Goal: Information Seeking & Learning: Learn about a topic

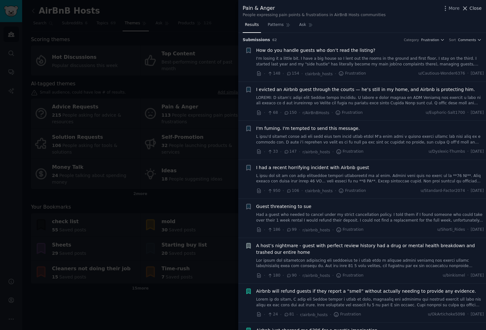
click at [479, 7] on span "Close" at bounding box center [476, 8] width 12 height 7
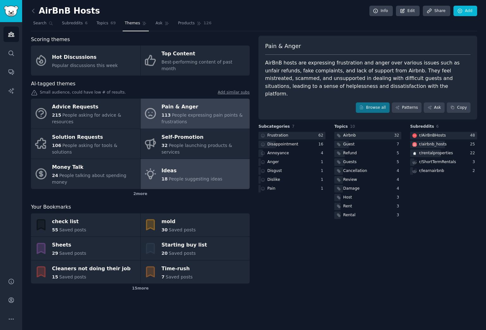
click at [181, 176] on span "People suggesting ideas" at bounding box center [196, 178] width 54 height 5
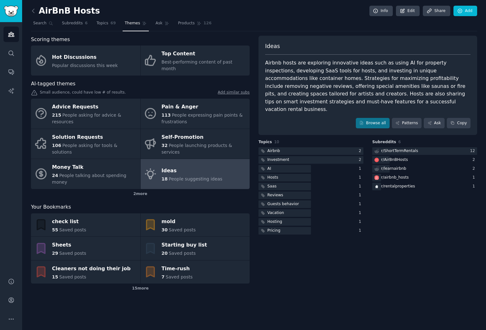
click at [244, 90] on link "Add similar subs" at bounding box center [234, 93] width 32 height 7
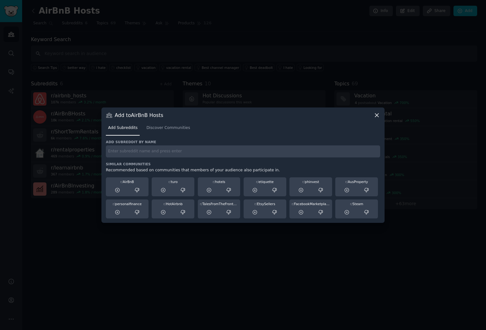
click at [129, 151] on input "text" at bounding box center [243, 151] width 275 height 12
paste input "r/AirBnB"
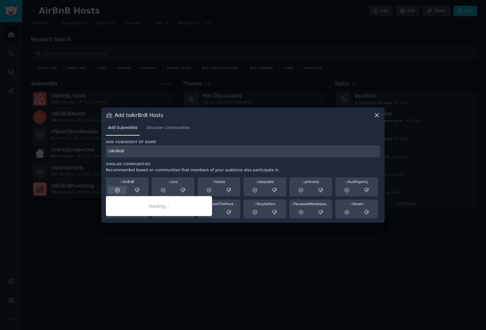
click at [118, 190] on icon at bounding box center [118, 191] width 6 height 6
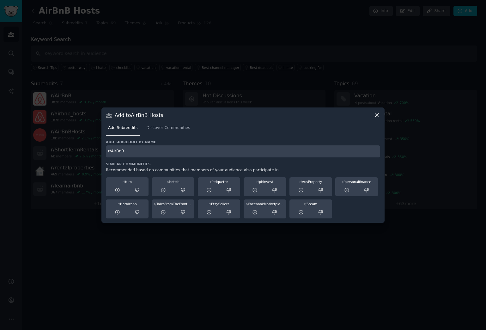
click at [136, 152] on input "r/AirBnB" at bounding box center [243, 151] width 275 height 12
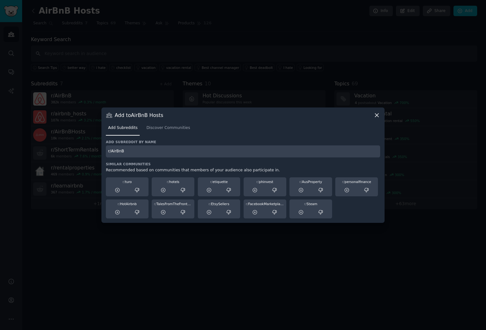
paste input "HostAdvice"
type input "r/HostAdvice"
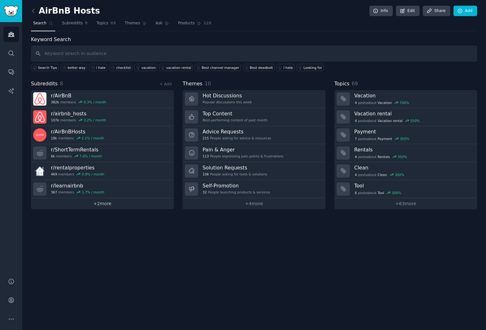
click at [104, 205] on link "+ 2 more" at bounding box center [102, 203] width 143 height 11
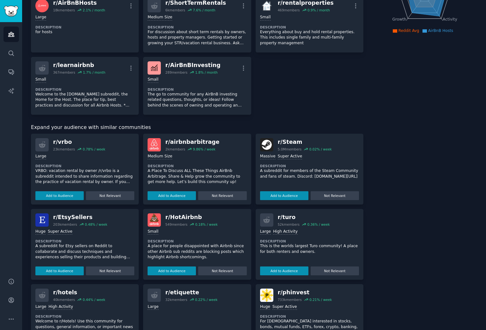
scroll to position [115, 0]
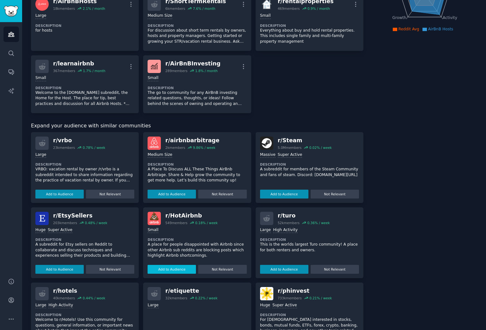
click at [176, 265] on button "Add to Audience" at bounding box center [172, 269] width 48 height 9
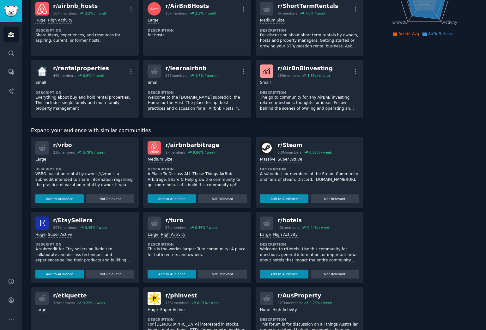
scroll to position [0, 0]
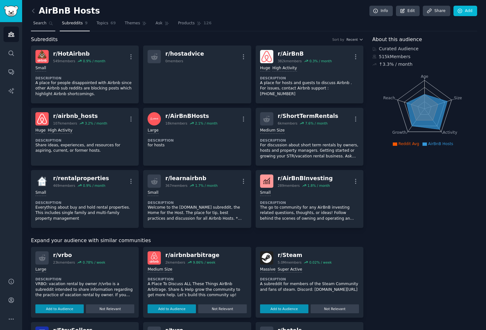
click at [44, 23] on span "Search" at bounding box center [39, 24] width 13 height 6
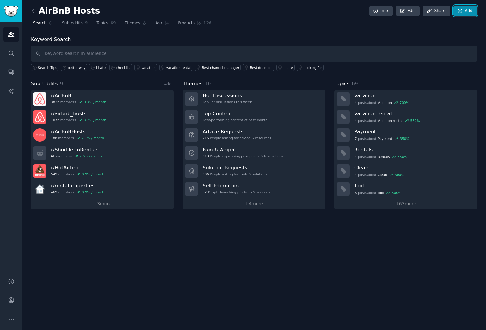
click at [465, 12] on link "Add" at bounding box center [466, 11] width 24 height 11
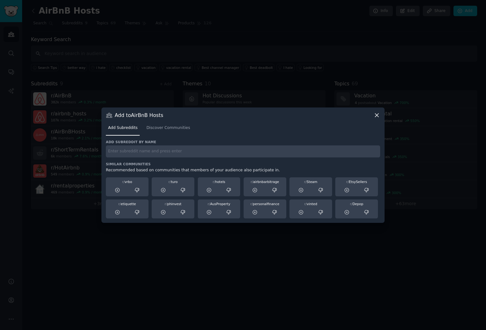
click at [375, 118] on icon at bounding box center [377, 115] width 7 height 7
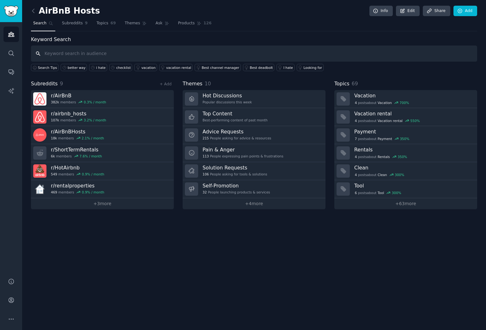
click at [52, 53] on input "text" at bounding box center [254, 54] width 447 height 16
click at [76, 53] on input "text" at bounding box center [254, 54] width 447 height 16
type input "dirty"
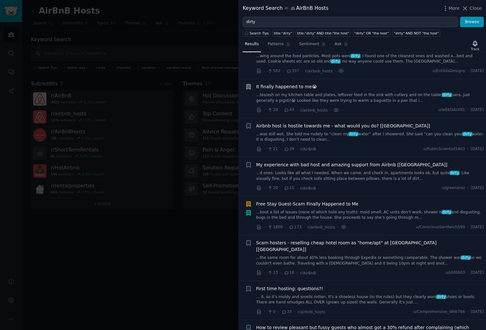
scroll to position [342, 0]
click at [263, 161] on span "My experience with bad host and amazing support from Airbnb [Poland]" at bounding box center [352, 164] width 191 height 7
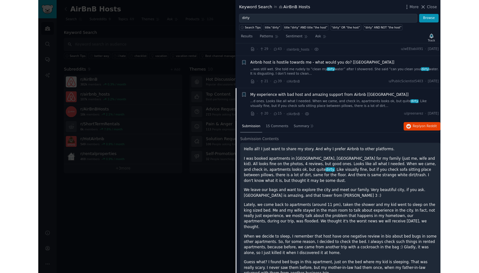
scroll to position [392, 0]
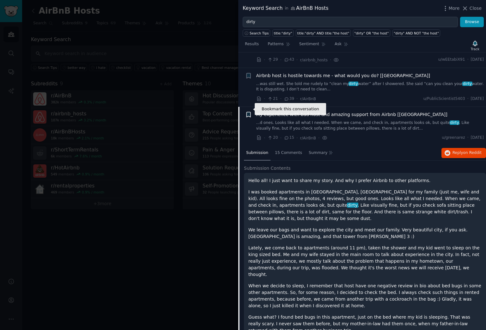
click at [249, 112] on icon "button" at bounding box center [249, 114] width 4 height 5
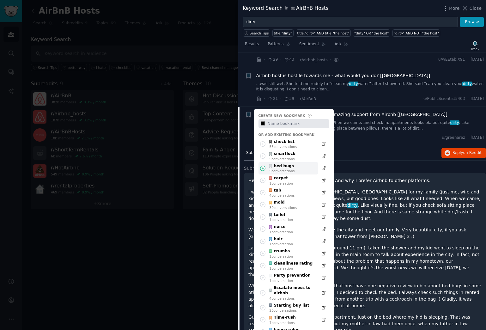
click at [293, 164] on div "bed bugs" at bounding box center [282, 167] width 27 height 6
type input "#000000"
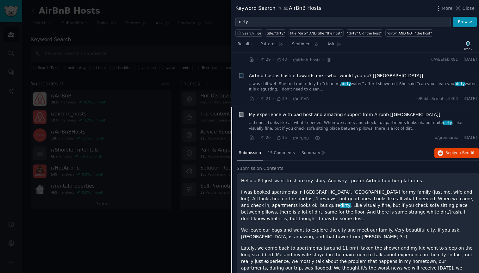
click at [9, 83] on div at bounding box center [239, 136] width 479 height 273
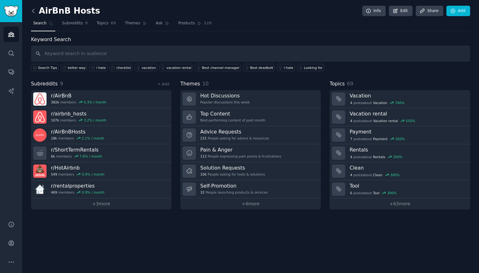
click at [34, 11] on icon at bounding box center [33, 11] width 7 height 7
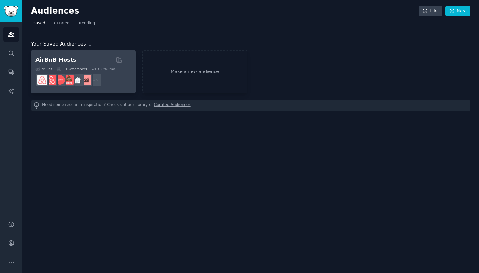
click at [65, 59] on div "AirBnB Hosts" at bounding box center [55, 60] width 41 height 8
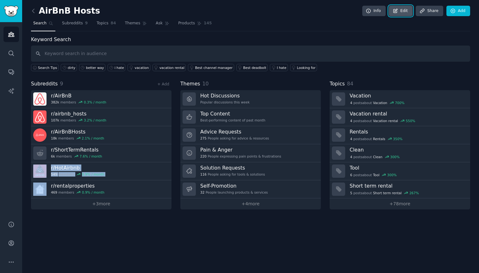
click at [402, 11] on link "Edit" at bounding box center [401, 11] width 24 height 11
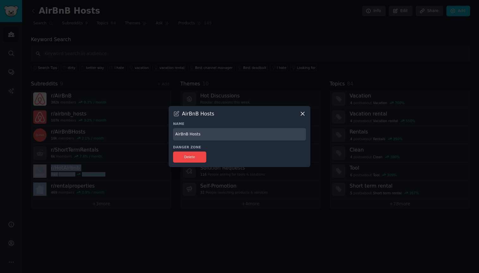
click at [304, 114] on icon at bounding box center [302, 113] width 7 height 7
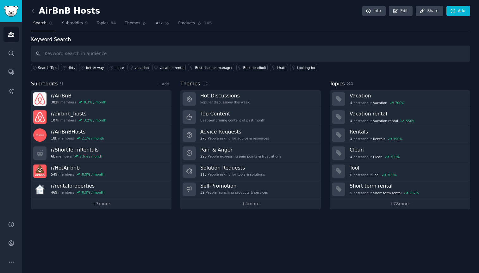
click at [123, 228] on div "AirBnB Hosts Info Edit Share Add Search Subreddits 9 Topics 84 Themes Ask Produ…" at bounding box center [250, 136] width 457 height 273
click at [73, 23] on span "Subreddits" at bounding box center [72, 24] width 21 height 6
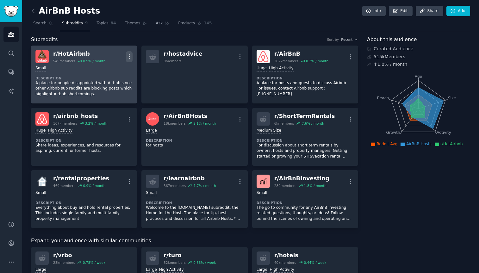
click at [129, 58] on icon "button" at bounding box center [129, 56] width 7 height 7
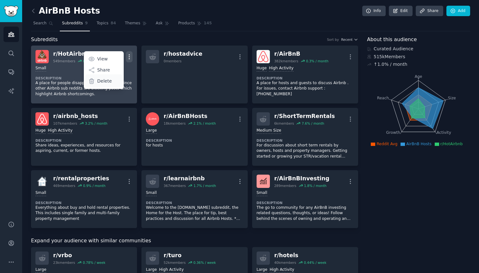
click at [103, 83] on p "Delete" at bounding box center [104, 81] width 15 height 7
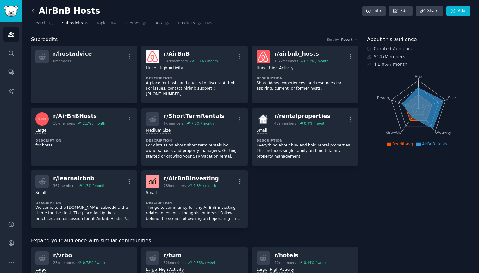
click at [34, 13] on icon at bounding box center [33, 11] width 7 height 7
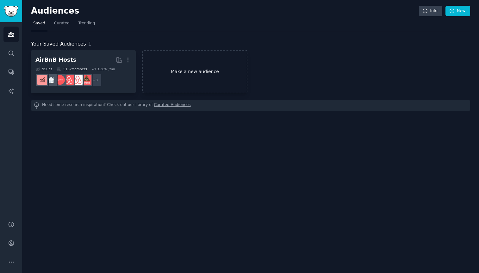
click at [173, 77] on link "Make a new audience" at bounding box center [194, 71] width 105 height 43
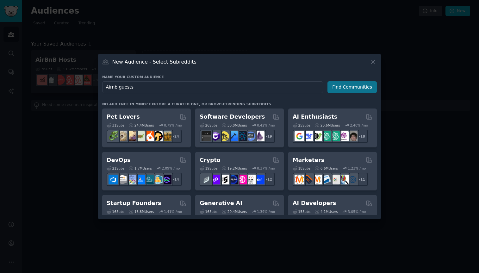
type input "Airnb guests"
click at [360, 87] on button "Find Communities" at bounding box center [351, 87] width 49 height 12
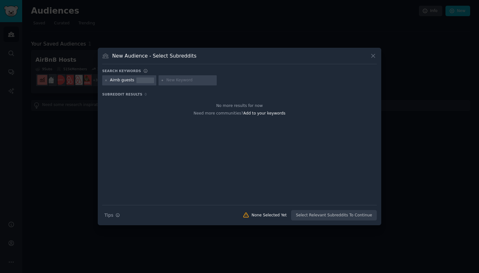
click at [118, 82] on div "Airnb guests" at bounding box center [122, 80] width 24 height 6
click at [105, 81] on icon at bounding box center [106, 80] width 2 height 2
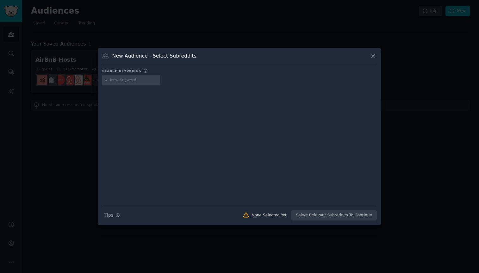
click at [115, 81] on input "text" at bounding box center [134, 80] width 48 height 6
type input "hotair"
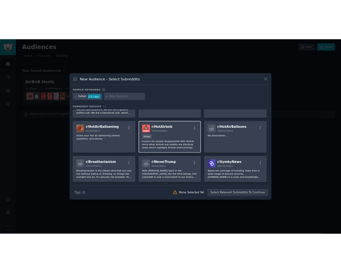
scroll to position [76, 0]
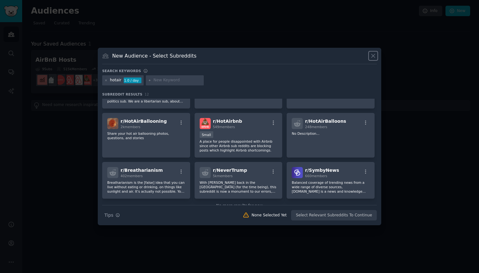
click at [373, 55] on icon at bounding box center [372, 55] width 3 height 3
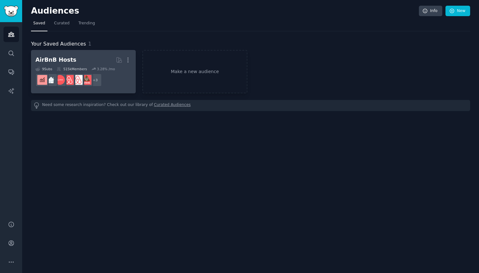
click at [114, 84] on dd "r/AirBnBHosts + 3" at bounding box center [83, 80] width 96 height 18
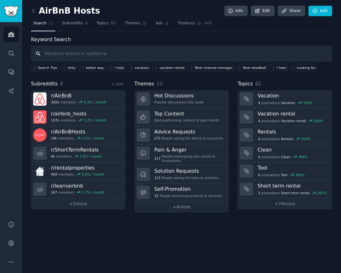
click at [69, 52] on input "text" at bounding box center [181, 54] width 301 height 16
paste input "partial refund"
click at [298, 55] on input "partial refund" at bounding box center [181, 54] width 301 height 16
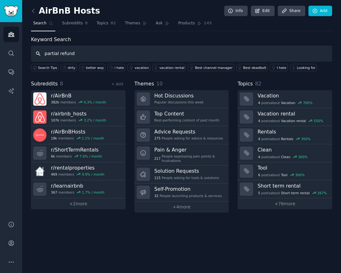
paste input "complaint OR dispute OR claim OR "partial refund") AND (cleanliness) AND (photo…"
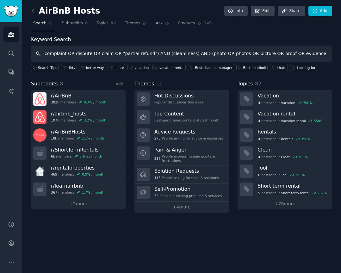
scroll to position [0, 31]
type input "complaint OR dispute OR claim OR "partial refund") AND (cleanliness) AND (photo…"
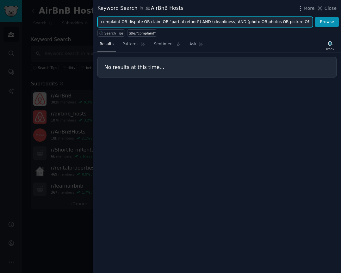
click at [112, 23] on input "complaint OR dispute OR claim OR "partial refund") AND (cleanliness) AND (photo…" at bounding box center [204, 22] width 215 height 11
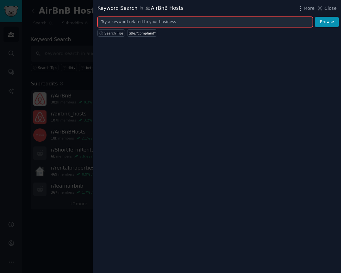
paste input "refund"
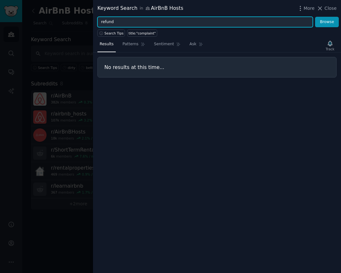
type input "refund"
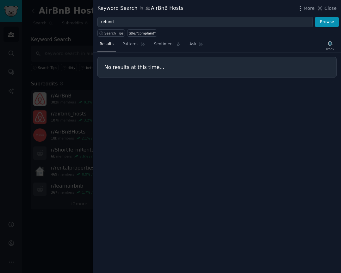
click at [62, 227] on div at bounding box center [170, 136] width 341 height 273
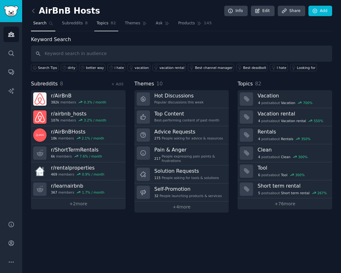
click at [102, 24] on span "Topics" at bounding box center [102, 24] width 12 height 6
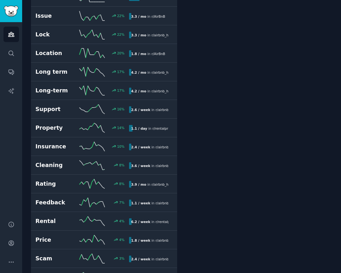
scroll to position [794, 0]
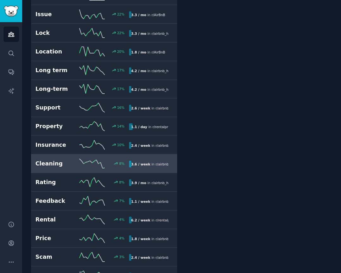
click at [49, 160] on h2 "Cleaning" at bounding box center [57, 164] width 44 height 8
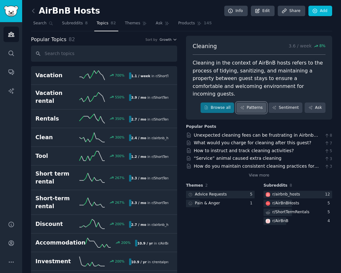
click at [251, 102] on link "Patterns" at bounding box center [251, 107] width 30 height 11
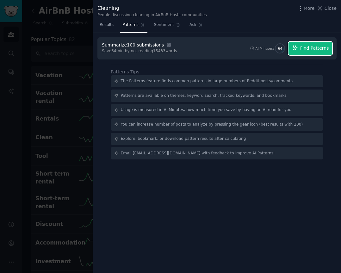
click at [298, 48] on icon "button" at bounding box center [295, 48] width 6 height 6
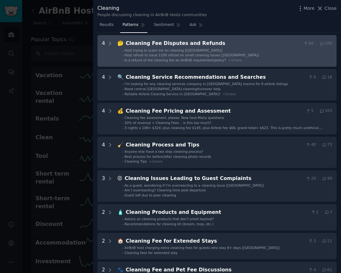
scroll to position [62, 0]
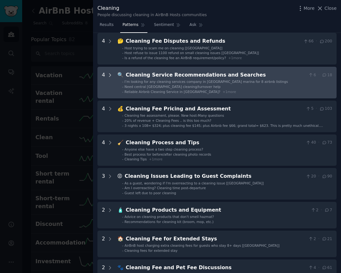
click at [110, 75] on icon at bounding box center [110, 75] width 6 height 6
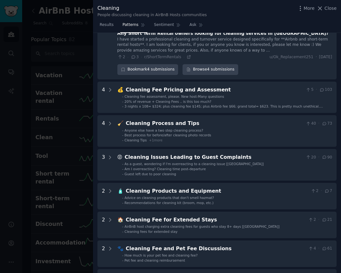
scroll to position [226, 0]
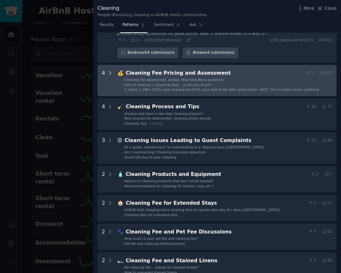
click at [110, 70] on icon at bounding box center [110, 73] width 6 height 6
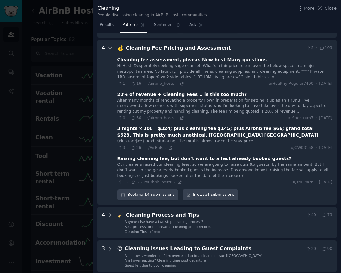
scroll to position [251, 0]
click at [139, 189] on div "Bookmark 4 submissions" at bounding box center [147, 194] width 61 height 11
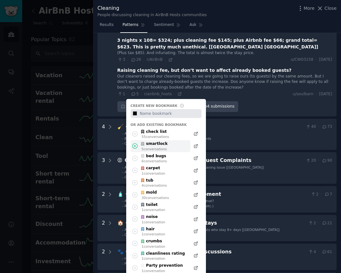
scroll to position [299, 0]
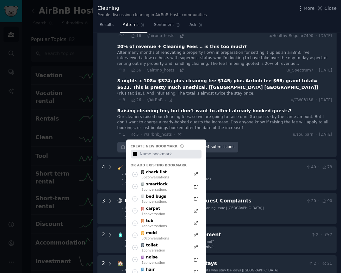
type input "#000000"
type input "c"
type input "#000000"
type input "cl"
type input "#000000"
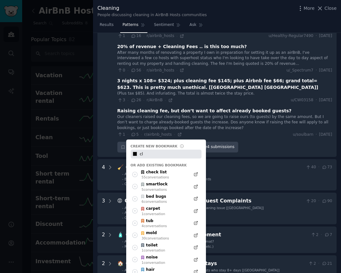
type input "cle"
type input "#000000"
type input "clea"
type input "#000000"
type input "clean"
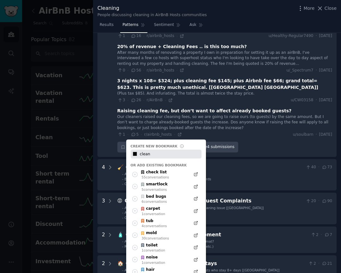
type input "#000000"
type input "cleani"
type input "#000000"
type input "cleanin"
type input "#000000"
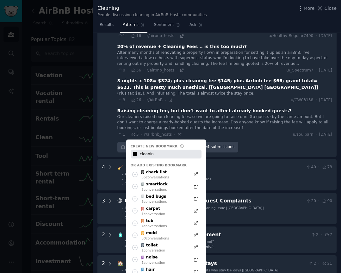
type input "cleaning"
type input "#000000"
type input "cleaning"
type input "#000000"
type input "cleaning f"
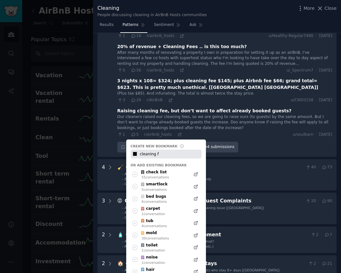
type input "#000000"
type input "cleaning fe"
type input "#000000"
type input "cleaning fee"
type input "#000000"
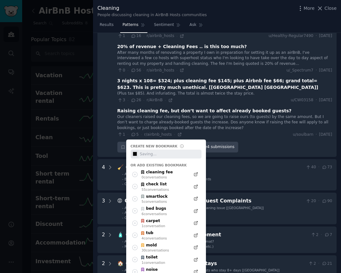
type input "#000000"
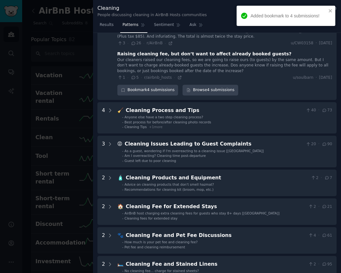
scroll to position [358, 0]
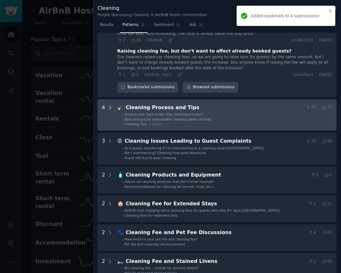
click at [109, 105] on icon at bounding box center [110, 108] width 6 height 6
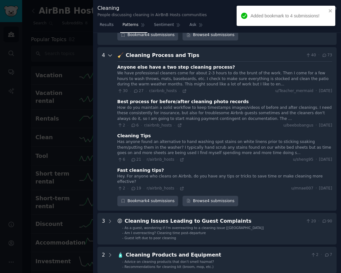
scroll to position [418, 0]
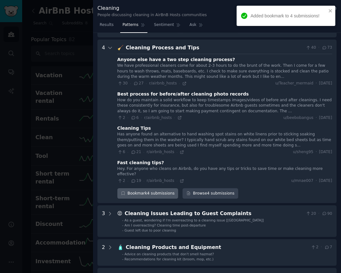
click at [130, 188] on div "Bookmark 4 submissions" at bounding box center [147, 193] width 61 height 11
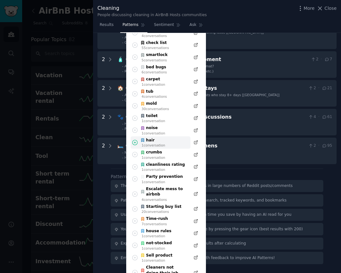
scroll to position [609, 0]
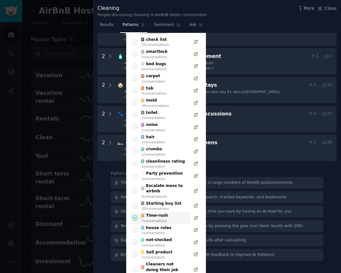
click at [160, 213] on div "Time-rush" at bounding box center [154, 216] width 28 height 6
type input "#000000"
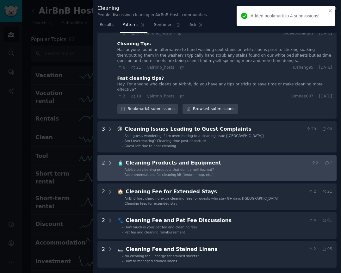
scroll to position [509, 0]
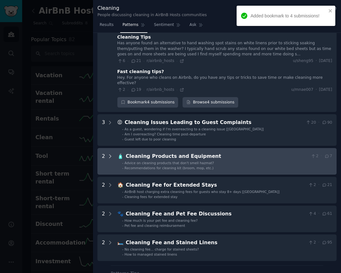
click at [110, 153] on icon at bounding box center [110, 156] width 6 height 6
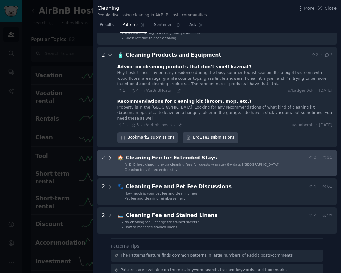
scroll to position [612, 0]
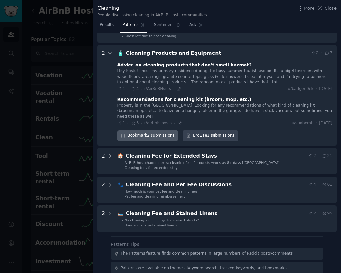
click at [122, 133] on icon "button" at bounding box center [123, 135] width 4 height 4
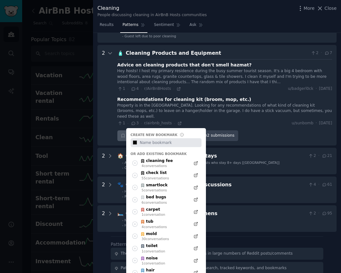
type input "#000000"
type input "c"
type input "#000000"
type input "cl"
type input "#000000"
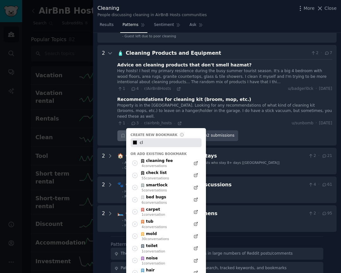
type input "cle"
type input "#000000"
type input "clea"
type input "#000000"
type input "clean"
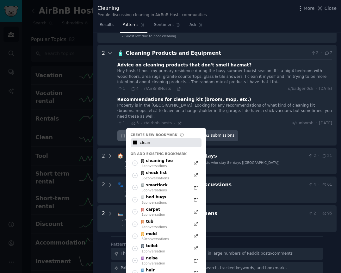
type input "#000000"
type input "cleani"
type input "#000000"
type input "cleanin"
type input "#000000"
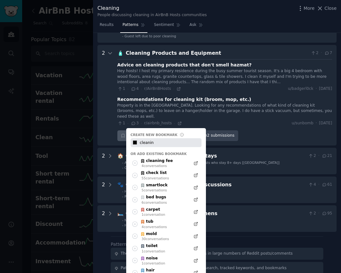
type input "cleaning"
type input "#000000"
type input "cleaning"
type input "#000000"
type input "cleaning k"
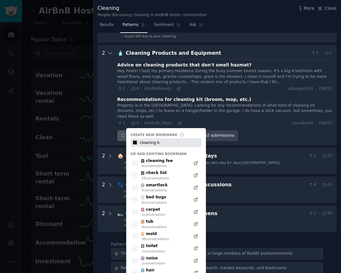
type input "#000000"
type input "cleaning ki"
type input "#000000"
type input "cleaning kit"
type input "#000000"
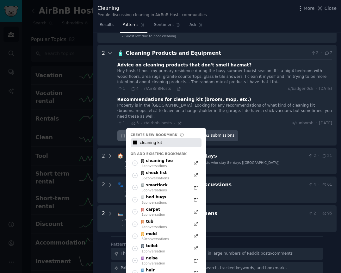
type input "cleaning kit"
type input "#000000"
type input "cleaning kit p"
type input "#000000"
type input "cleaning kit pr"
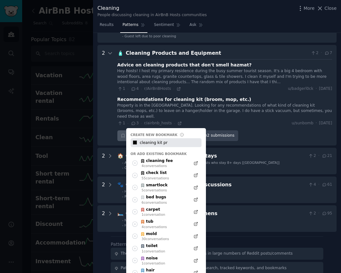
type input "#000000"
type input "cleaning kit pro"
type input "#000000"
type input "cleaning kit prod"
type input "#000000"
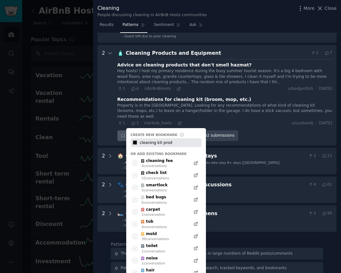
type input "cleaning kit produ"
type input "#000000"
type input "cleaning kit produc"
type input "#000000"
type input "cleaning kit product"
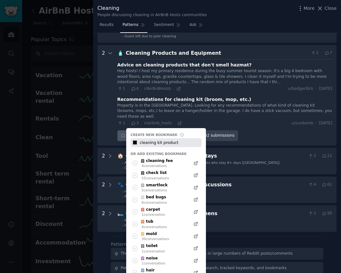
type input "#000000"
type input "cleaning kit products"
type input "#000000"
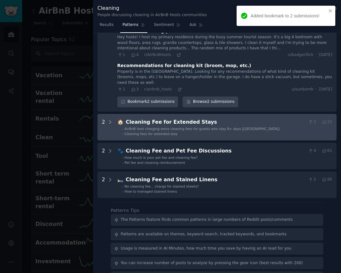
scroll to position [660, 0]
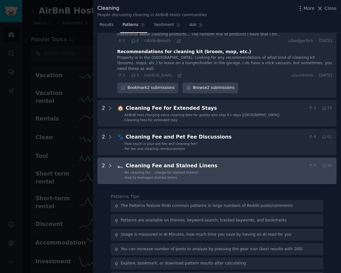
click at [111, 164] on icon at bounding box center [110, 165] width 2 height 3
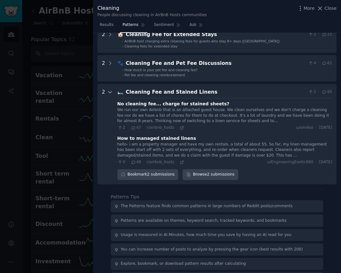
scroll to position [734, 0]
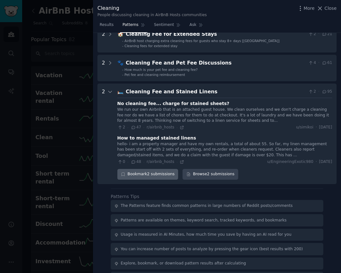
click at [156, 169] on div "Bookmark 2 submissions" at bounding box center [147, 174] width 61 height 11
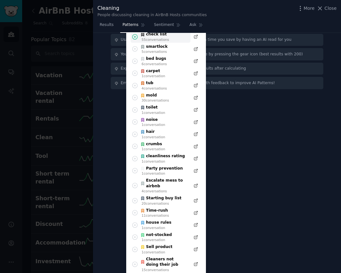
scroll to position [935, 0]
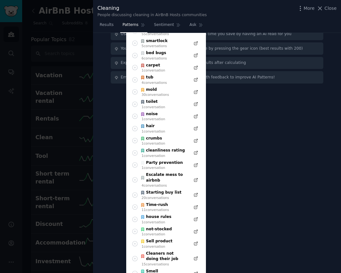
type input "#000000"
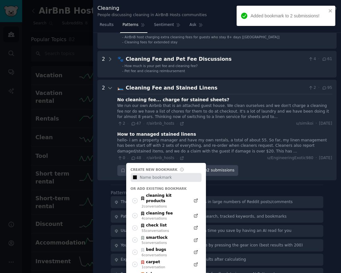
scroll to position [734, 0]
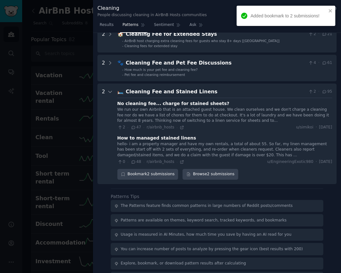
click at [23, 174] on div at bounding box center [170, 136] width 341 height 273
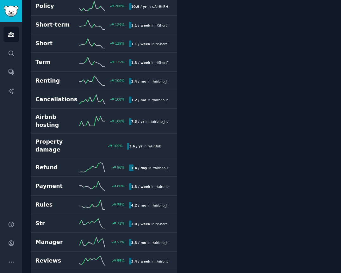
scroll to position [326, 0]
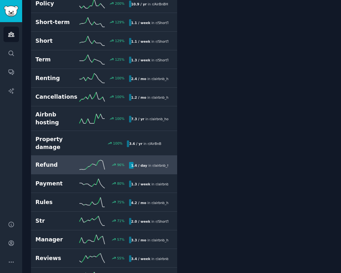
click at [86, 160] on icon at bounding box center [91, 164] width 25 height 9
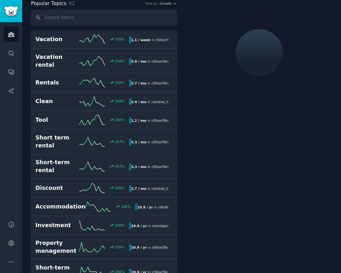
scroll to position [35, 0]
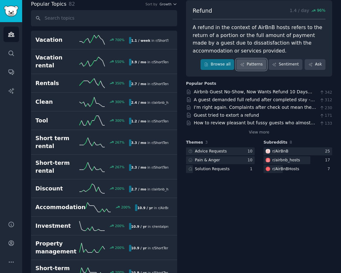
click at [256, 65] on link "Patterns" at bounding box center [251, 64] width 30 height 11
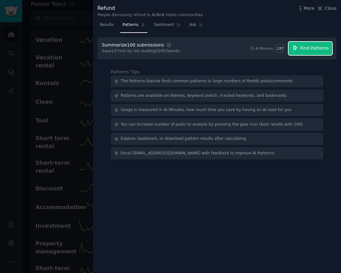
click at [304, 46] on span "Find Patterns" at bounding box center [314, 48] width 29 height 7
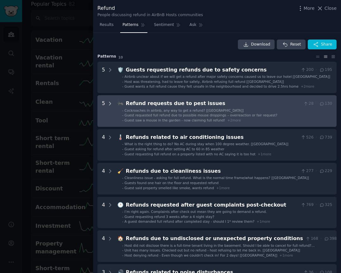
click at [110, 104] on icon at bounding box center [110, 103] width 2 height 3
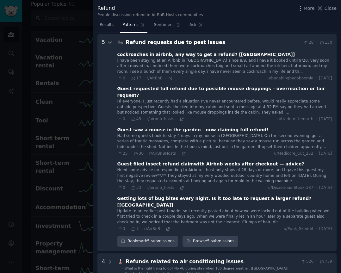
scroll to position [63, 0]
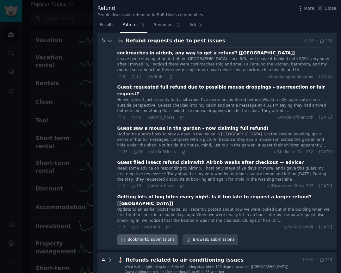
click at [122, 238] on icon "button" at bounding box center [123, 240] width 4 height 4
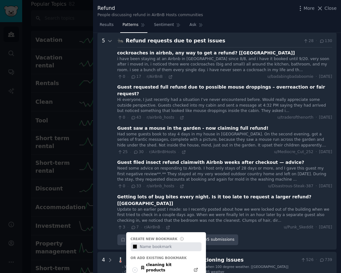
type input "#000000"
type input "p"
type input "#000000"
type input "pr"
type input "#000000"
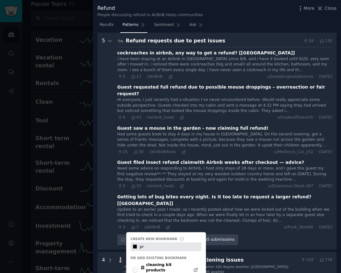
type input "p"
type input "#000000"
type input "pe"
type input "#000000"
type input "pes"
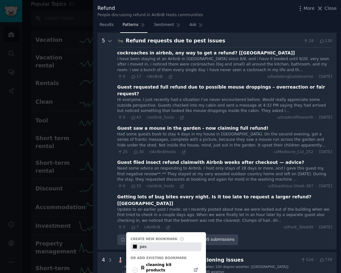
type input "#000000"
type input "pest"
type input "#000000"
type input "pest"
type input "#000000"
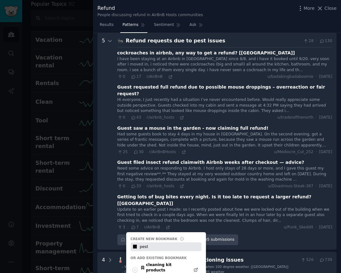
type input "pest i"
type input "#000000"
type input "pest is"
type input "#000000"
type input "pest iss"
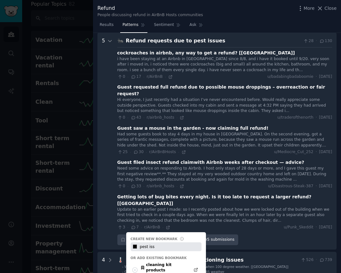
type input "#000000"
type input "pest issu"
type input "#000000"
type input "pest issue"
type input "#000000"
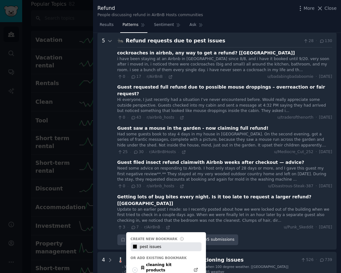
type input "pest issues"
type input "#000000"
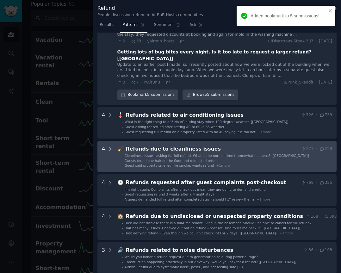
scroll to position [211, 0]
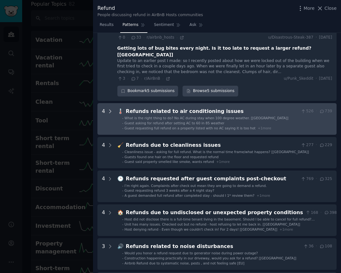
click at [109, 108] on icon at bounding box center [110, 111] width 6 height 6
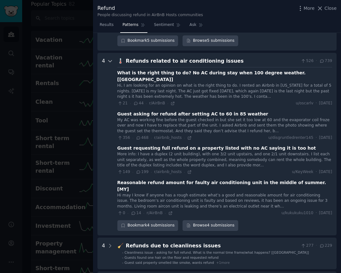
scroll to position [268, 0]
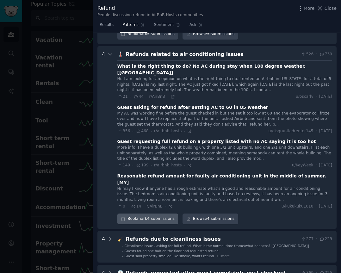
click at [141, 213] on div "Bookmark 4 submissions" at bounding box center [147, 218] width 61 height 11
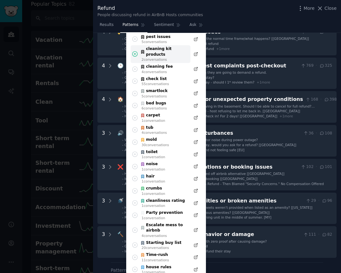
scroll to position [477, 0]
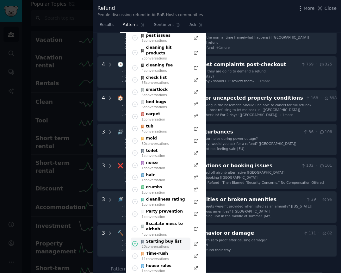
click at [170, 244] on div "20 conversation s" at bounding box center [162, 246] width 40 height 4
type input "#000000"
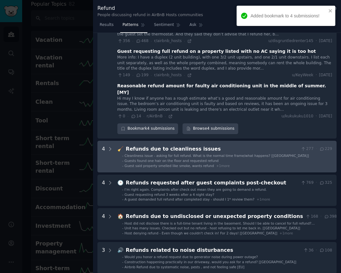
scroll to position [366, 0]
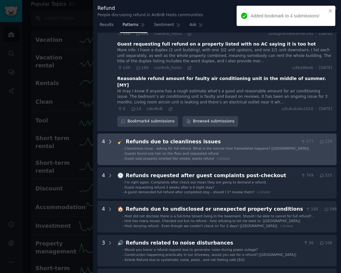
click at [110, 139] on icon at bounding box center [110, 142] width 6 height 6
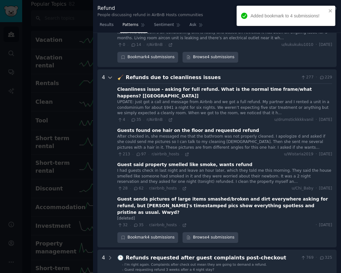
scroll to position [440, 0]
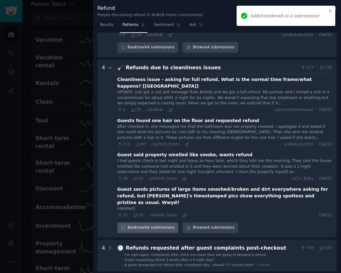
click at [136, 222] on div "Bookmark 4 submissions" at bounding box center [147, 227] width 61 height 11
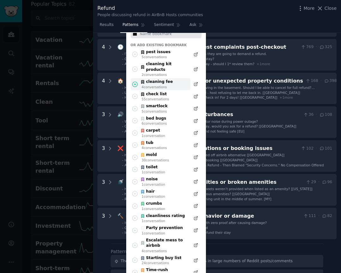
scroll to position [684, 0]
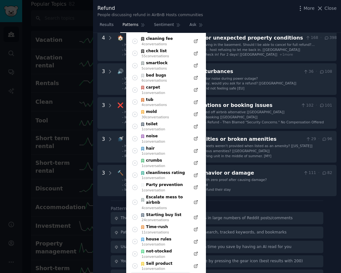
click at [164, 273] on div "Cleaners not doing their job" at bounding box center [163, 278] width 46 height 11
type input "#000000"
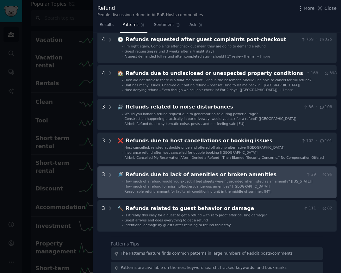
scroll to position [649, 0]
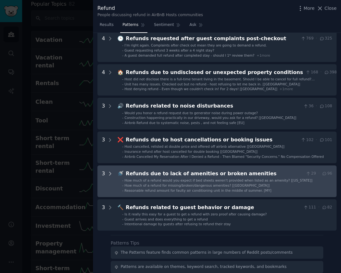
click at [110, 171] on icon at bounding box center [110, 174] width 6 height 6
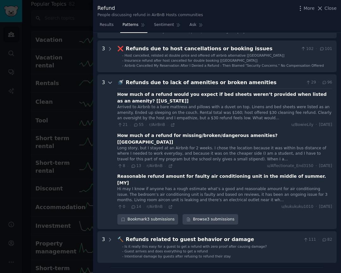
scroll to position [742, 0]
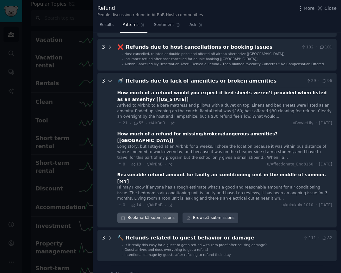
click at [138, 213] on div "Bookmark 3 submissions" at bounding box center [147, 218] width 61 height 11
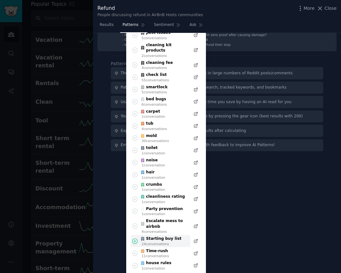
click at [170, 242] on div "24 conversation s" at bounding box center [162, 244] width 40 height 4
type input "#000000"
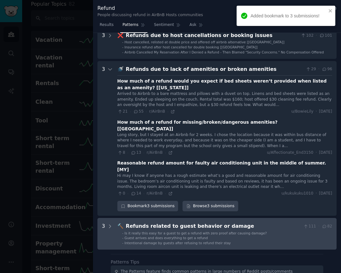
scroll to position [783, 0]
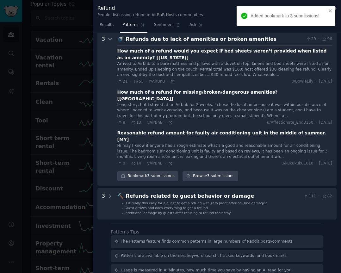
click at [19, 186] on div at bounding box center [170, 136] width 341 height 273
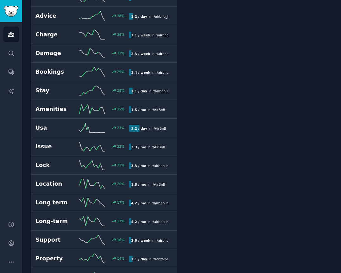
scroll to position [662, 0]
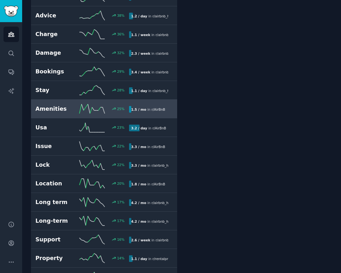
click at [94, 104] on icon at bounding box center [91, 108] width 25 height 9
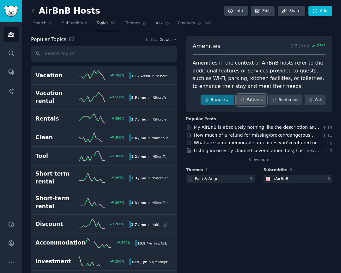
click at [249, 101] on link "Patterns" at bounding box center [251, 100] width 30 height 11
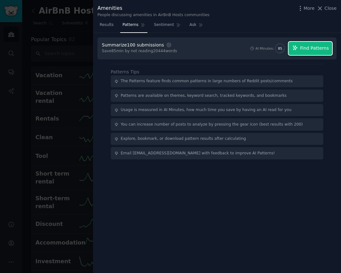
click at [304, 50] on span "Find Patterns" at bounding box center [314, 48] width 29 height 7
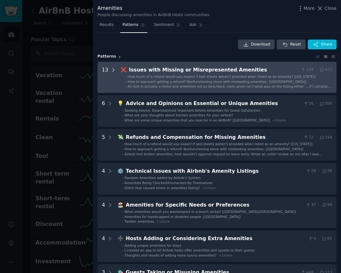
click at [113, 70] on icon at bounding box center [114, 69] width 2 height 3
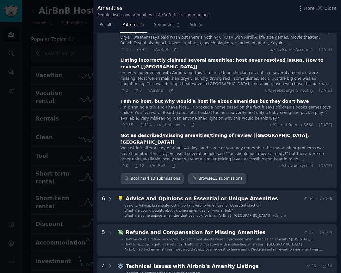
scroll to position [425, 0]
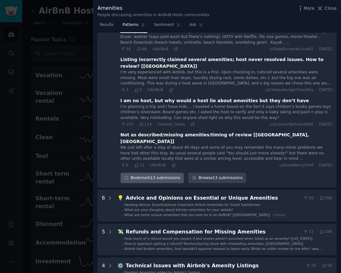
click at [125, 176] on icon "button" at bounding box center [126, 178] width 4 height 4
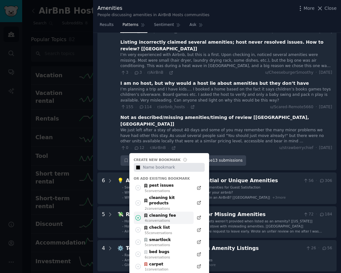
scroll to position [443, 0]
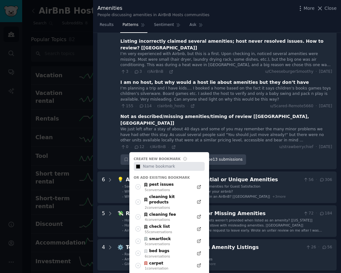
type input "#000000"
type input "a"
type input "#000000"
type input "am"
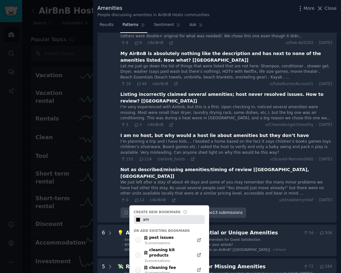
scroll to position [393, 0]
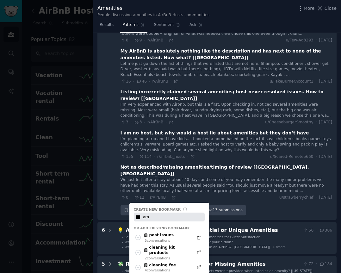
click at [150, 213] on input "am" at bounding box center [173, 217] width 63 height 9
type input "#000000"
type input "M"
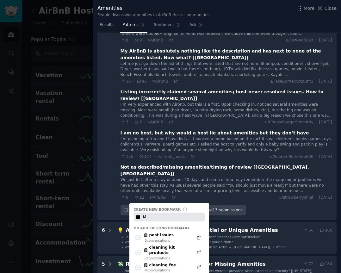
type input "#000000"
type input "Mi"
type input "#000000"
type input "Mis"
type input "#000000"
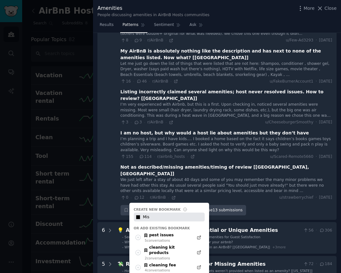
type input "Miss"
type input "#000000"
type input "Missi"
type input "#000000"
type input "Missin"
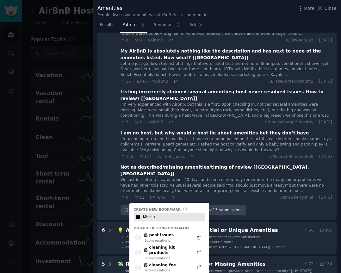
type input "#000000"
type input "Missing"
type input "#000000"
type input "Missing"
type input "#000000"
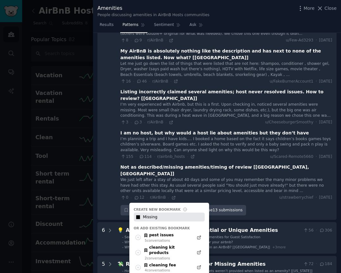
type input "Missing a"
type input "#000000"
type input "Missing am"
type input "#000000"
type input "Missing ame"
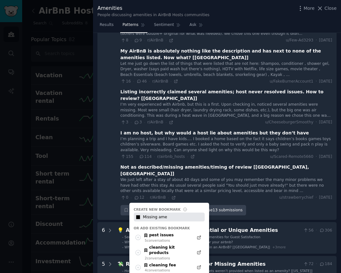
type input "#000000"
type input "Missing amen"
type input "#000000"
type input "Missing ameni"
type input "#000000"
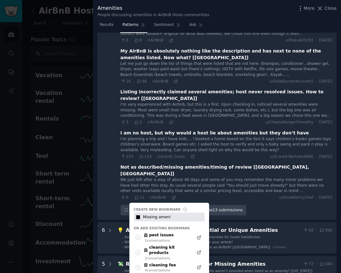
type input "Missing amenit"
type input "#000000"
type input "Missing ameniti"
type input "#000000"
type input "Missing amenitie"
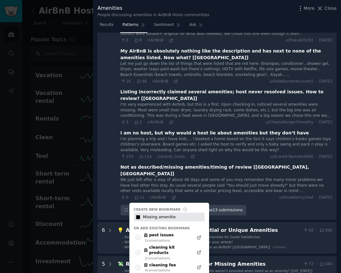
type input "#000000"
type input "Missing amenities"
type input "#000000"
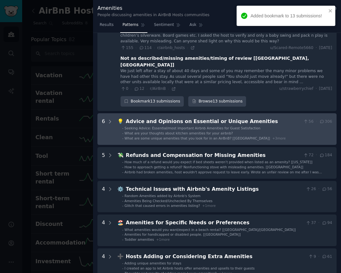
scroll to position [502, 0]
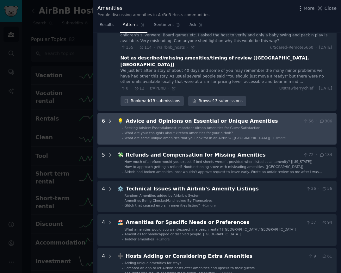
click at [109, 119] on icon at bounding box center [110, 122] width 6 height 6
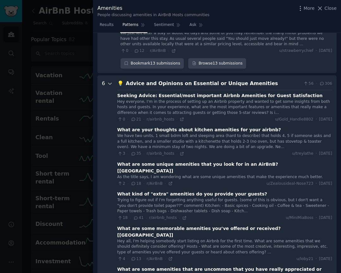
scroll to position [542, 0]
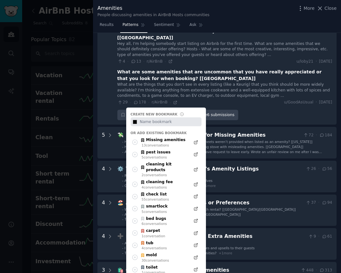
scroll to position [741, 0]
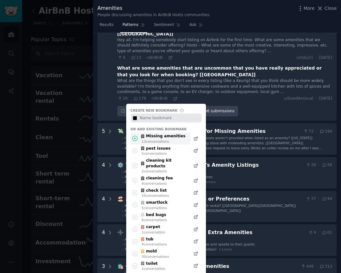
click at [152, 133] on div "Missing amenities" at bounding box center [162, 136] width 45 height 6
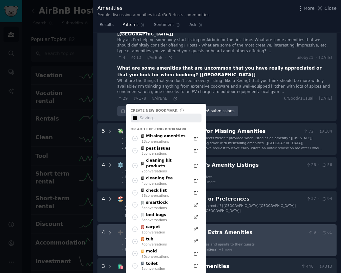
type input "#000000"
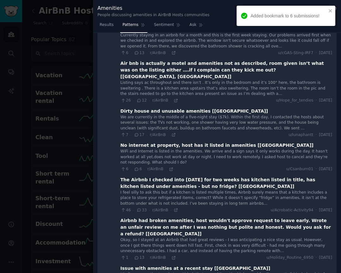
scroll to position [32, 0]
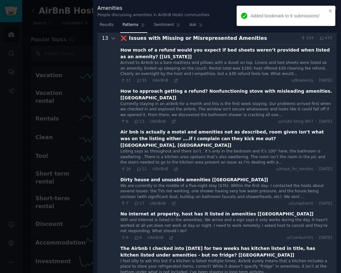
click at [18, 179] on div at bounding box center [170, 136] width 341 height 273
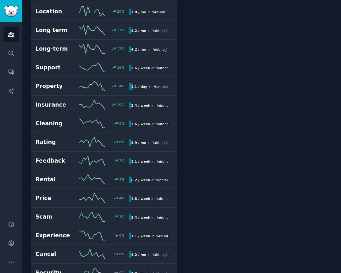
scroll to position [833, 0]
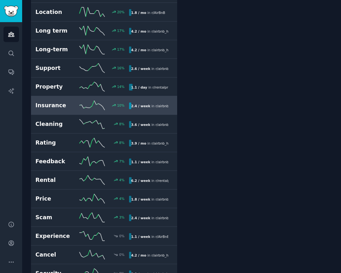
click at [75, 102] on h2 "Insurance" at bounding box center [57, 106] width 44 height 8
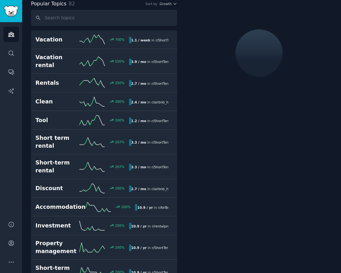
scroll to position [35, 0]
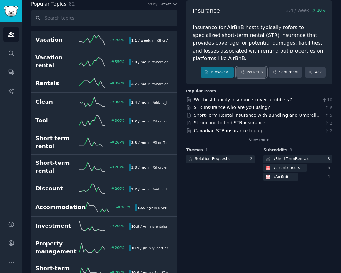
click at [251, 67] on link "Patterns" at bounding box center [251, 72] width 30 height 11
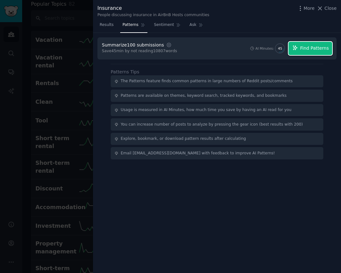
click at [304, 46] on span "Find Patterns" at bounding box center [314, 48] width 29 height 7
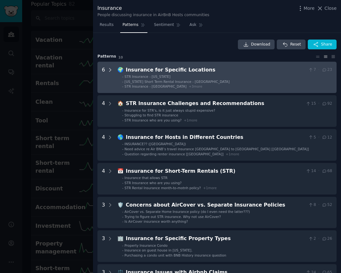
click at [110, 69] on icon at bounding box center [110, 70] width 6 height 6
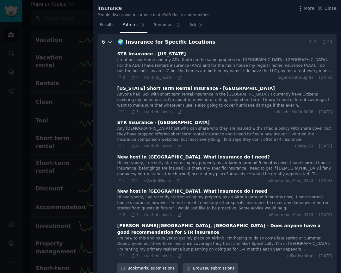
scroll to position [29, 0]
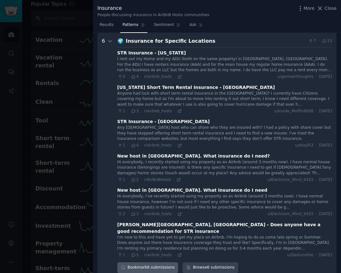
click at [133, 263] on div "Bookmark 6 submissions" at bounding box center [147, 267] width 61 height 11
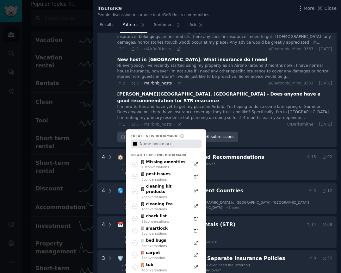
scroll to position [164, 0]
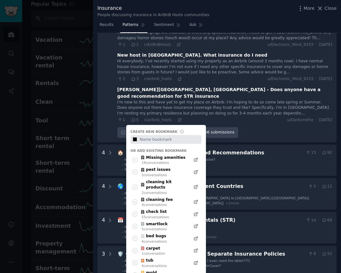
type input "#000000"
type input "i"
type input "#000000"
type input "in"
type input "#000000"
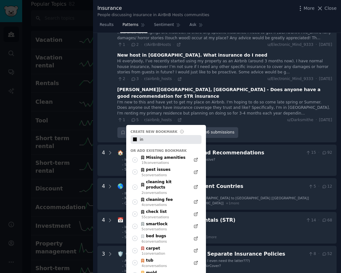
type input "ins"
type input "#000000"
type input "insu"
type input "#000000"
type input "insur"
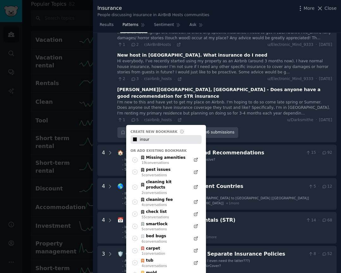
type input "#000000"
type input "insura"
type input "#000000"
type input "insuran"
type input "#000000"
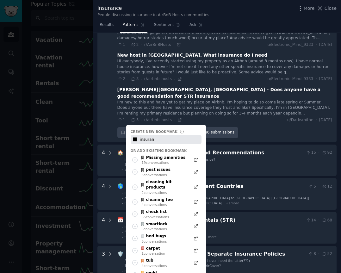
type input "insuranc"
type input "#000000"
type input "insurance"
type input "#000000"
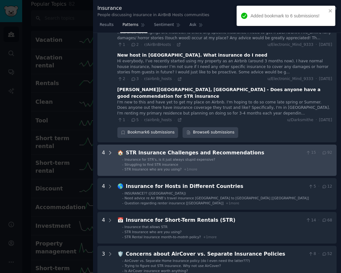
click at [111, 150] on icon at bounding box center [110, 153] width 6 height 6
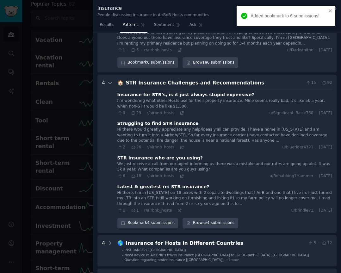
scroll to position [230, 0]
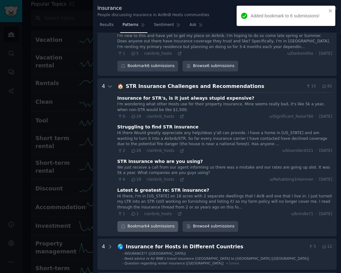
click at [149, 221] on div "Bookmark 4 submissions" at bounding box center [147, 226] width 61 height 11
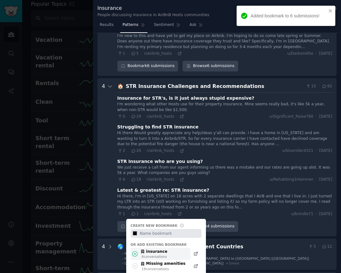
click at [151, 249] on div "insurance" at bounding box center [153, 252] width 27 height 6
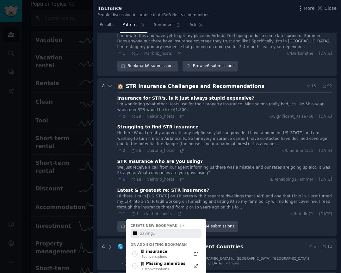
type input "#000000"
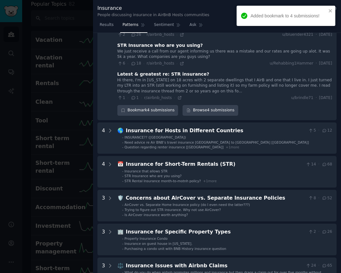
scroll to position [356, 0]
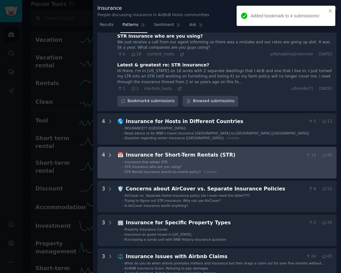
click at [111, 152] on icon at bounding box center [110, 155] width 6 height 6
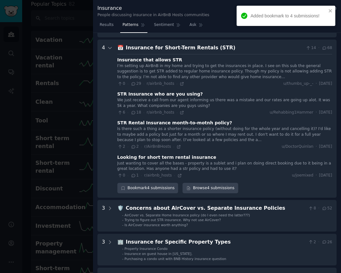
scroll to position [463, 0]
click at [133, 183] on div "Bookmark 4 submissions" at bounding box center [147, 188] width 61 height 11
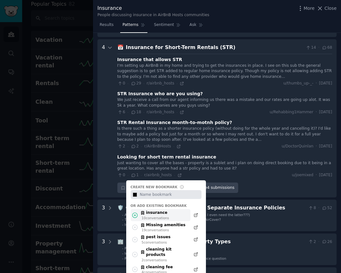
click at [150, 210] on div "insurance" at bounding box center [154, 213] width 28 height 6
type input "#000000"
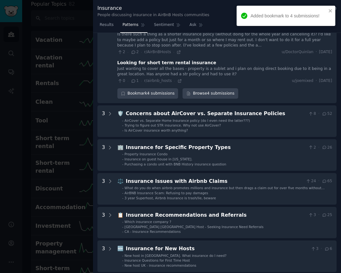
scroll to position [562, 0]
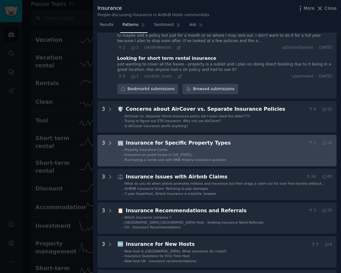
click at [109, 140] on icon at bounding box center [110, 143] width 6 height 6
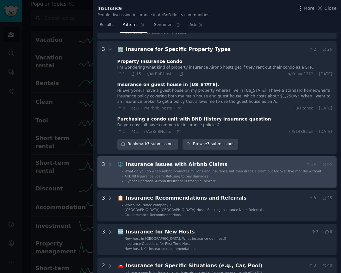
scroll to position [657, 0]
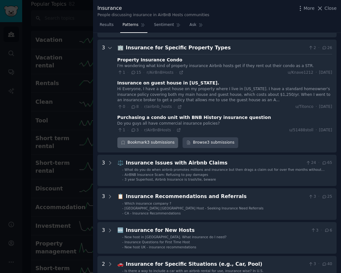
click at [123, 140] on icon "button" at bounding box center [123, 142] width 4 height 4
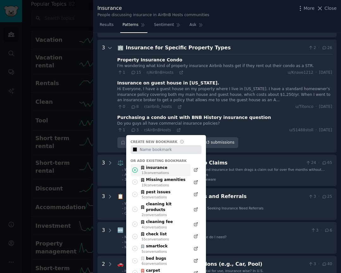
click at [162, 170] on div "13 conversation s" at bounding box center [156, 172] width 28 height 4
type input "#000000"
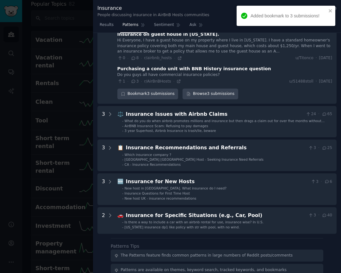
scroll to position [706, 0]
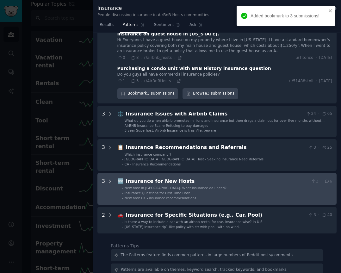
click at [109, 179] on icon at bounding box center [110, 182] width 6 height 6
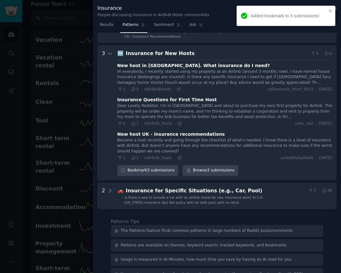
scroll to position [839, 0]
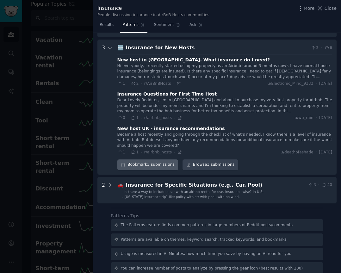
click at [143, 159] on div "Bookmark 3 submissions" at bounding box center [147, 164] width 61 height 11
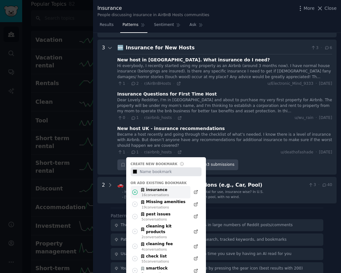
click at [152, 187] on div "insurance" at bounding box center [154, 190] width 28 height 6
type input "#000000"
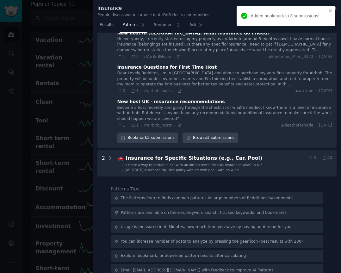
scroll to position [869, 0]
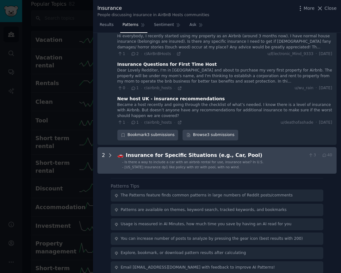
click at [109, 152] on icon at bounding box center [110, 155] width 6 height 6
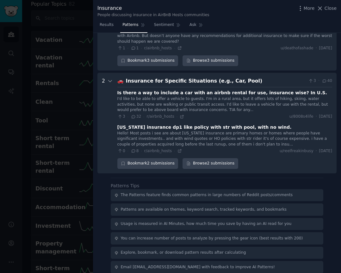
scroll to position [944, 0]
click at [131, 158] on div "Bookmark 2 submissions" at bounding box center [147, 163] width 61 height 11
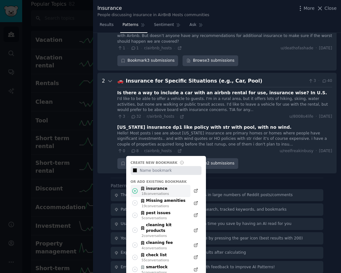
click at [149, 186] on div "insurance" at bounding box center [154, 189] width 28 height 6
type input "#000000"
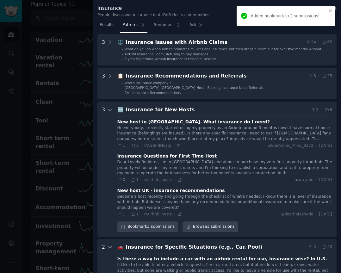
scroll to position [743, 0]
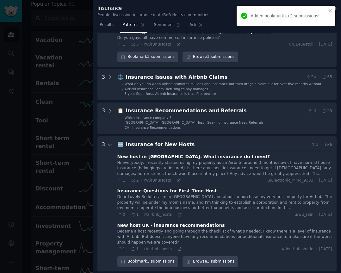
click at [64, 22] on div at bounding box center [170, 136] width 341 height 273
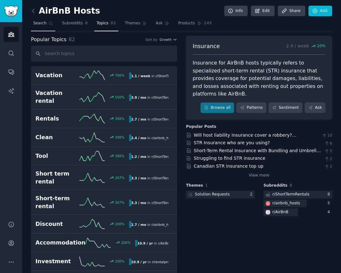
click at [44, 23] on span "Search" at bounding box center [39, 24] width 13 height 6
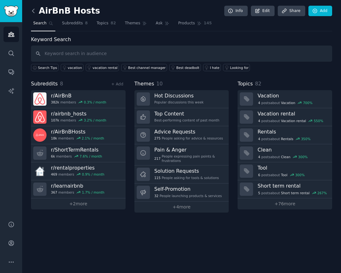
click at [34, 11] on icon at bounding box center [33, 11] width 7 height 7
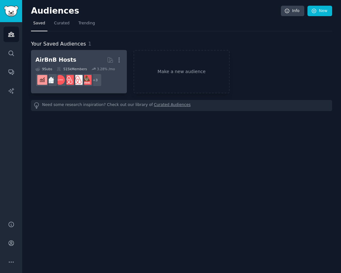
click at [82, 57] on h2 "AirBnB Hosts More" at bounding box center [78, 59] width 87 height 11
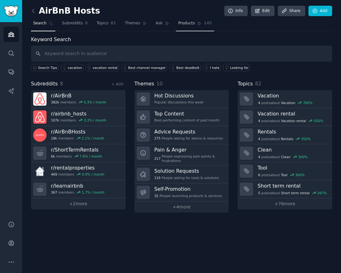
click at [190, 24] on span "Products" at bounding box center [186, 24] width 17 height 6
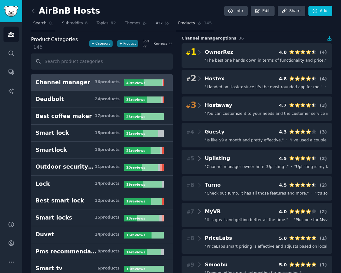
click at [38, 22] on span "Search" at bounding box center [39, 24] width 13 height 6
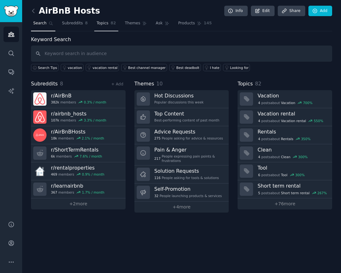
click at [103, 26] on link "Topics 82" at bounding box center [106, 24] width 24 height 13
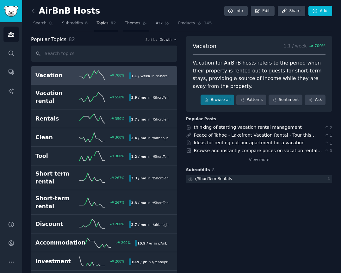
click at [133, 24] on span "Themes" at bounding box center [132, 24] width 15 height 6
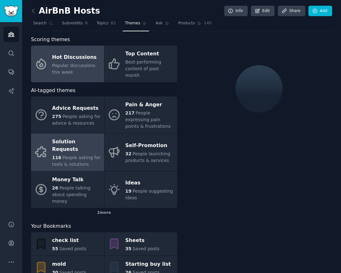
scroll to position [40, 0]
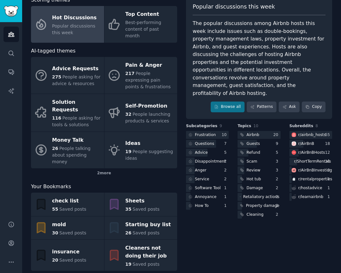
click at [103, 271] on div "20 more" at bounding box center [104, 276] width 146 height 10
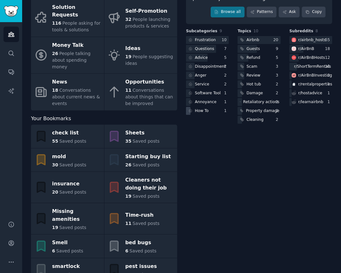
scroll to position [144, 0]
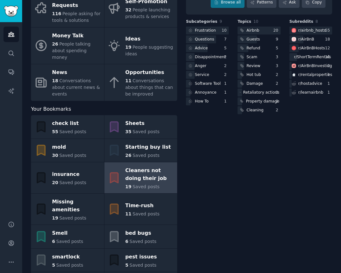
click at [150, 166] on div "Cleaners not doing their job" at bounding box center [149, 175] width 49 height 18
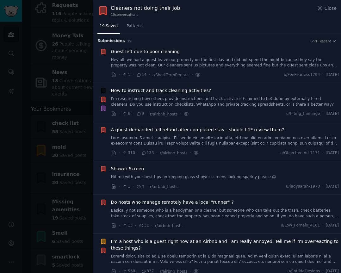
click at [195, 62] on link "Hey all, we had a guest leave our property on the first day and did not spend t…" at bounding box center [225, 62] width 228 height 11
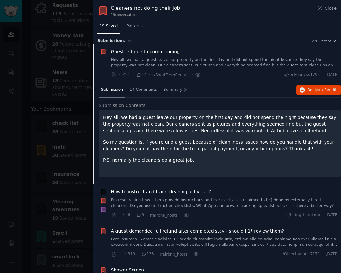
scroll to position [10, 0]
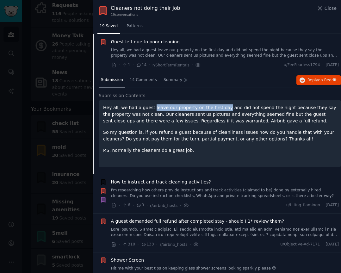
drag, startPoint x: 151, startPoint y: 107, endPoint x: 221, endPoint y: 109, distance: 70.0
click at [221, 109] on p "Hey all, we had a guest leave our property on the first day and did not spend t…" at bounding box center [219, 114] width 233 height 20
copy p "leave our property on the first day"
drag, startPoint x: 104, startPoint y: 116, endPoint x: 150, endPoint y: 114, distance: 45.9
click at [150, 114] on p "Hey all, we had a guest leave our property on the first day and did not spend t…" at bounding box center [219, 114] width 233 height 20
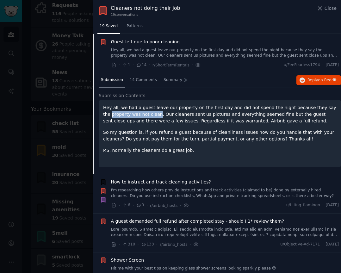
copy p "property was not clean"
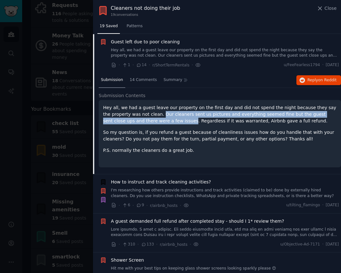
drag, startPoint x: 153, startPoint y: 115, endPoint x: 160, endPoint y: 118, distance: 7.6
click at [160, 118] on p "Hey all, we had a guest leave our property on the first day and did not spend t…" at bounding box center [219, 114] width 233 height 20
copy p "Our cleaners sent us pictures and everything seemed fine but the guest sent clo…"
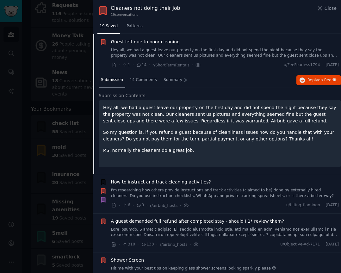
click at [230, 121] on p "Hey all, we had a guest leave our property on the first day and did not spend t…" at bounding box center [219, 114] width 233 height 20
drag, startPoint x: 227, startPoint y: 121, endPoint x: 279, endPoint y: 121, distance: 52.5
click at [279, 121] on p "Hey all, we had a guest leave our property on the first day and did not spend t…" at bounding box center [219, 114] width 233 height 20
copy p "Airbnb gave a full refund."
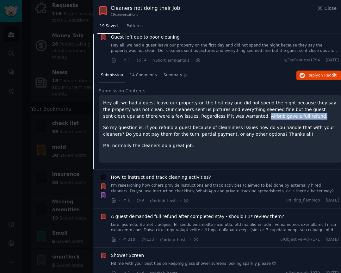
scroll to position [15, 0]
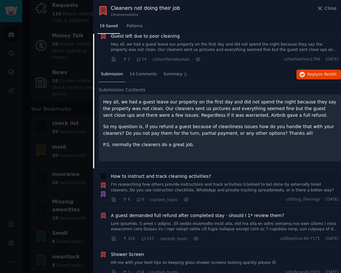
click at [299, 126] on p "So my question is, if you refund a guest because of cleanliness issues how do y…" at bounding box center [219, 129] width 233 height 13
click at [322, 76] on span "on Reddit" at bounding box center [327, 74] width 18 height 4
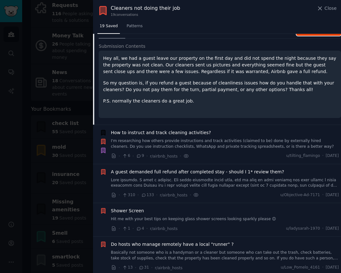
scroll to position [60, 0]
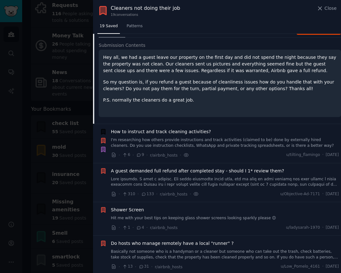
click at [197, 130] on span "How to instruct and track cleaning activities?" at bounding box center [161, 131] width 100 height 7
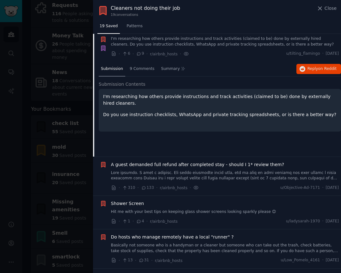
scroll to position [49, 0]
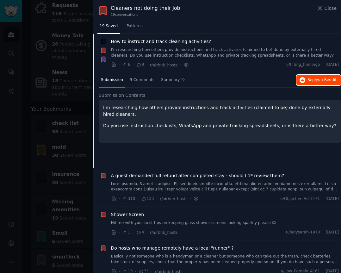
click at [305, 79] on button "Reply on Reddit" at bounding box center [318, 80] width 45 height 10
click at [158, 176] on span "A guest demanded full refund after completed stay - should I 1* review them?" at bounding box center [197, 175] width 173 height 7
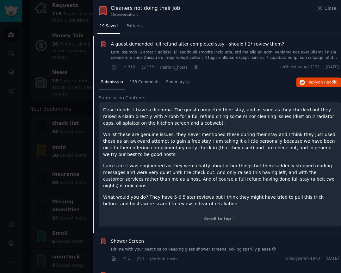
scroll to position [88, 0]
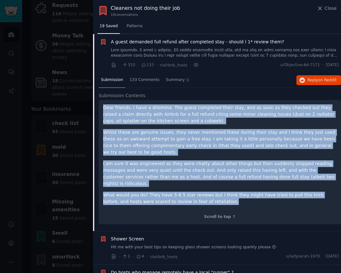
drag, startPoint x: 104, startPoint y: 107, endPoint x: 218, endPoint y: 194, distance: 144.0
click at [218, 194] on div "Dear friends. I have a dilemma. The guest completed their stay, and as soon as …" at bounding box center [219, 154] width 233 height 101
copy div "Dear friends. I have a dilemma. The guest completed their stay, and as soon as …"
click at [318, 81] on span "on Reddit" at bounding box center [327, 80] width 18 height 4
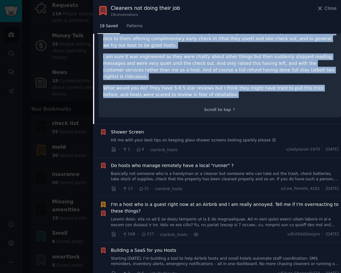
scroll to position [201, 0]
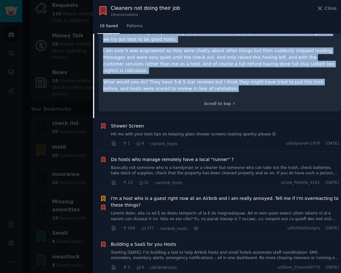
click at [170, 132] on link "Hit me with your best tips on keeping glass shower screens looking sparkly plea…" at bounding box center [225, 135] width 228 height 6
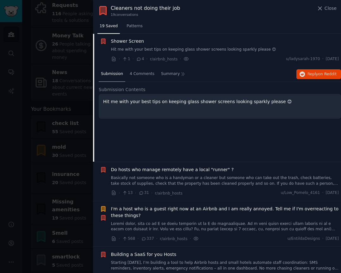
scroll to position [127, 0]
click at [309, 75] on span "Reply on Reddit" at bounding box center [321, 75] width 29 height 6
click at [196, 170] on span "Do hosts who manage remotely have a local "runner" ?" at bounding box center [172, 170] width 123 height 7
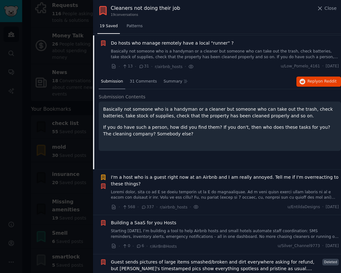
scroll to position [161, 0]
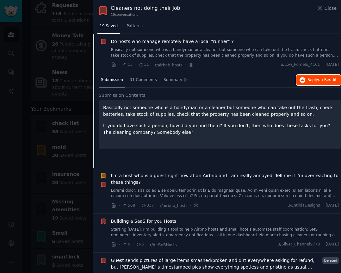
click at [313, 81] on span "Reply on Reddit" at bounding box center [321, 80] width 29 height 6
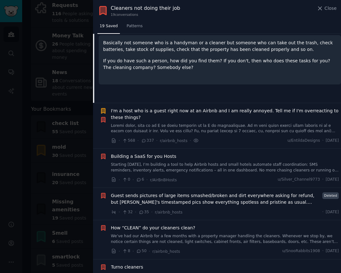
scroll to position [226, 0]
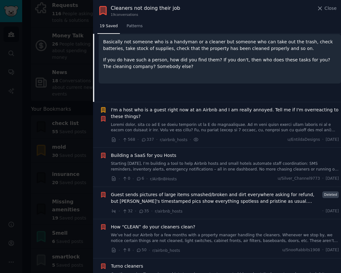
click at [219, 111] on span "I'm a host who is a guest right now at an Airbnb and I am really annoyed. Tell …" at bounding box center [225, 113] width 228 height 13
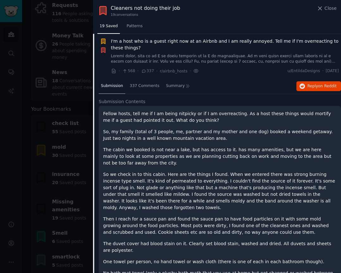
scroll to position [200, 0]
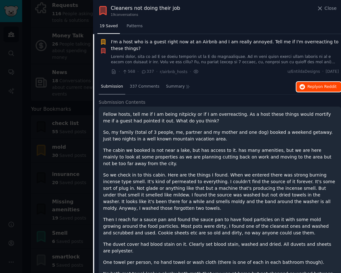
click at [310, 86] on span "Reply on Reddit" at bounding box center [321, 87] width 29 height 6
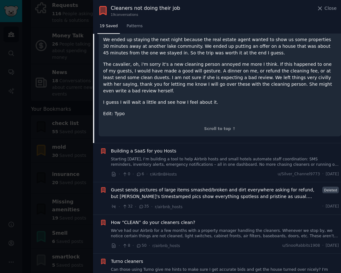
scroll to position [716, 0]
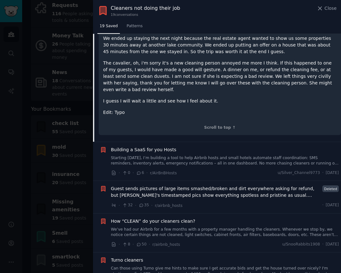
click at [153, 146] on span "Building a SaaS for you Hosts" at bounding box center [143, 149] width 65 height 7
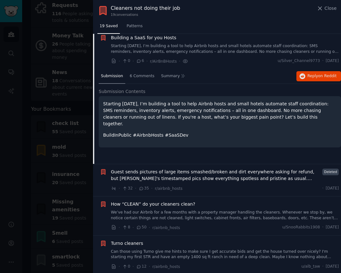
scroll to position [245, 0]
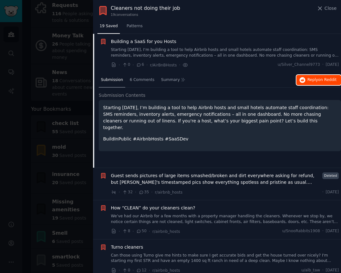
click at [308, 82] on span "Reply on Reddit" at bounding box center [321, 80] width 29 height 6
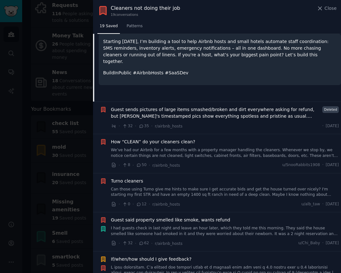
scroll to position [313, 0]
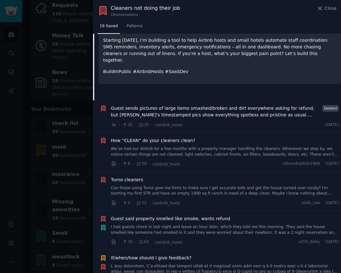
click at [204, 114] on span "Guest sends pictures of large items smashed/broken and dirt everywhere asking f…" at bounding box center [215, 111] width 209 height 13
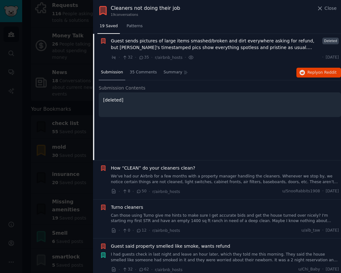
scroll to position [284, 0]
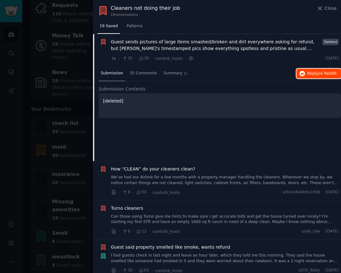
click at [320, 72] on span "on Reddit" at bounding box center [327, 73] width 18 height 4
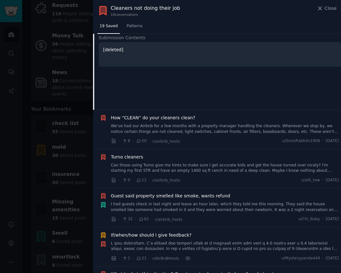
scroll to position [345, 0]
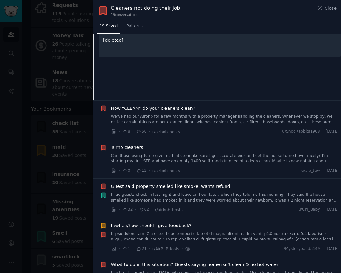
click at [195, 119] on link "We’ve had our Airbnb for a few months with a property manager handling the clea…" at bounding box center [225, 119] width 228 height 11
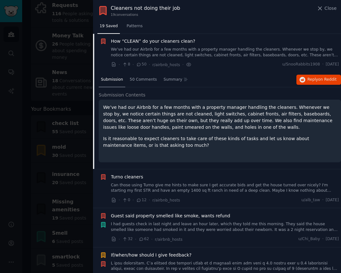
scroll to position [317, 0]
click at [315, 81] on span "Reply on Reddit" at bounding box center [321, 80] width 29 height 6
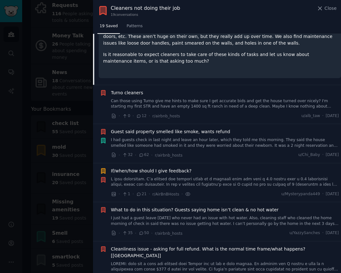
scroll to position [410, 0]
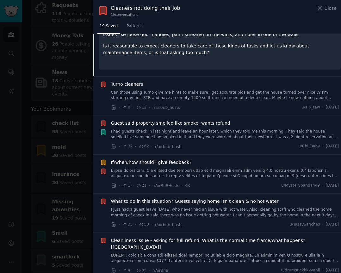
click at [167, 95] on link "Can those using Turno give me hints to make sure I get accurate bids and get th…" at bounding box center [225, 95] width 228 height 11
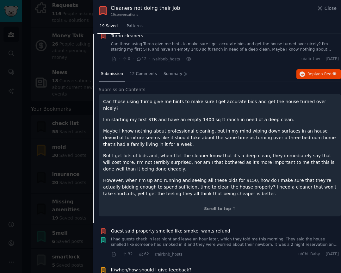
scroll to position [356, 0]
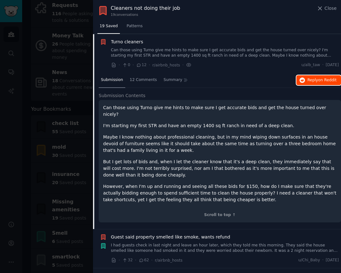
click at [311, 82] on span "Reply on Reddit" at bounding box center [321, 80] width 29 height 6
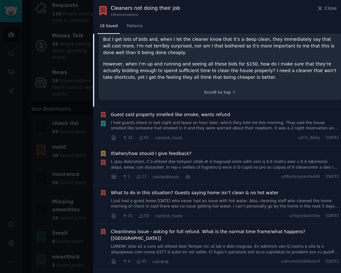
scroll to position [479, 0]
click at [194, 120] on link "I had guests check in last night and leave an hour later, which they told me th…" at bounding box center [225, 125] width 228 height 11
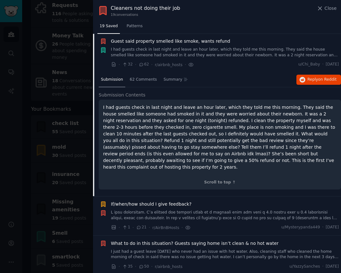
scroll to position [395, 0]
click at [328, 79] on span "on Reddit" at bounding box center [327, 79] width 18 height 4
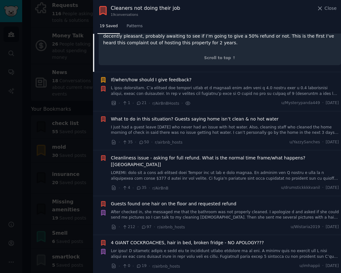
scroll to position [526, 0]
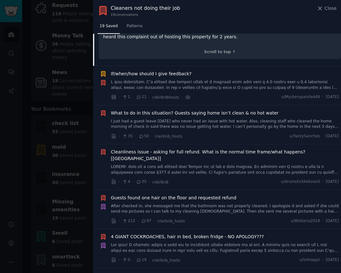
click at [195, 79] on link at bounding box center [225, 84] width 228 height 11
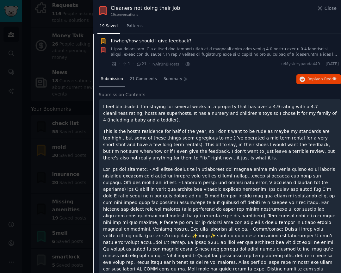
scroll to position [434, 0]
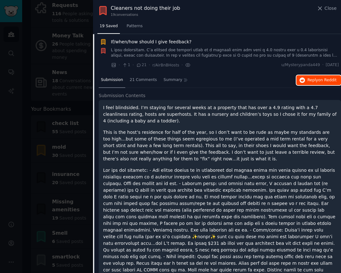
click at [319, 81] on span "on Reddit" at bounding box center [327, 80] width 18 height 4
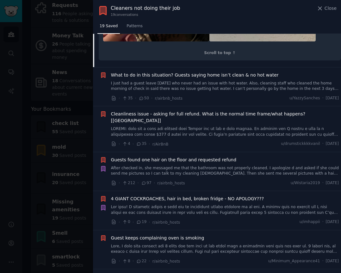
scroll to position [1081, 0]
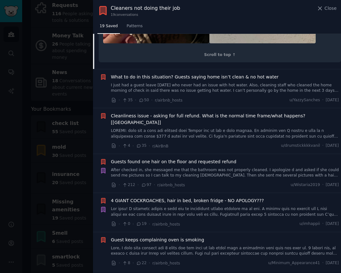
click at [235, 83] on link "I just had a guest leave yesterday who never had an issue with hot water. Also,…" at bounding box center [225, 88] width 228 height 11
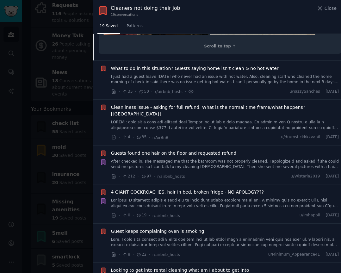
click at [221, 120] on link at bounding box center [225, 125] width 228 height 11
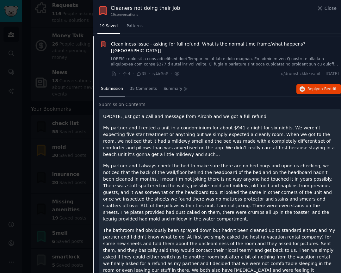
scroll to position [512, 0]
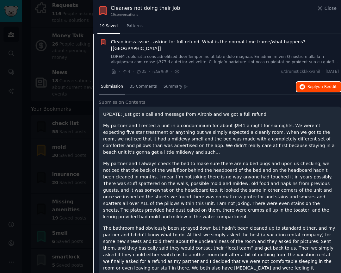
click at [314, 84] on span "Reply on Reddit" at bounding box center [321, 87] width 29 height 6
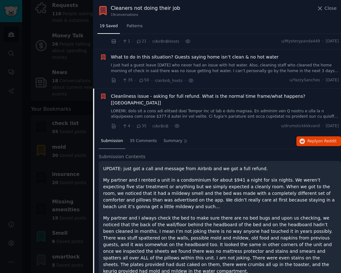
click at [272, 65] on link "I just had a guest leave yesterday who never had an issue with hot water. Also,…" at bounding box center [225, 68] width 228 height 11
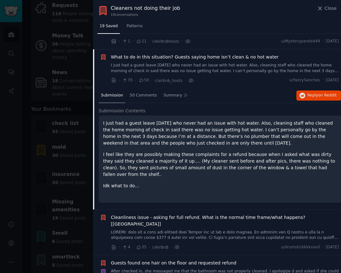
scroll to position [473, 0]
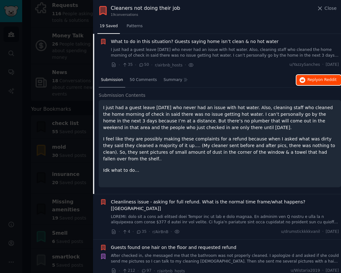
click at [316, 80] on span "Reply on Reddit" at bounding box center [321, 80] width 29 height 6
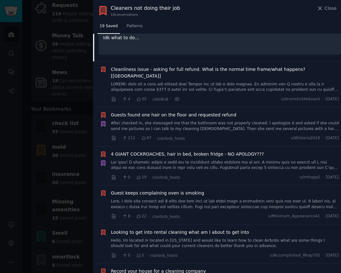
scroll to position [610, 0]
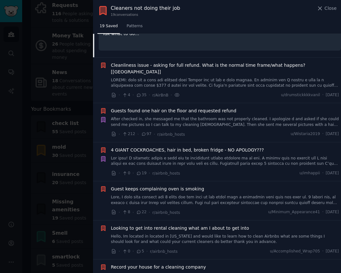
click at [223, 116] on link "After checked in, she messaged me that the bathroom was not properly cleaned. I…" at bounding box center [225, 121] width 228 height 11
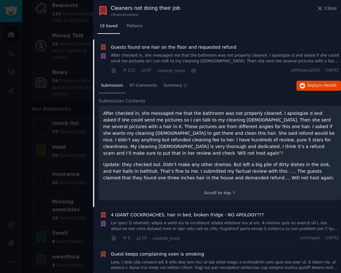
scroll to position [551, 0]
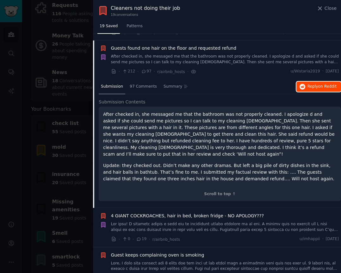
click at [313, 84] on span "Reply on Reddit" at bounding box center [321, 87] width 29 height 6
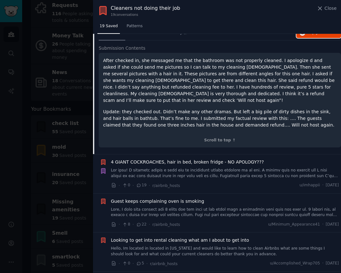
scroll to position [629, 0]
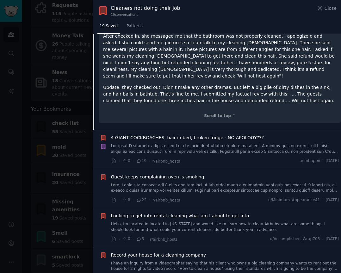
click at [205, 143] on link at bounding box center [225, 148] width 228 height 11
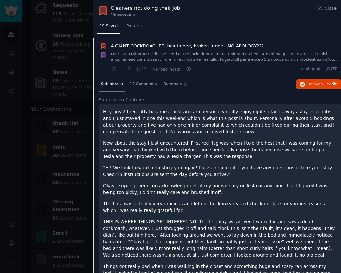
scroll to position [590, 0]
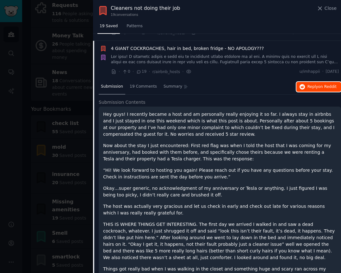
click at [307, 84] on span "Reply on Reddit" at bounding box center [321, 87] width 29 height 6
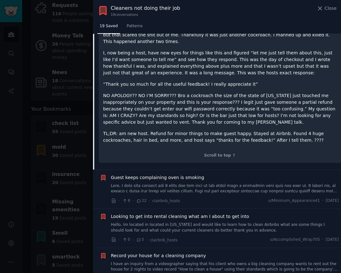
scroll to position [838, 0]
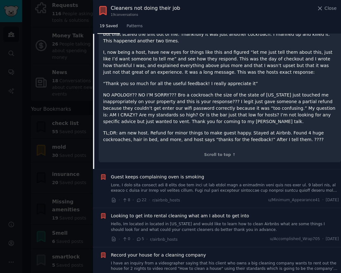
click at [190, 183] on link at bounding box center [225, 188] width 228 height 11
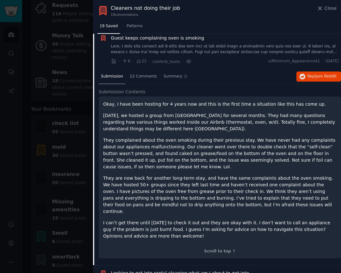
scroll to position [629, 0]
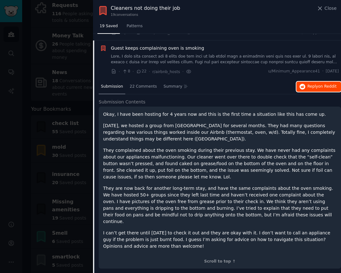
click at [308, 84] on span "Reply on Reddit" at bounding box center [321, 87] width 29 height 6
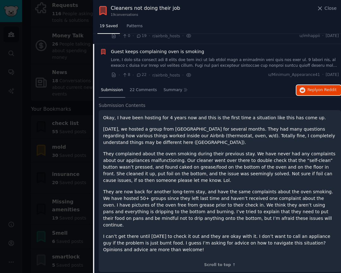
scroll to position [614, 0]
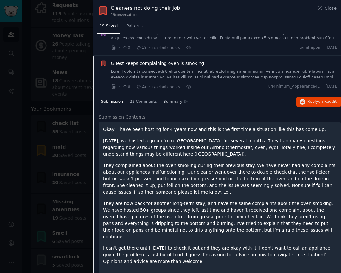
click at [171, 99] on span "Summary" at bounding box center [173, 102] width 19 height 6
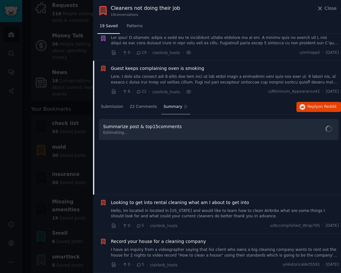
scroll to position [602, 0]
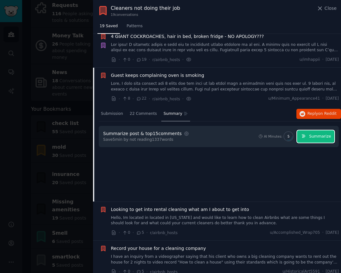
click at [321, 134] on span "Summarize" at bounding box center [320, 137] width 22 height 6
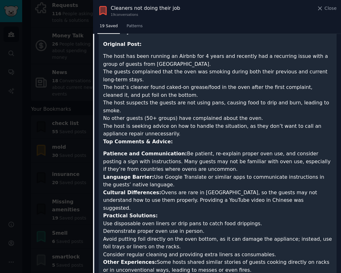
scroll to position [719, 0]
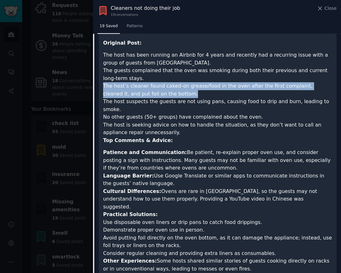
drag, startPoint x: 103, startPoint y: 80, endPoint x: 158, endPoint y: 88, distance: 54.8
click at [158, 88] on li "The host’s cleaner found caked-on grease/food in the oven after the first compl…" at bounding box center [217, 89] width 229 height 15
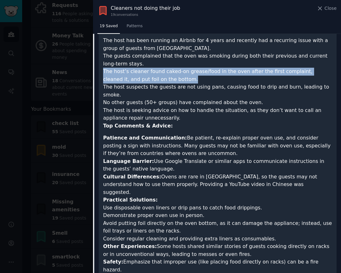
scroll to position [735, 0]
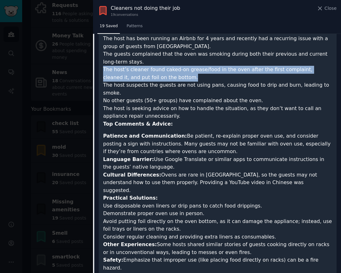
copy li "The host’s cleaner found caked-on grease/food in the oven after the first compl…"
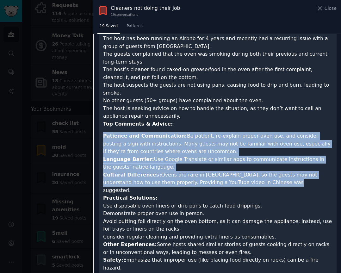
drag, startPoint x: 104, startPoint y: 122, endPoint x: 250, endPoint y: 169, distance: 153.1
click at [250, 169] on ul "Patience and Communication: Be patient, re-explain proper oven use, and conside…" at bounding box center [217, 201] width 229 height 139
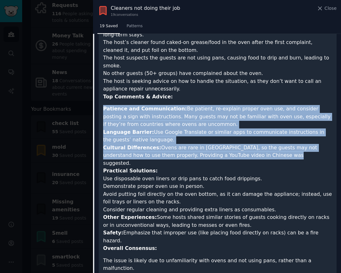
scroll to position [765, 0]
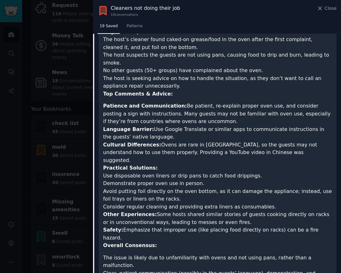
click at [118, 103] on strong "Patience and Communication:" at bounding box center [145, 106] width 84 height 6
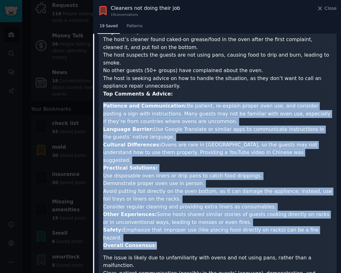
drag, startPoint x: 103, startPoint y: 92, endPoint x: 164, endPoint y: 215, distance: 137.5
click at [164, 215] on article "Summary of Reddit Post and Comments: Original Post: The host has been running a…" at bounding box center [217, 136] width 229 height 312
copy article "Patience and Communication: Be patient, re-explain proper oven use, and conside…"
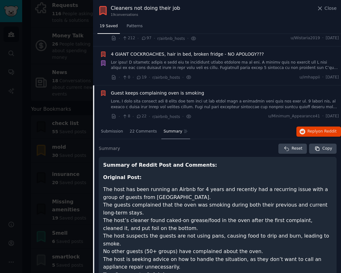
scroll to position [577, 0]
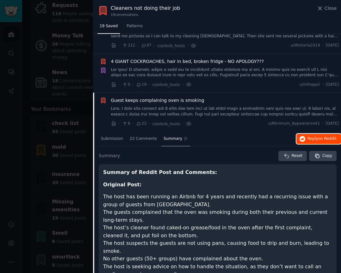
click at [318, 136] on span "on Reddit" at bounding box center [327, 138] width 18 height 4
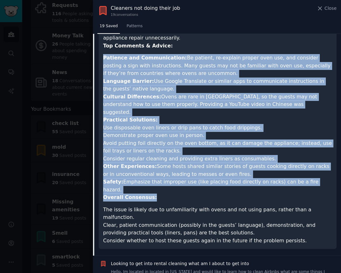
scroll to position [837, 0]
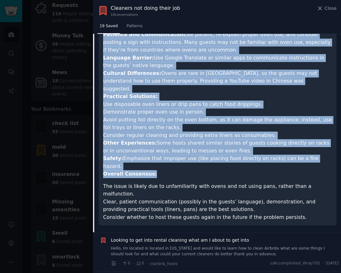
click at [199, 237] on span "Looking to get into rental cleaning what am I about to get into" at bounding box center [180, 240] width 138 height 7
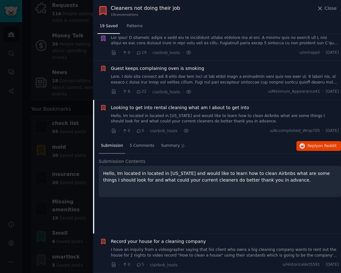
scroll to position [602, 0]
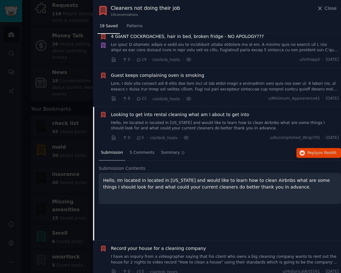
click at [202, 177] on p "Hello, Im located in located in Florida and would like to learn how to clean Ai…" at bounding box center [219, 183] width 233 height 13
click at [313, 150] on span "Reply on Reddit" at bounding box center [321, 153] width 29 height 6
click at [201, 254] on link "I have an inquiry from a videographer saying that his client who owns a big cle…" at bounding box center [225, 259] width 228 height 11
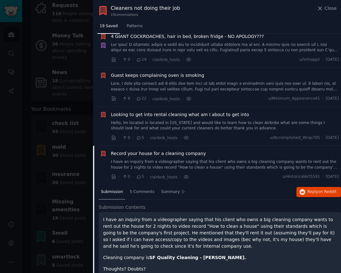
scroll to position [615, 0]
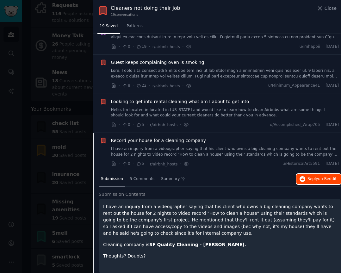
click at [319, 176] on span "on Reddit" at bounding box center [327, 178] width 18 height 4
click at [191, 107] on link "Hello, Im located in located in Florida and would like to learn how to clean Ai…" at bounding box center [225, 112] width 228 height 11
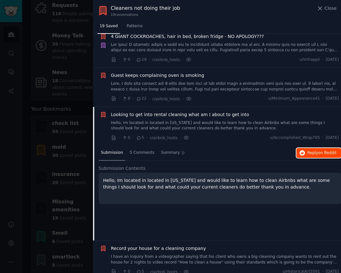
click at [307, 150] on span "Reply on Reddit" at bounding box center [321, 153] width 29 height 6
click at [28, 187] on div at bounding box center [170, 136] width 341 height 273
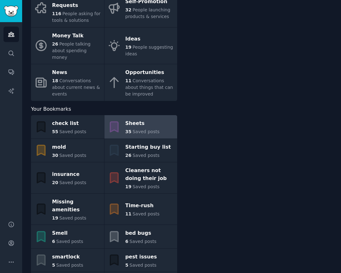
click at [144, 129] on span "Saved posts" at bounding box center [146, 131] width 27 height 5
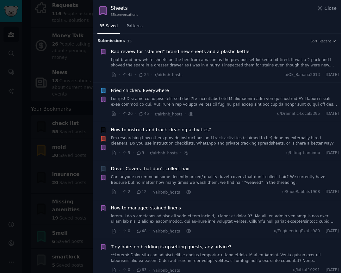
click at [187, 52] on span "Bad review for "stained" brand new sheets and a plastic kettle" at bounding box center [180, 51] width 139 height 7
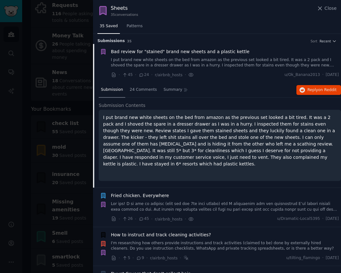
scroll to position [10, 0]
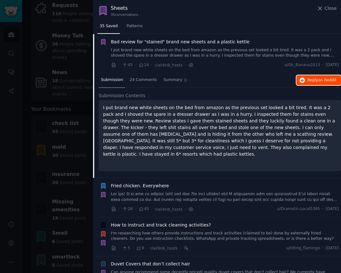
click at [309, 79] on span "Reply on Reddit" at bounding box center [321, 80] width 29 height 6
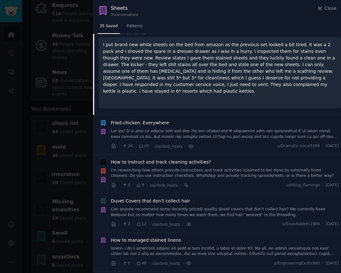
click at [201, 128] on link at bounding box center [225, 133] width 228 height 11
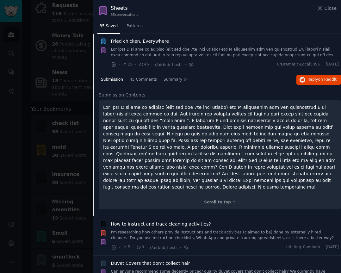
scroll to position [49, 0]
click at [326, 79] on span "on Reddit" at bounding box center [327, 79] width 18 height 4
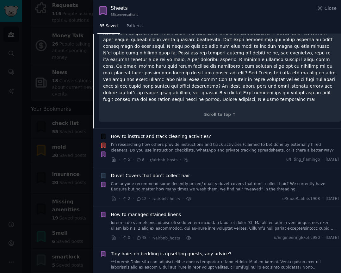
click at [218, 142] on link "I'm researching how others provide instructions and track activities (claimed t…" at bounding box center [225, 147] width 228 height 11
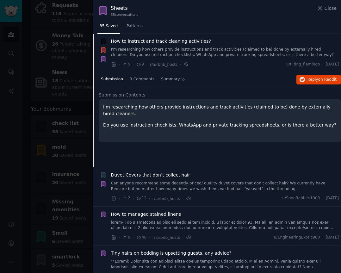
scroll to position [88, 0]
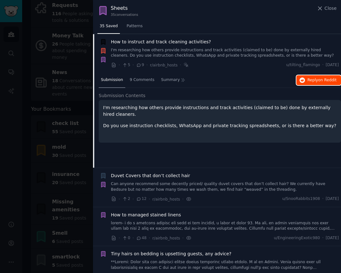
click at [309, 80] on span "Reply on Reddit" at bounding box center [321, 80] width 29 height 6
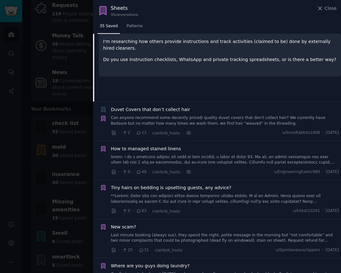
click at [193, 115] on link "Can anyone recommend some decently priced/ quality duvet covers that don’t coll…" at bounding box center [225, 120] width 228 height 11
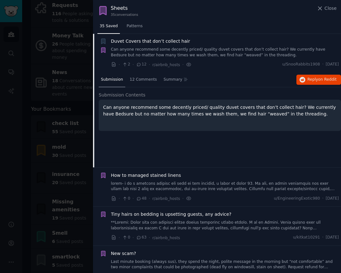
scroll to position [127, 0]
click at [309, 82] on span "Reply on Reddit" at bounding box center [321, 80] width 29 height 6
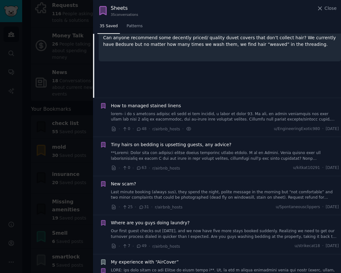
click at [219, 118] on link at bounding box center [225, 116] width 228 height 11
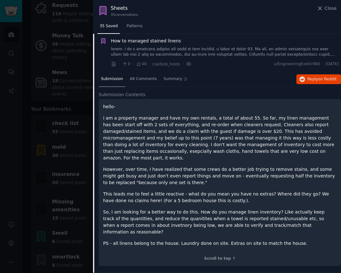
scroll to position [166, 0]
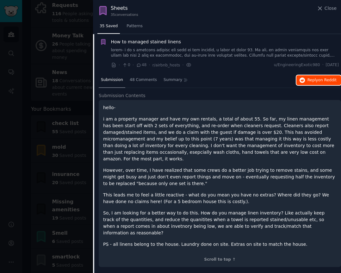
click at [312, 81] on span "Reply on Reddit" at bounding box center [321, 80] width 29 height 6
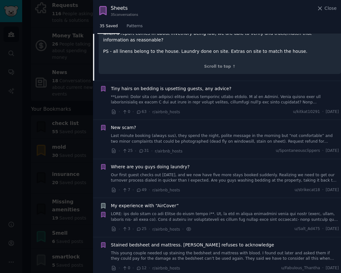
scroll to position [383, 0]
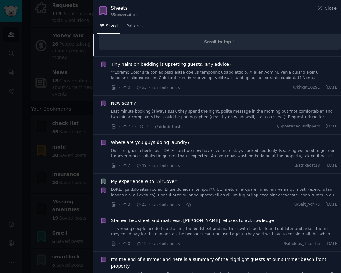
click at [240, 70] on link at bounding box center [225, 75] width 228 height 11
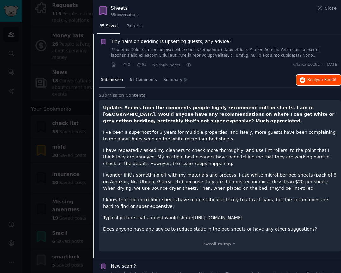
click at [318, 81] on span "on Reddit" at bounding box center [327, 79] width 18 height 4
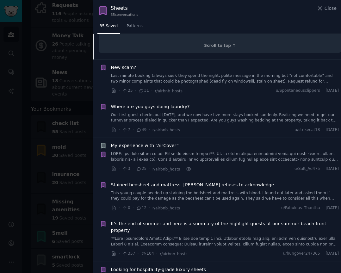
scroll to position [417, 0]
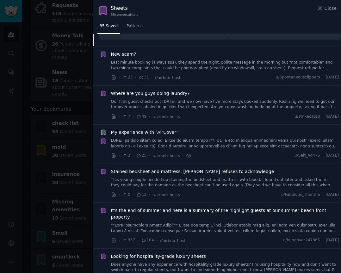
click at [209, 103] on link "Our first guest checks out Sunday, and we now have five more stays booked sudde…" at bounding box center [225, 104] width 228 height 11
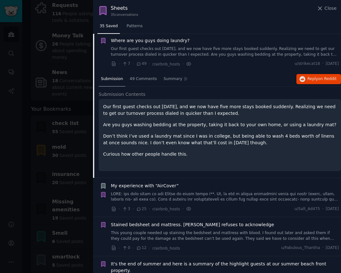
scroll to position [283, 0]
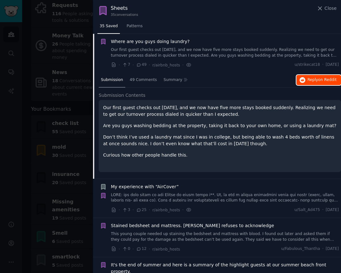
click at [304, 80] on button "Reply on Reddit" at bounding box center [318, 80] width 45 height 10
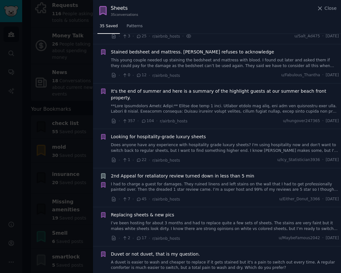
scroll to position [454, 0]
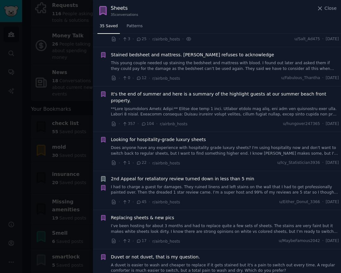
click at [237, 67] on link "This young couple needed up staining the bedsheet and mattress with blood. I fo…" at bounding box center [225, 65] width 228 height 11
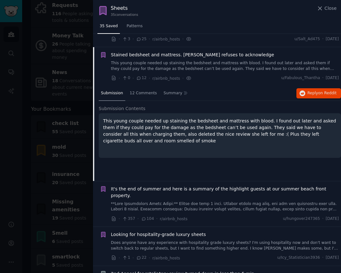
scroll to position [362, 0]
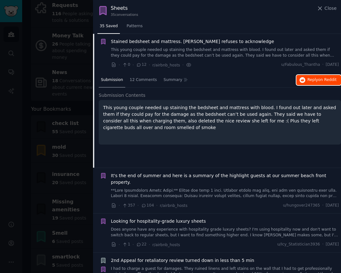
click at [304, 79] on button "Reply on Reddit" at bounding box center [318, 80] width 45 height 10
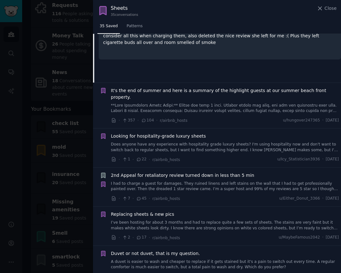
scroll to position [454, 0]
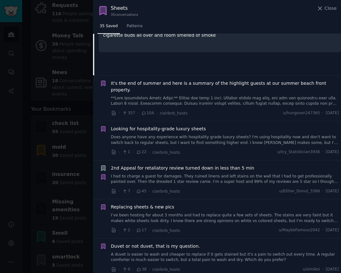
click at [208, 166] on div "2nd Appeal for retaliatory review turned down in less than 5 min I had to charg…" at bounding box center [225, 175] width 228 height 20
click at [202, 174] on link "I had to charge a guest for damages. They ruined linens and left stains on the …" at bounding box center [225, 179] width 228 height 11
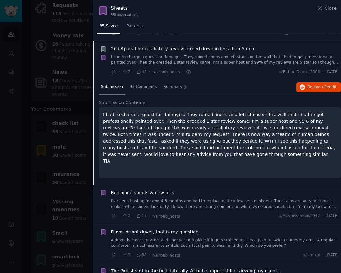
scroll to position [479, 0]
click at [309, 84] on span "Reply on Reddit" at bounding box center [321, 87] width 29 height 6
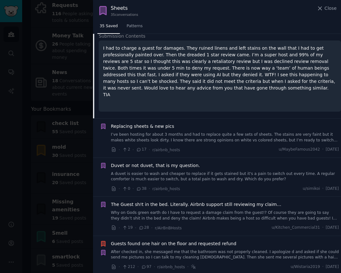
scroll to position [549, 0]
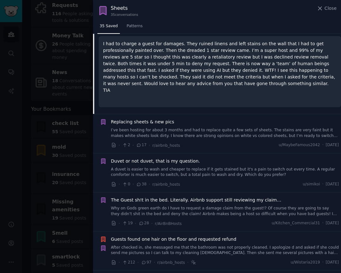
click at [213, 127] on link "I’ve been hosting for about 3 months and had to replace quite a few sets of she…" at bounding box center [225, 132] width 228 height 11
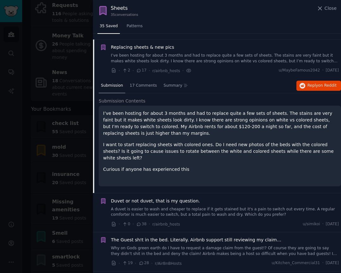
scroll to position [518, 0]
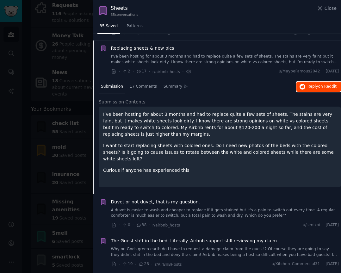
click at [307, 84] on span "Reply on Reddit" at bounding box center [321, 87] width 29 height 6
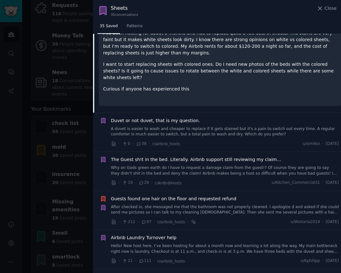
scroll to position [606, 0]
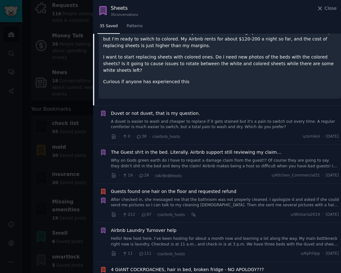
click at [220, 119] on link "A duvet is easier to wash and cheaper to replace if it gets stained but it's a …" at bounding box center [225, 124] width 228 height 11
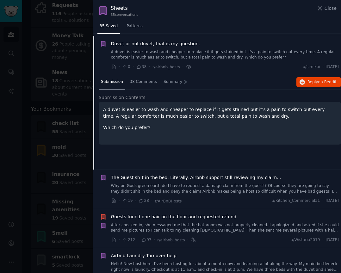
scroll to position [557, 0]
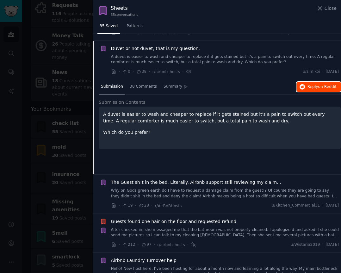
click at [313, 83] on button "Reply on Reddit" at bounding box center [318, 87] width 45 height 10
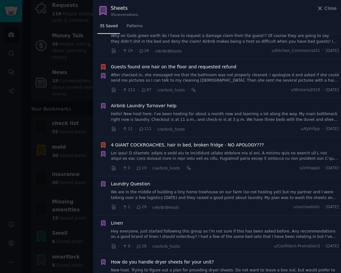
scroll to position [725, 0]
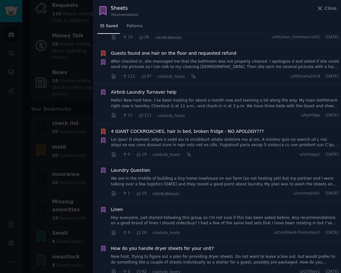
click at [202, 98] on link "Hello! New host here. I’ve been hosting for about a month now and learning a lo…" at bounding box center [225, 103] width 228 height 11
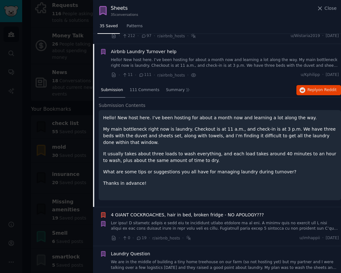
scroll to position [674, 0]
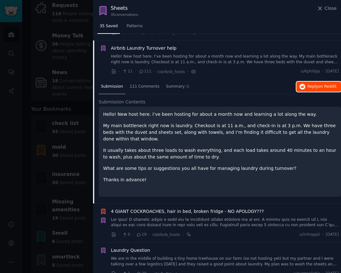
click at [322, 84] on span "on Reddit" at bounding box center [327, 86] width 18 height 4
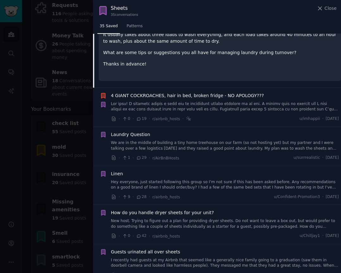
scroll to position [792, 0]
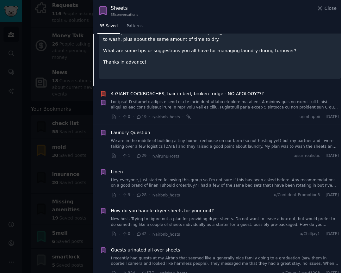
click at [227, 99] on link at bounding box center [225, 104] width 228 height 11
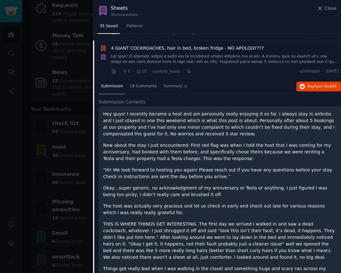
scroll to position [713, 0]
click at [313, 84] on span "Reply on Reddit" at bounding box center [321, 87] width 29 height 6
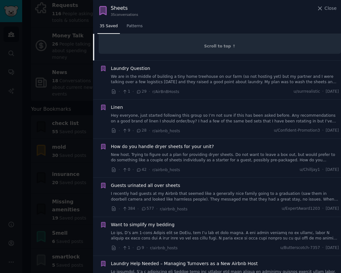
scroll to position [1070, 0]
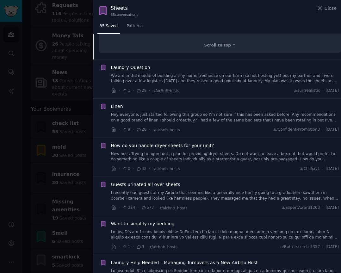
click at [201, 73] on link "We are in the middle of building a tiny home treehouse on our farm (so not host…" at bounding box center [225, 78] width 228 height 11
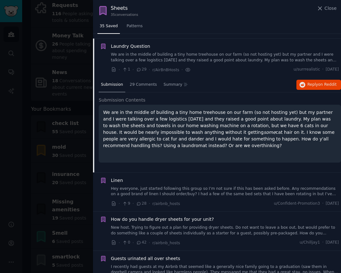
scroll to position [752, 0]
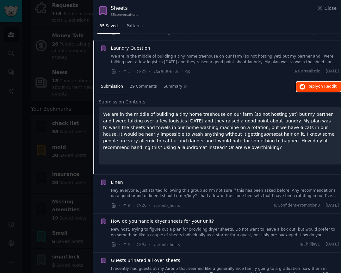
click at [315, 84] on span "Reply on Reddit" at bounding box center [321, 87] width 29 height 6
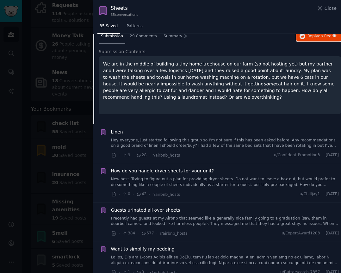
scroll to position [803, 0]
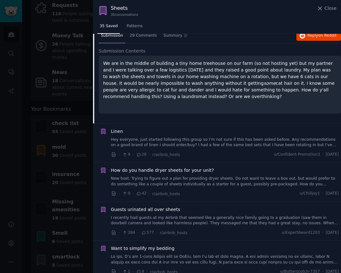
click at [239, 137] on link "Hey everyone, just started following this group so I’m not sure if this has bee…" at bounding box center [225, 142] width 228 height 11
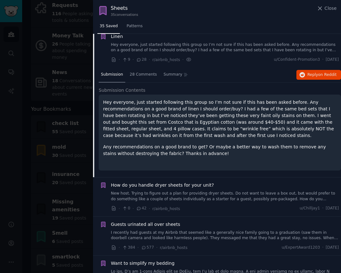
scroll to position [791, 0]
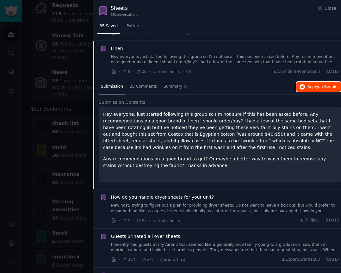
click at [315, 84] on span "Reply on Reddit" at bounding box center [321, 87] width 29 height 6
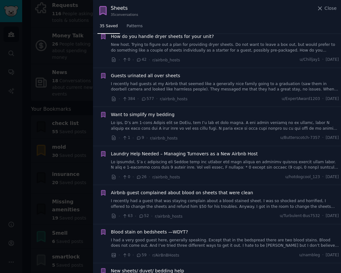
scroll to position [965, 0]
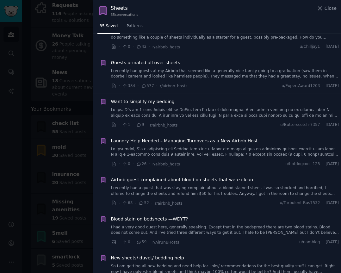
click at [210, 107] on link at bounding box center [225, 112] width 228 height 11
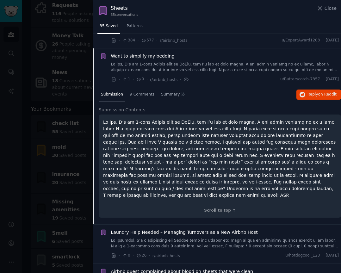
scroll to position [908, 0]
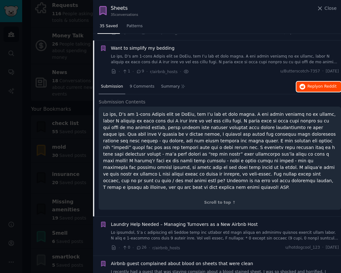
click at [307, 84] on span "Reply on Reddit" at bounding box center [321, 87] width 29 height 6
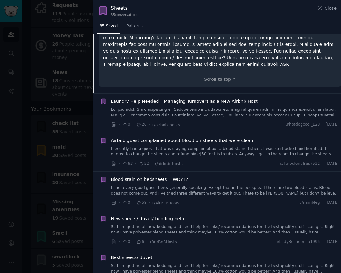
scroll to position [1059, 0]
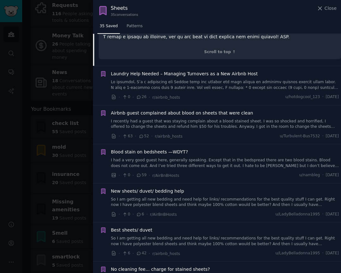
click at [245, 79] on link at bounding box center [225, 84] width 228 height 11
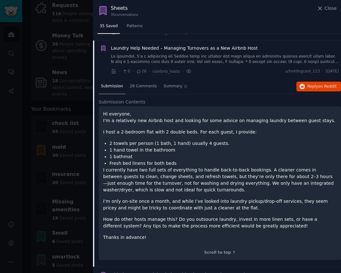
scroll to position [947, 0]
click at [310, 84] on span "Reply on Reddit" at bounding box center [321, 87] width 29 height 6
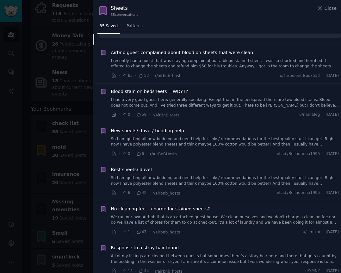
scroll to position [1169, 0]
click at [189, 97] on link "I had a very good guest here, generally speaking. Except that in the bedspread …" at bounding box center [225, 102] width 228 height 11
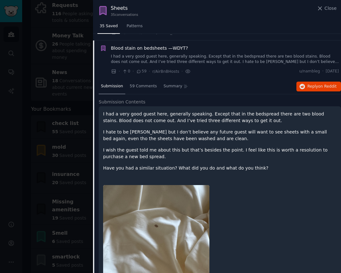
scroll to position [1025, 0]
click at [307, 84] on span "Reply on Reddit" at bounding box center [321, 87] width 29 height 6
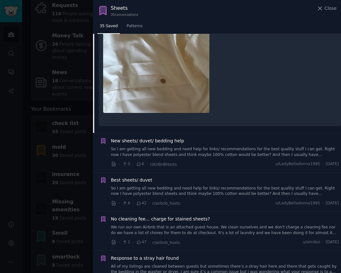
scroll to position [1254, 0]
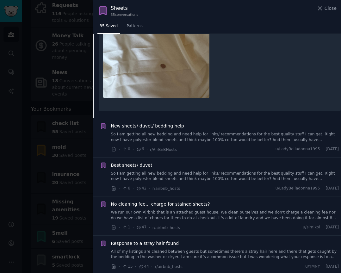
click at [195, 132] on link "So I am getting all new bedding and need help for links/ recommendations for th…" at bounding box center [225, 137] width 228 height 11
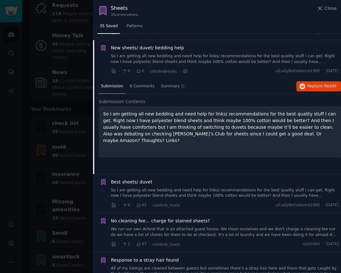
scroll to position [1065, 0]
click at [312, 84] on span "Reply on Reddit" at bounding box center [321, 87] width 29 height 6
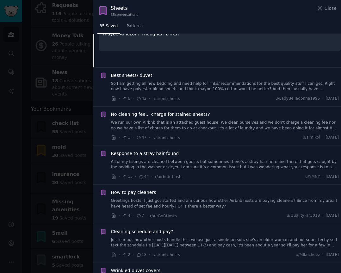
scroll to position [1183, 0]
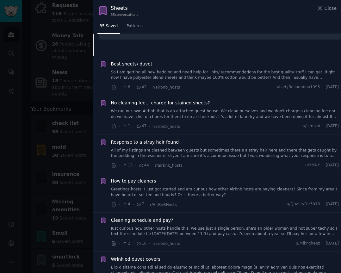
click at [195, 148] on link "All of my listings are cleaned between guests but sometimes there’s a stray hai…" at bounding box center [225, 153] width 228 height 11
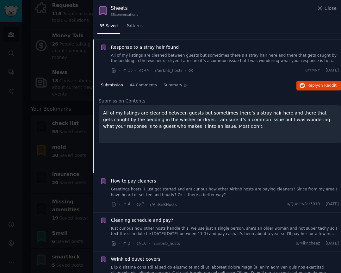
scroll to position [1182, 0]
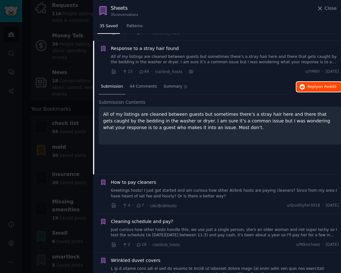
click at [314, 84] on span "Reply on Reddit" at bounding box center [321, 87] width 29 height 6
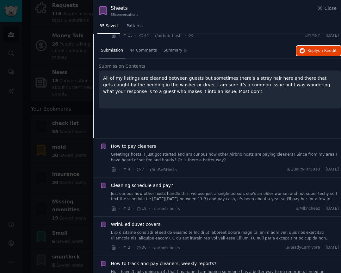
scroll to position [1233, 0]
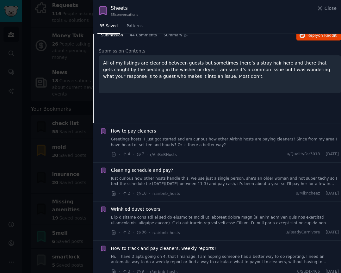
click at [200, 176] on link "Just curious how other hosts handle this, we use just a single person, she's an…" at bounding box center [225, 181] width 228 height 11
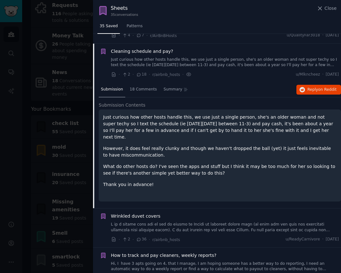
scroll to position [1257, 0]
click at [309, 87] on span "Reply on Reddit" at bounding box center [321, 90] width 29 height 6
click at [202, 261] on link "Hi, I have 3 apts going on 4, that I manage, I am hoping someone has a better w…" at bounding box center [225, 266] width 228 height 11
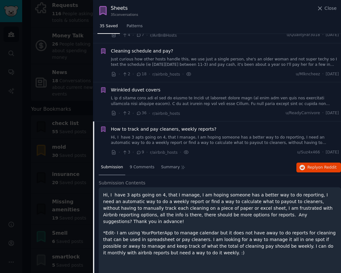
scroll to position [1259, 0]
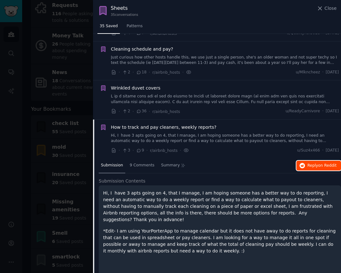
click at [309, 163] on span "Reply on Reddit" at bounding box center [321, 166] width 29 height 6
click at [19, 161] on div at bounding box center [170, 136] width 341 height 273
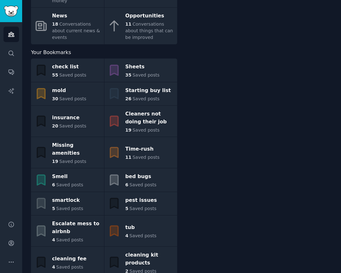
scroll to position [208, 0]
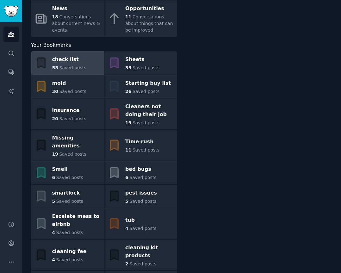
click at [77, 65] on span "Saved posts" at bounding box center [72, 67] width 27 height 5
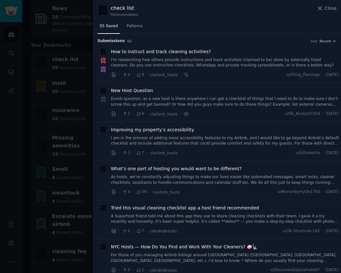
click at [141, 52] on span "How to instruct and track cleaning activities?" at bounding box center [161, 51] width 100 height 7
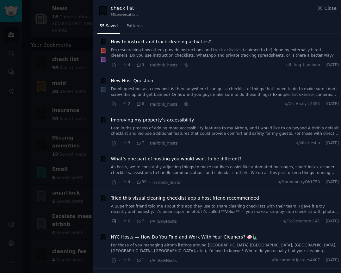
click at [138, 83] on span "New Host Question" at bounding box center [132, 80] width 42 height 7
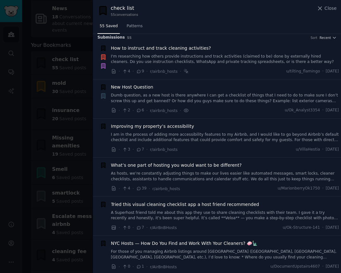
scroll to position [0, 0]
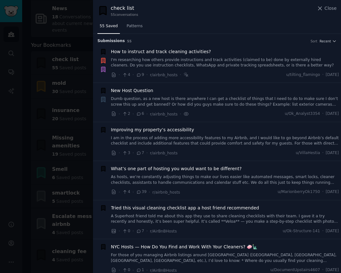
click at [136, 50] on span "How to instruct and track cleaning activities?" at bounding box center [161, 51] width 100 height 7
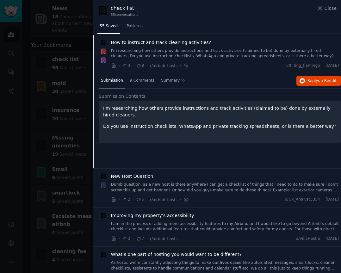
scroll to position [10, 0]
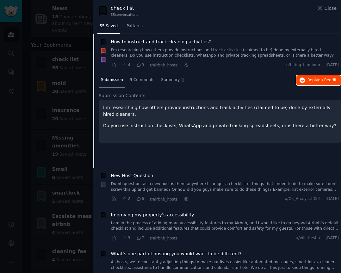
click at [310, 79] on span "Reply on Reddit" at bounding box center [321, 80] width 29 height 6
click at [140, 175] on span "New Host Question" at bounding box center [132, 175] width 42 height 7
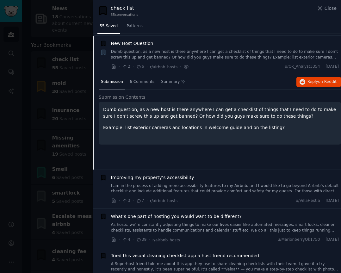
scroll to position [49, 0]
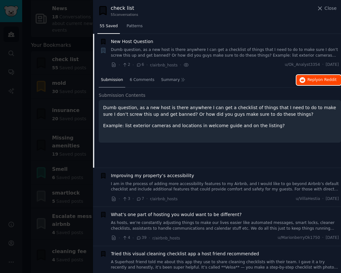
click at [323, 79] on span "on Reddit" at bounding box center [327, 79] width 18 height 4
click at [179, 175] on span "Improving my property’s accessibility" at bounding box center [152, 175] width 83 height 7
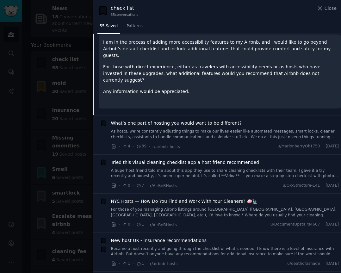
scroll to position [158, 0]
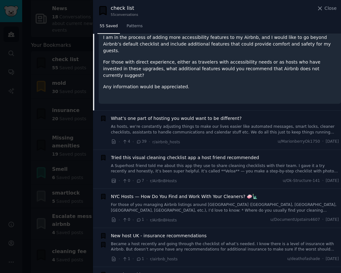
click at [170, 115] on span "What’s one part of hosting you would want to be different?" at bounding box center [176, 118] width 131 height 7
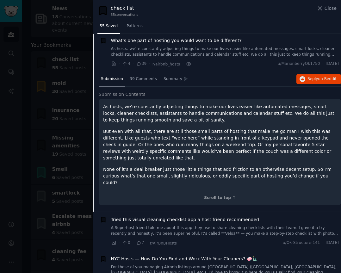
scroll to position [127, 0]
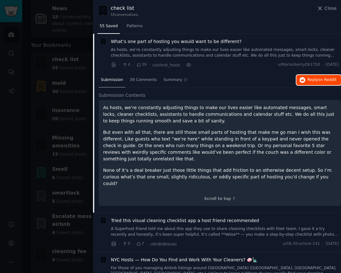
click at [311, 81] on span "Reply on Reddit" at bounding box center [321, 80] width 29 height 6
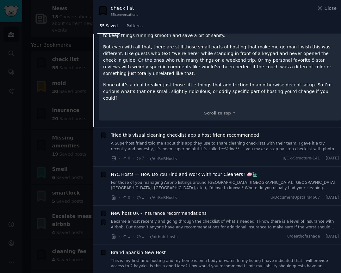
scroll to position [214, 0]
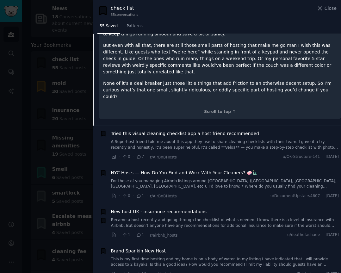
click at [183, 139] on link "A Superhost friend told me about this app they use to share cleaning checklists…" at bounding box center [225, 144] width 228 height 11
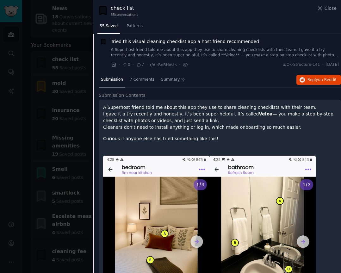
scroll to position [166, 0]
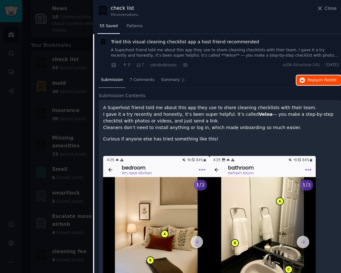
click at [309, 82] on span "Reply on Reddit" at bounding box center [321, 80] width 29 height 6
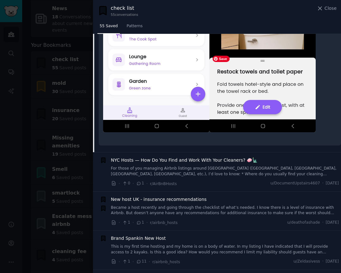
scroll to position [652, 0]
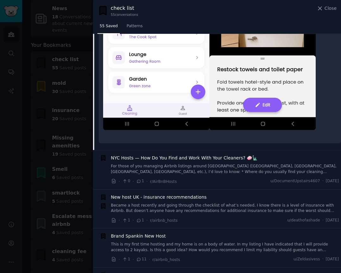
click at [178, 158] on span "NYC Hosts — How Do You Find and Work With Your Cleaners? 🧼🗽" at bounding box center [184, 158] width 147 height 7
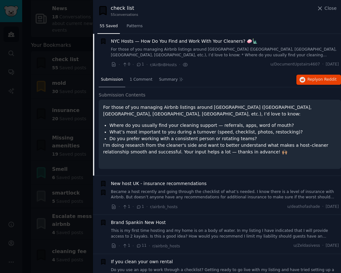
scroll to position [205, 0]
click at [319, 80] on span "on Reddit" at bounding box center [327, 79] width 18 height 4
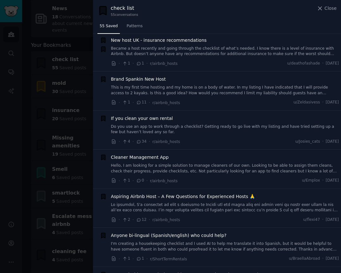
scroll to position [350, 0]
click at [149, 119] on span "If you clean your own rental" at bounding box center [142, 117] width 62 height 7
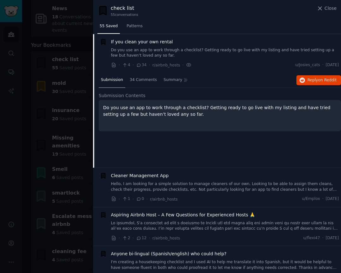
scroll to position [322, 0]
click at [310, 79] on span "Reply on Reddit" at bounding box center [321, 80] width 29 height 6
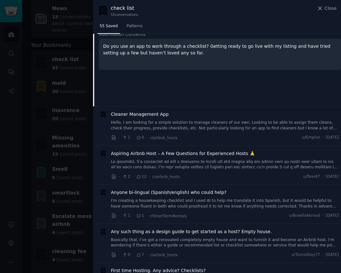
scroll to position [388, 0]
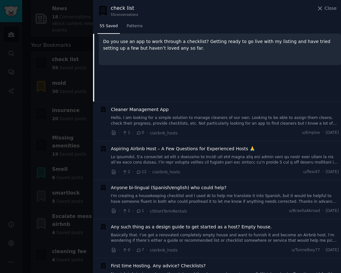
click at [143, 113] on div "Cleaner Management App Hello, I am looking for a simple solution to manage clea…" at bounding box center [225, 116] width 228 height 20
click at [144, 110] on span "Cleaner Management App" at bounding box center [140, 109] width 58 height 7
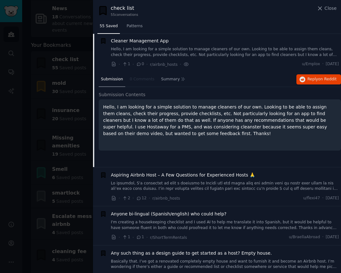
scroll to position [362, 0]
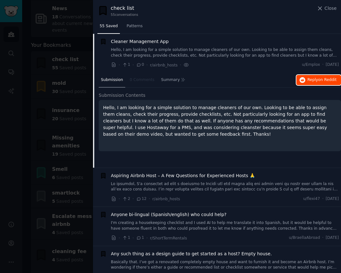
click at [312, 81] on span "Reply on Reddit" at bounding box center [321, 80] width 29 height 6
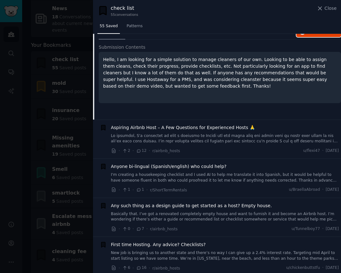
scroll to position [423, 0]
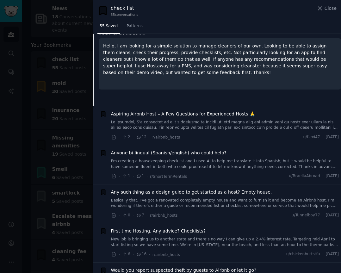
click at [187, 115] on span "Aspiring Airbnb Host – A Few Questions for Experienced Hosts 🙏" at bounding box center [183, 114] width 144 height 7
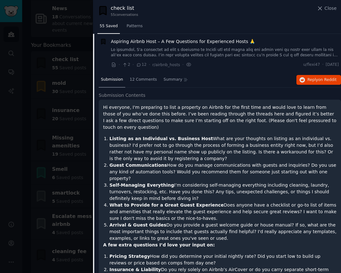
scroll to position [400, 0]
click at [313, 80] on span "Reply on Reddit" at bounding box center [321, 80] width 29 height 6
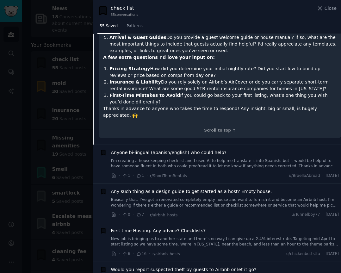
scroll to position [590, 0]
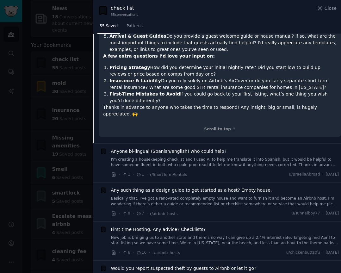
click at [165, 148] on span "Anyone bi-lingual (Spanish/english) who could help?" at bounding box center [168, 151] width 115 height 7
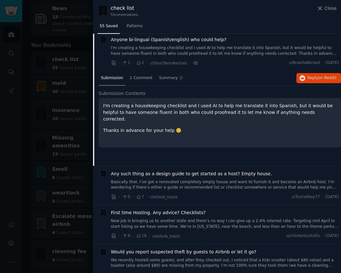
scroll to position [440, 0]
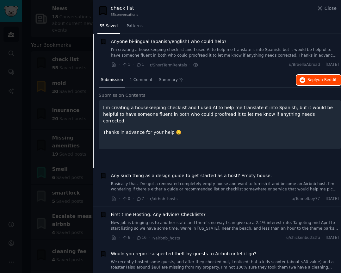
click at [309, 80] on span "Reply on Reddit" at bounding box center [321, 80] width 29 height 6
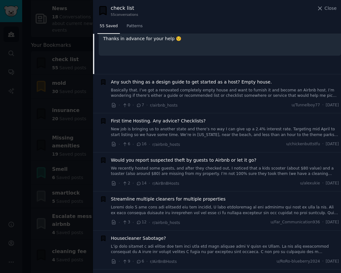
scroll to position [536, 0]
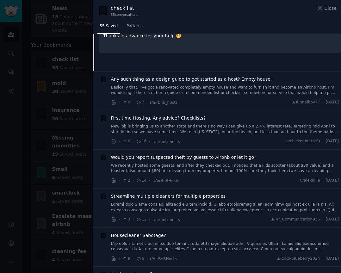
click at [173, 81] on span "Any such thing as a design guide to get started as a host? Empty house." at bounding box center [191, 79] width 161 height 7
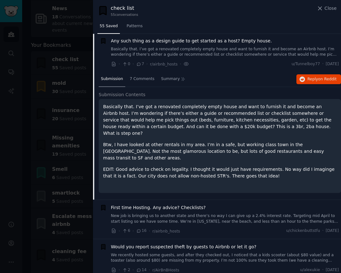
scroll to position [479, 0]
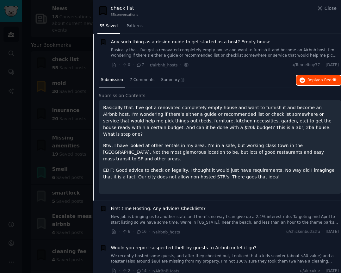
click at [301, 81] on icon "button" at bounding box center [303, 80] width 6 height 6
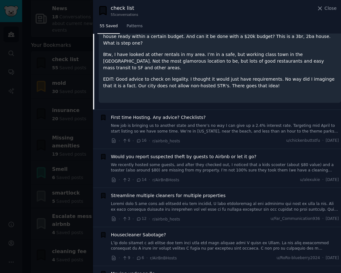
scroll to position [584, 0]
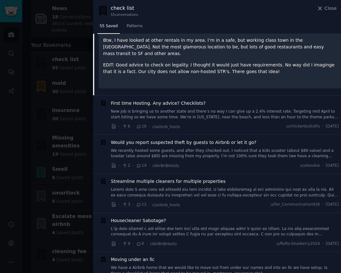
click at [176, 109] on link "New job is bringing us to another state and there’s no way I can give up a 2.4%…" at bounding box center [225, 114] width 228 height 11
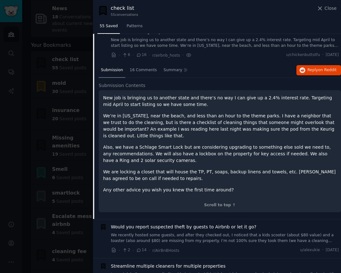
scroll to position [518, 0]
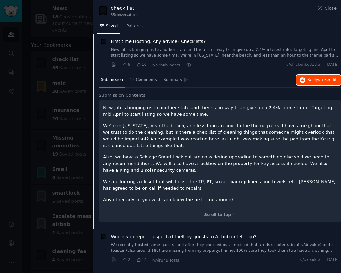
click at [314, 80] on span "Reply on Reddit" at bounding box center [321, 80] width 29 height 6
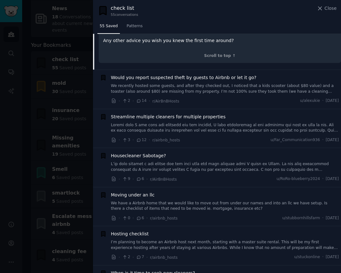
scroll to position [681, 0]
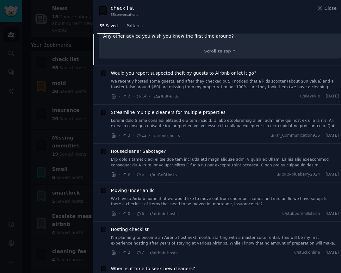
click at [183, 114] on span "Streamline multiple cleaners for multiple properties" at bounding box center [168, 112] width 115 height 7
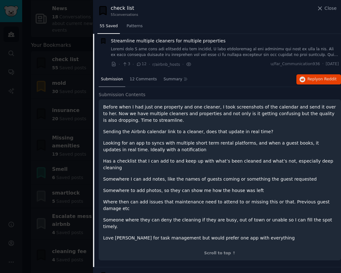
scroll to position [596, 0]
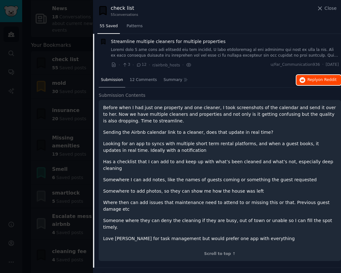
click at [313, 80] on span "Reply on Reddit" at bounding box center [321, 80] width 29 height 6
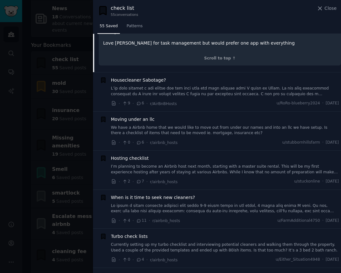
scroll to position [792, 0]
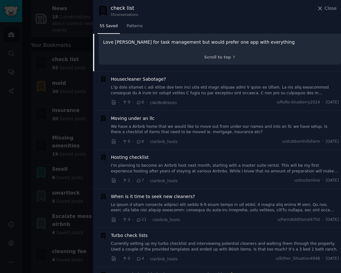
click at [150, 76] on div "Housecleaner Sabotage?" at bounding box center [225, 86] width 228 height 20
click at [150, 76] on span "Housecleaner Sabotage?" at bounding box center [138, 79] width 55 height 7
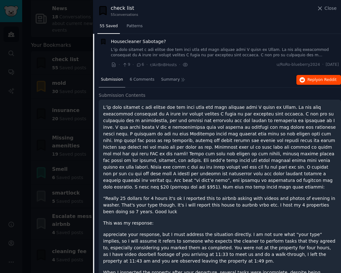
scroll to position [635, 0]
click at [302, 81] on icon "button" at bounding box center [303, 80] width 6 height 6
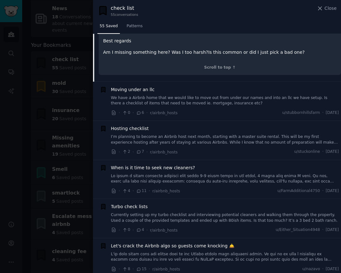
scroll to position [950, 0]
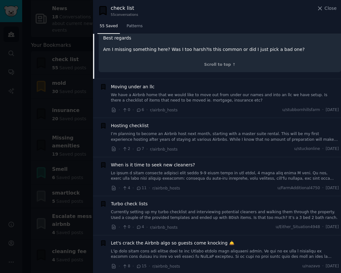
click at [137, 122] on span "Hosting checklist" at bounding box center [130, 125] width 38 height 7
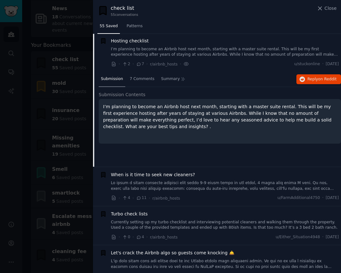
scroll to position [713, 0]
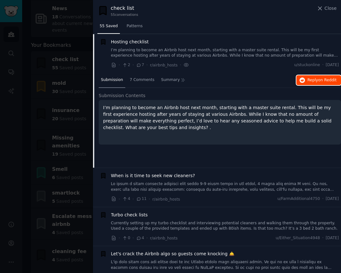
click at [313, 78] on span "Reply on Reddit" at bounding box center [321, 80] width 29 height 6
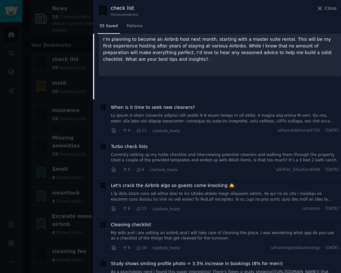
scroll to position [786, 0]
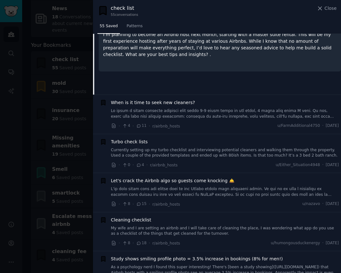
click at [176, 102] on span "When is it time to seek new cleaners?" at bounding box center [153, 102] width 84 height 7
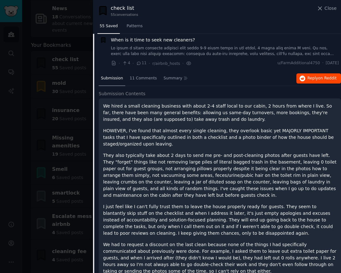
scroll to position [752, 0]
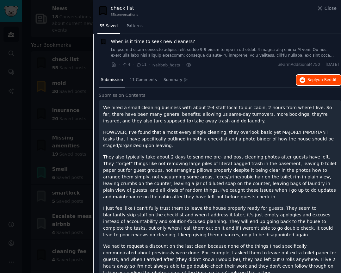
click at [318, 80] on span "on Reddit" at bounding box center [327, 79] width 18 height 4
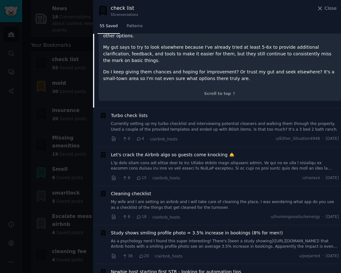
click at [140, 112] on span "Turbo check lists" at bounding box center [129, 115] width 37 height 7
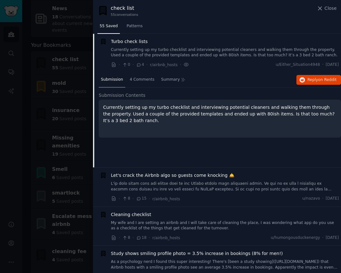
scroll to position [791, 0]
click at [307, 81] on span "Reply on Reddit" at bounding box center [321, 80] width 29 height 6
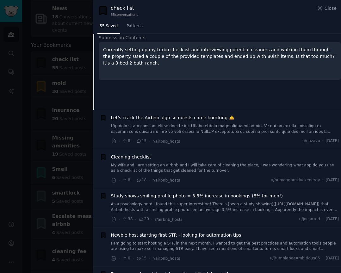
scroll to position [888, 0]
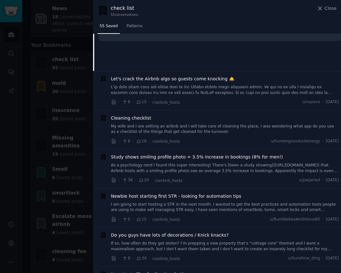
click at [171, 80] on span "Let's crack the Airbnb algo so guests come knocking 🛎️" at bounding box center [172, 79] width 123 height 7
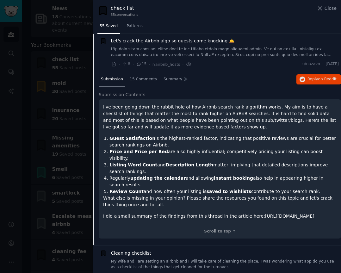
scroll to position [830, 0]
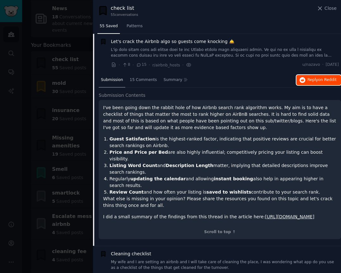
click at [324, 81] on span "on Reddit" at bounding box center [327, 79] width 18 height 4
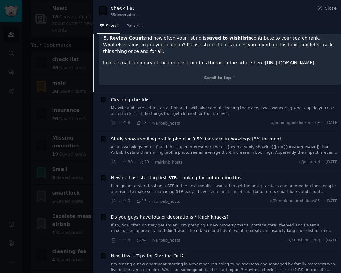
scroll to position [987, 0]
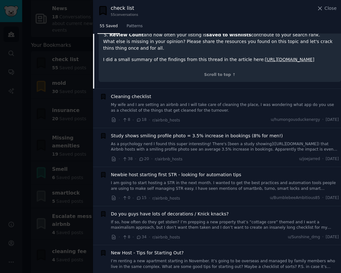
click at [173, 108] on link "My wife and I are setting an airbnb and I will take care of cleaning the place,…" at bounding box center [225, 107] width 228 height 11
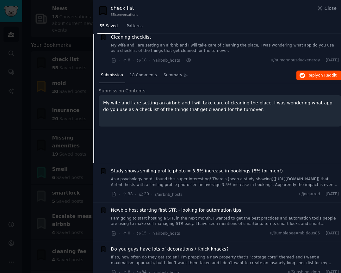
scroll to position [869, 0]
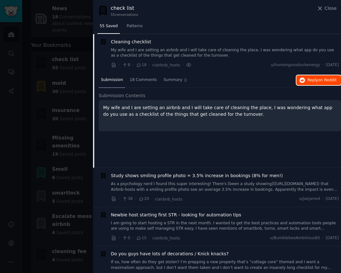
click at [313, 80] on span "Reply on Reddit" at bounding box center [321, 80] width 29 height 6
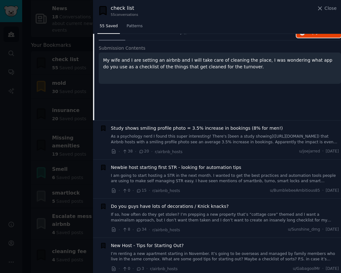
scroll to position [926, 0]
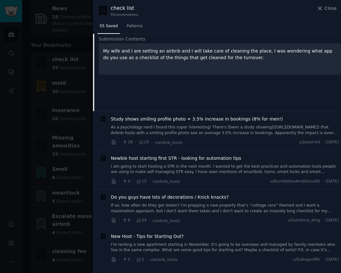
click at [212, 121] on span "Study shows smiling profile photo = 3.5% increase in bookings (8% for men!)" at bounding box center [197, 119] width 172 height 7
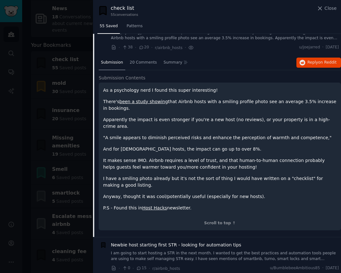
scroll to position [908, 0]
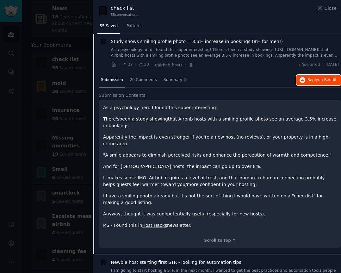
click at [308, 82] on span "Reply on Reddit" at bounding box center [321, 80] width 29 height 6
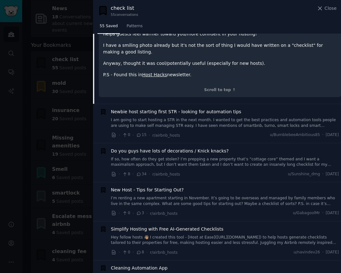
scroll to position [1060, 0]
click at [163, 108] on span "Newbie host starting first STR - looking for automation tips" at bounding box center [176, 111] width 130 height 7
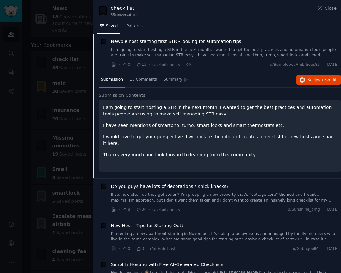
scroll to position [947, 0]
click at [325, 79] on span "on Reddit" at bounding box center [327, 80] width 18 height 4
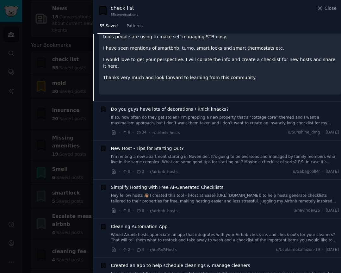
scroll to position [1027, 0]
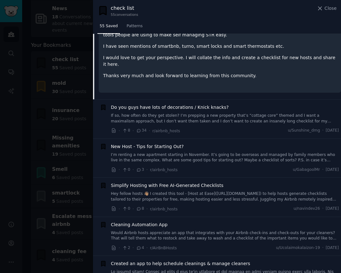
click at [204, 104] on span "Do you guys have lots of decorations / Knick knacks?" at bounding box center [170, 107] width 118 height 7
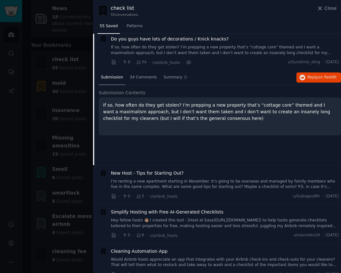
scroll to position [987, 0]
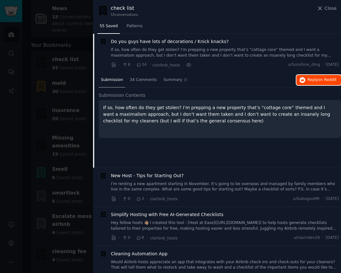
click at [302, 83] on button "Reply on Reddit" at bounding box center [318, 80] width 45 height 10
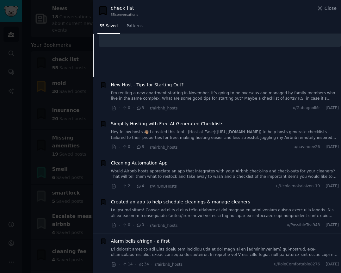
scroll to position [1087, 0]
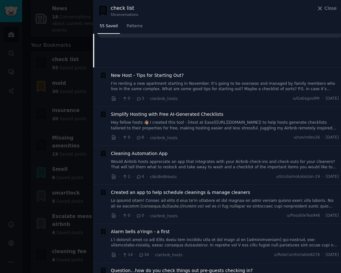
click at [182, 116] on span "Simplify Hosting with Free AI-Generated Checklists" at bounding box center [167, 114] width 113 height 7
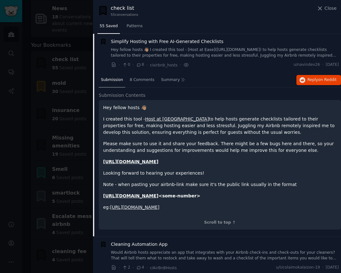
scroll to position [1065, 0]
click at [312, 80] on span "Reply on Reddit" at bounding box center [321, 80] width 29 height 6
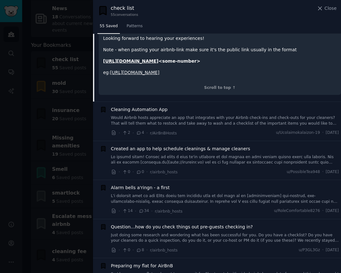
scroll to position [1201, 0]
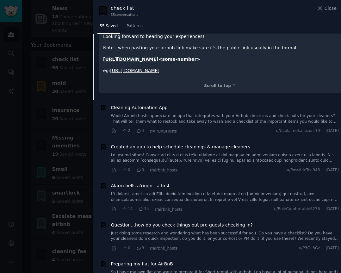
click at [157, 119] on link "Would Airbnb hosts appreciate an app that integrates with your Airbnb check-ins…" at bounding box center [225, 118] width 228 height 11
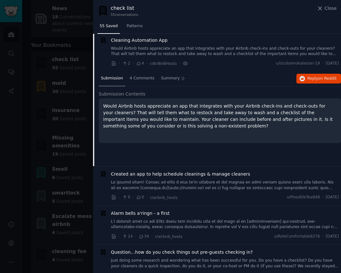
scroll to position [1104, 0]
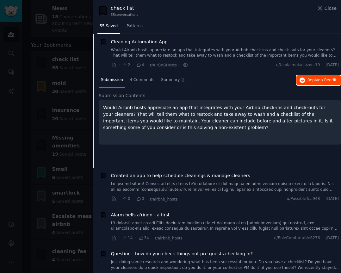
click at [322, 80] on span "on Reddit" at bounding box center [327, 80] width 18 height 4
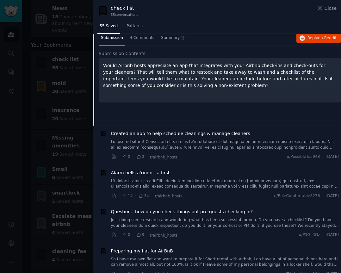
click at [223, 136] on span "Created an app to help schedule cleanings & manage cleaners" at bounding box center [180, 133] width 139 height 7
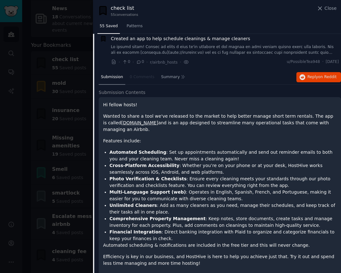
scroll to position [1143, 0]
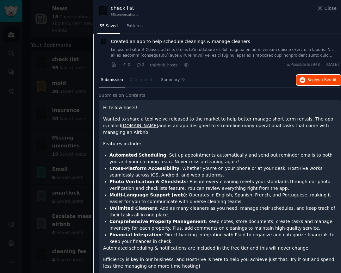
click at [312, 82] on span "Reply on Reddit" at bounding box center [321, 80] width 29 height 6
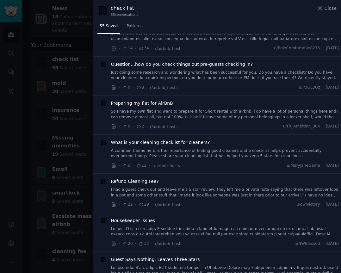
scroll to position [1421, 0]
click at [195, 148] on link "A common theme here is the importance of finding good cleaners and a checklist …" at bounding box center [225, 153] width 228 height 11
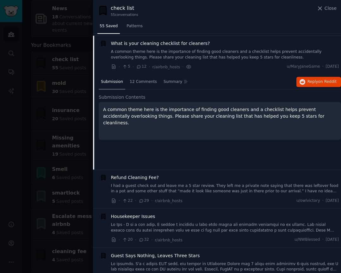
scroll to position [1299, 0]
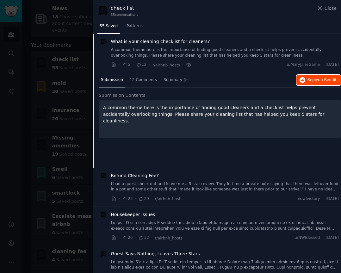
click at [309, 80] on span "Reply on Reddit" at bounding box center [321, 80] width 29 height 6
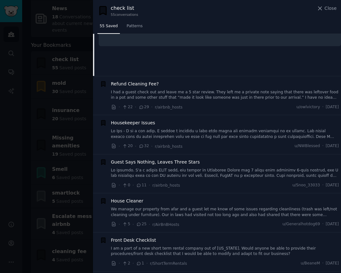
scroll to position [1406, 0]
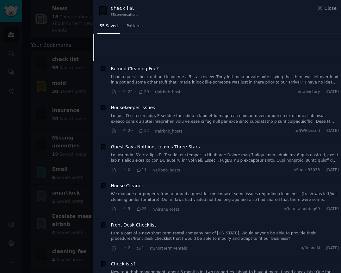
click at [206, 118] on link at bounding box center [225, 118] width 228 height 11
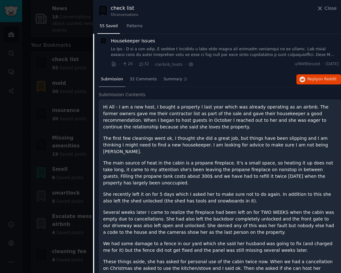
scroll to position [1377, 0]
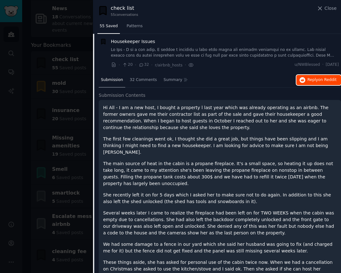
click at [304, 80] on button "Reply on Reddit" at bounding box center [318, 80] width 45 height 10
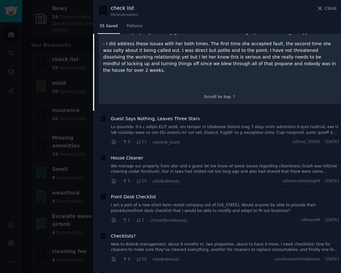
scroll to position [1775, 0]
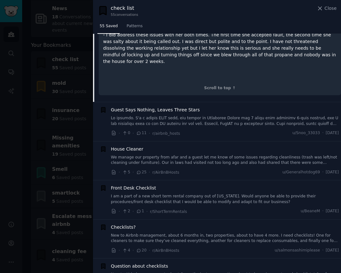
click at [170, 155] on link "We manage our property from afar and a guest let me know of some issues regardi…" at bounding box center [225, 160] width 228 height 11
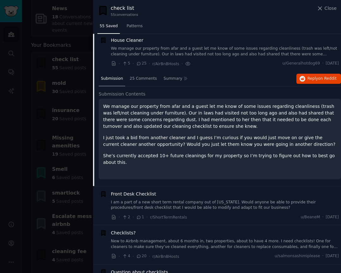
scroll to position [1455, 0]
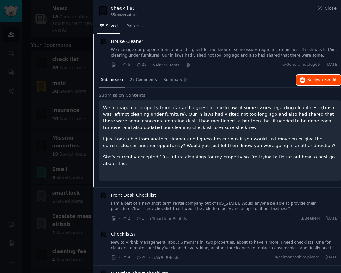
click at [314, 81] on span "Reply on Reddit" at bounding box center [321, 80] width 29 height 6
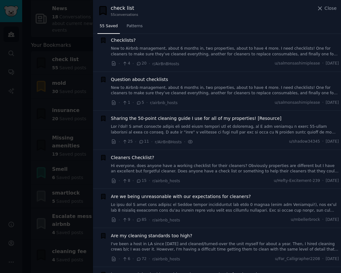
scroll to position [1658, 0]
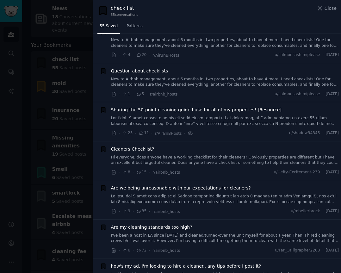
click at [183, 120] on link at bounding box center [225, 120] width 228 height 11
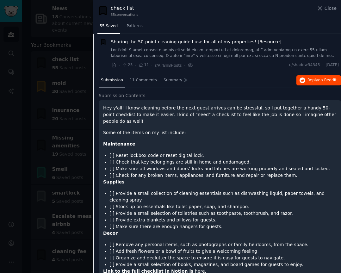
scroll to position [1612, 0]
click at [309, 80] on span "Reply on Reddit" at bounding box center [321, 80] width 29 height 6
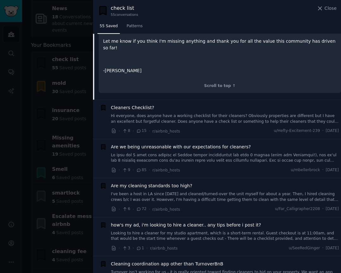
scroll to position [1857, 0]
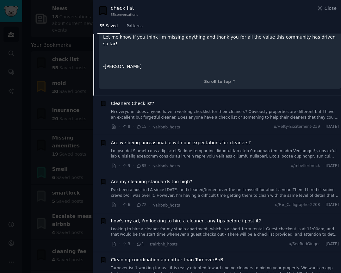
click at [151, 109] on link "Hi everyone, does anyone have a working checklist for their cleaners? Obviously…" at bounding box center [225, 114] width 228 height 11
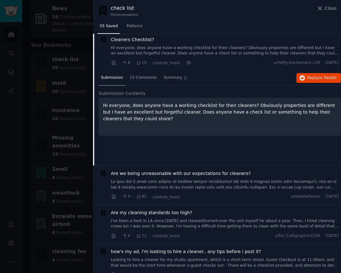
scroll to position [1650, 0]
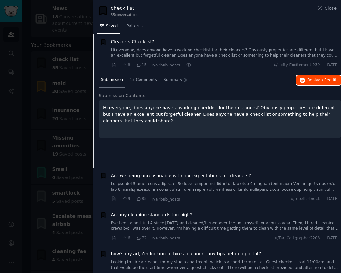
click at [311, 82] on span "Reply on Reddit" at bounding box center [321, 80] width 29 height 6
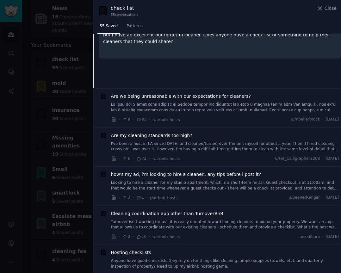
scroll to position [1775, 0]
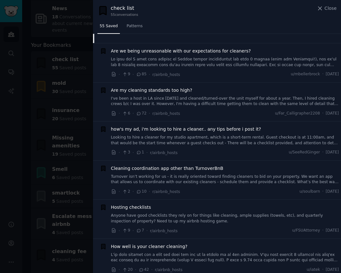
click at [228, 61] on link at bounding box center [225, 62] width 228 height 11
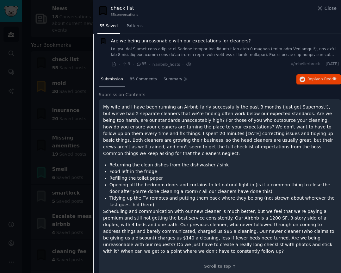
scroll to position [1690, 0]
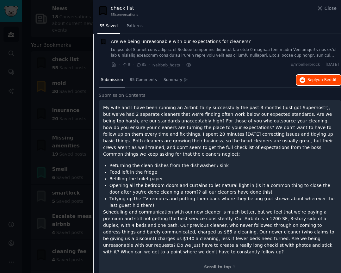
click at [308, 79] on span "Reply on Reddit" at bounding box center [321, 80] width 29 height 6
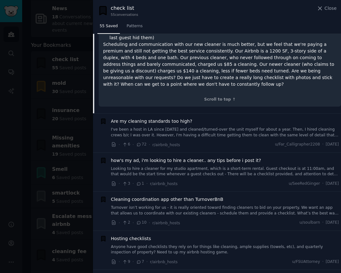
scroll to position [1862, 0]
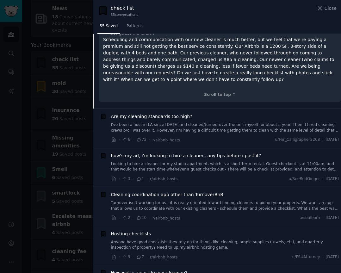
click at [166, 117] on span "Are my cleaning standards too high?" at bounding box center [151, 116] width 81 height 7
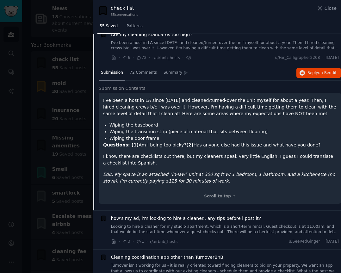
scroll to position [1729, 0]
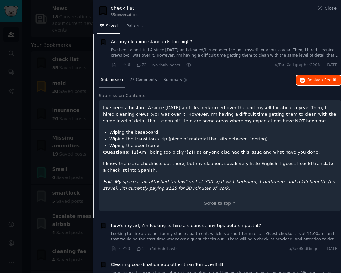
click at [307, 81] on span "Reply on Reddit" at bounding box center [321, 80] width 29 height 6
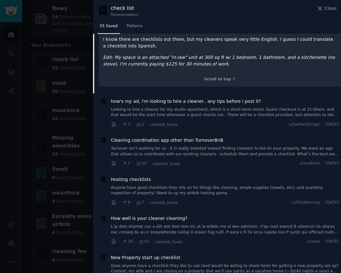
scroll to position [1859, 0]
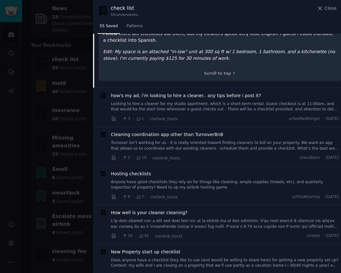
click at [230, 105] on link "​ Looking to hire a cleaner for my studio apartment, which is a short-term rent…" at bounding box center [225, 106] width 228 height 11
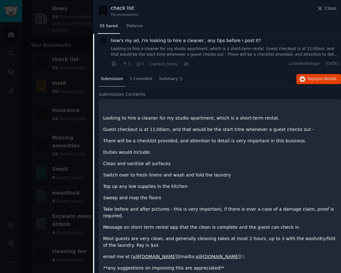
scroll to position [1768, 0]
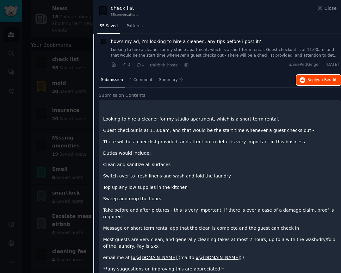
click at [311, 83] on button "Reply on Reddit" at bounding box center [318, 80] width 45 height 10
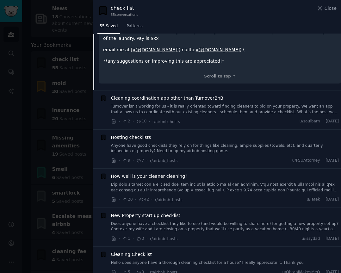
scroll to position [1986, 0]
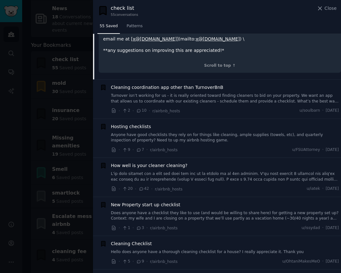
click at [203, 93] on link "Turnover isn’t working for us - it is really oriented toward finding cleaners t…" at bounding box center [225, 98] width 228 height 11
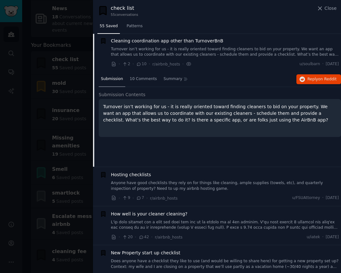
scroll to position [1807, 0]
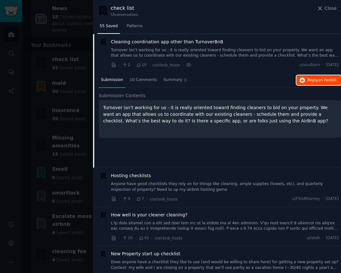
click at [304, 81] on button "Reply on Reddit" at bounding box center [318, 80] width 45 height 10
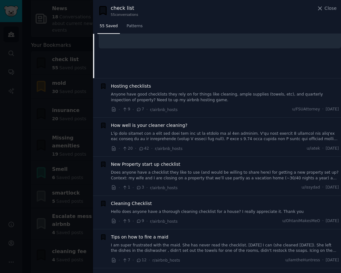
scroll to position [1897, 0]
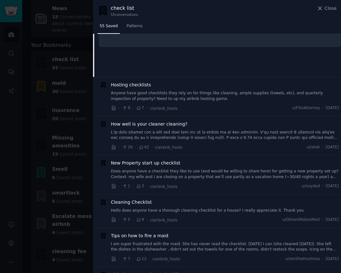
click at [208, 95] on link "Anyone have good checklists they rely on for things like cleaning, ample suppli…" at bounding box center [225, 95] width 228 height 11
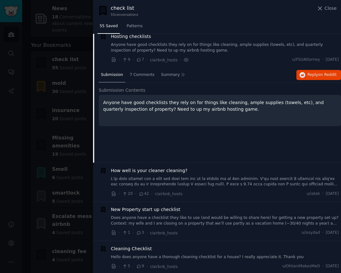
scroll to position [1846, 0]
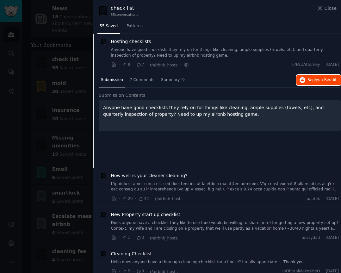
click at [313, 81] on span "Reply on Reddit" at bounding box center [321, 80] width 29 height 6
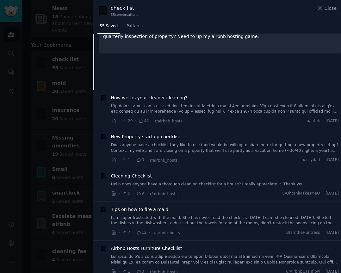
scroll to position [1940, 0]
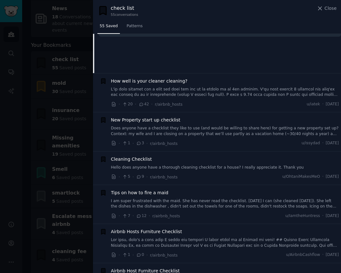
click at [180, 95] on link at bounding box center [225, 92] width 228 height 11
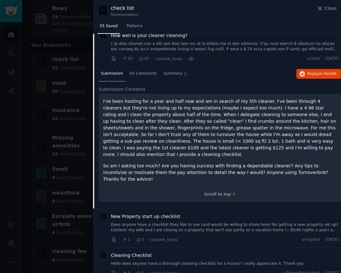
scroll to position [1885, 0]
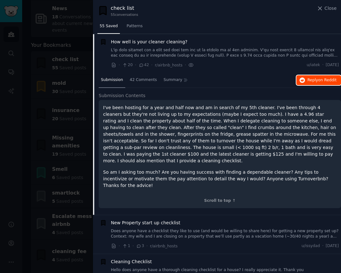
click at [307, 81] on span "Reply on Reddit" at bounding box center [321, 80] width 29 height 6
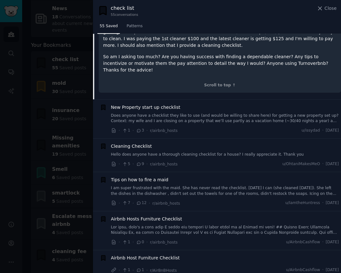
scroll to position [2003, 0]
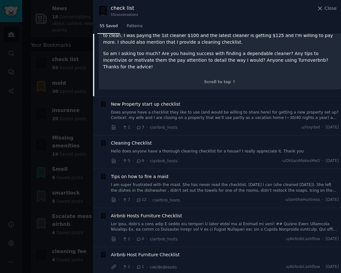
click at [170, 110] on link "Does anyone have a checklist they like to use (and would be willing to share he…" at bounding box center [225, 115] width 228 height 11
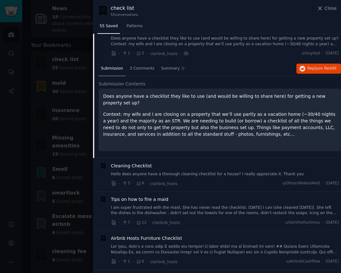
scroll to position [1924, 0]
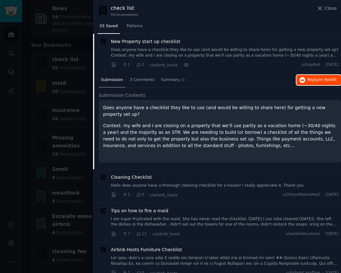
click at [307, 80] on span "Reply on Reddit" at bounding box center [321, 80] width 29 height 6
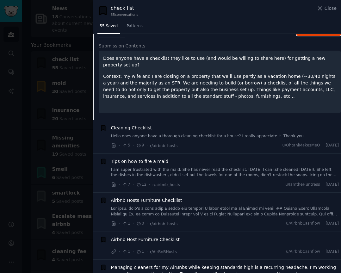
scroll to position [1995, 0]
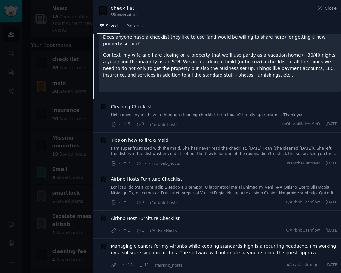
click at [186, 110] on div "Cleaning Checklist Hello does anyone have a thorough cleaning checklist for a h…" at bounding box center [225, 110] width 228 height 15
click at [155, 114] on link "Hello does anyone have a thorough cleaning checklist for a house? I really appr…" at bounding box center [225, 115] width 228 height 6
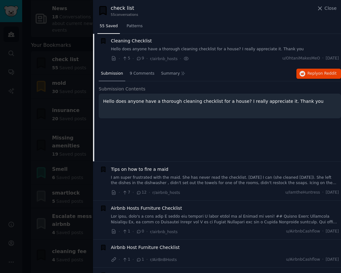
scroll to position [1963, 0]
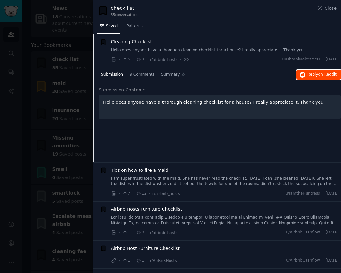
click at [310, 73] on span "Reply on Reddit" at bounding box center [321, 75] width 29 height 6
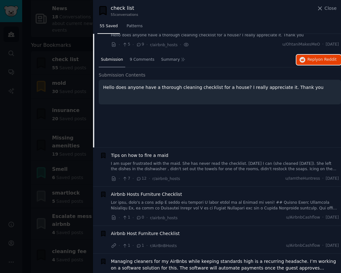
scroll to position [1993, 0]
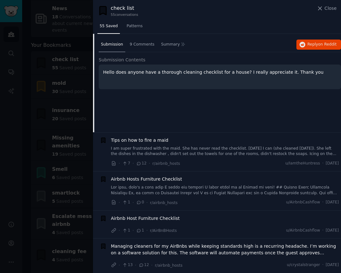
click at [171, 149] on link "I am super frustrated with the maid. She has never read the checklist. Today I …" at bounding box center [225, 151] width 228 height 11
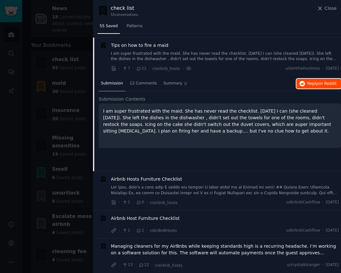
click at [312, 83] on span "Reply on Reddit" at bounding box center [321, 84] width 29 height 6
click at [161, 179] on span "Airbnb Hosts Furniture Checklist" at bounding box center [146, 179] width 71 height 7
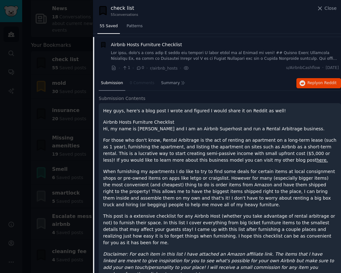
scroll to position [2036, 0]
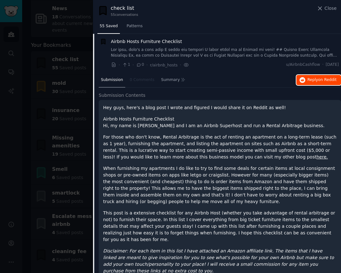
click at [319, 82] on span "Reply on Reddit" at bounding box center [321, 80] width 29 height 6
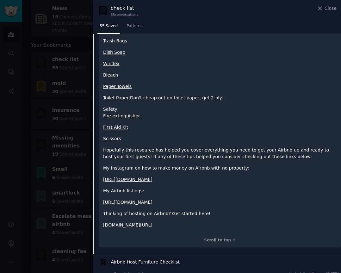
scroll to position [2941, 0]
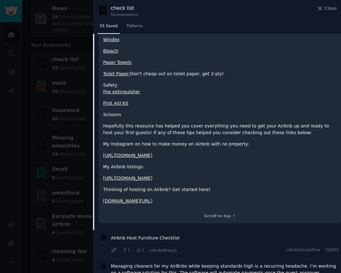
click at [161, 235] on span "Airbnb Host Furniture Checklist" at bounding box center [145, 238] width 69 height 7
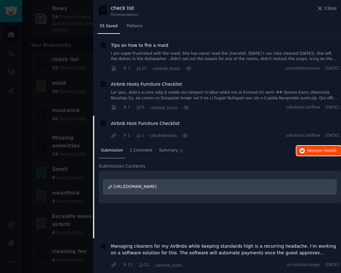
click at [313, 151] on span "Reply on Reddit" at bounding box center [321, 151] width 29 height 6
click at [176, 248] on span "Managing cleaners for my AirBnbs while keeping standards high is a recurring he…" at bounding box center [225, 249] width 228 height 13
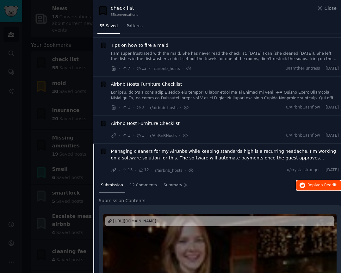
click at [313, 184] on span "Reply on Reddit" at bounding box center [321, 186] width 29 height 6
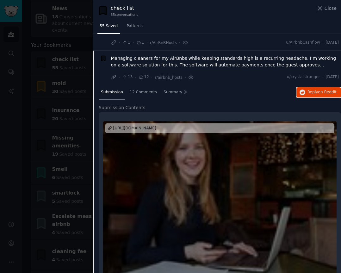
scroll to position [2104, 0]
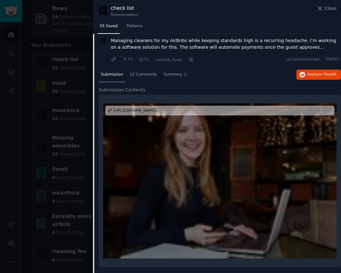
click at [15, 134] on div at bounding box center [170, 136] width 341 height 273
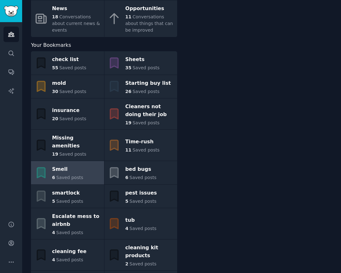
click at [80, 174] on div "6 Saved posts" at bounding box center [67, 177] width 31 height 7
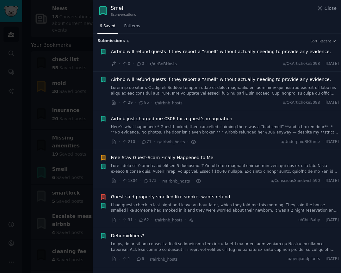
click at [150, 51] on span "Airbnb will refund guests if they report a “smell” without actually needing to …" at bounding box center [221, 51] width 220 height 7
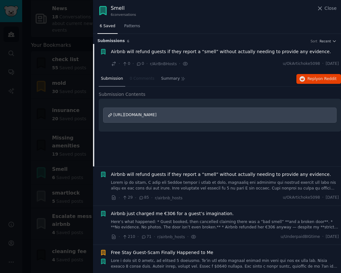
scroll to position [10, 0]
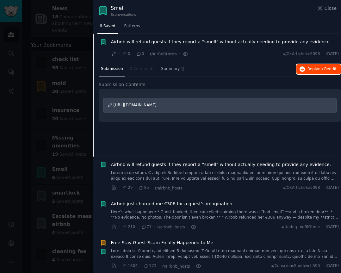
click at [308, 68] on span "Reply on Reddit" at bounding box center [321, 69] width 29 height 6
click at [228, 166] on span "Airbnb will refund guests if they report a “smell” without actually needing to …" at bounding box center [221, 164] width 220 height 7
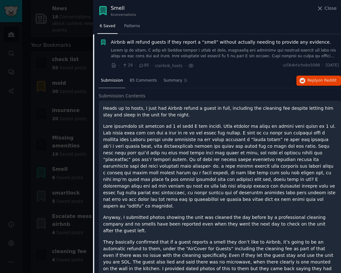
scroll to position [38, 0]
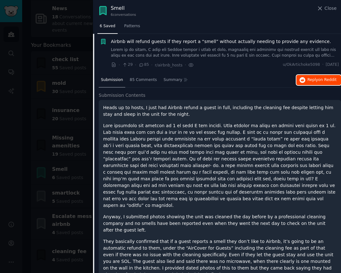
click at [315, 81] on span "Reply on Reddit" at bounding box center [321, 80] width 29 height 6
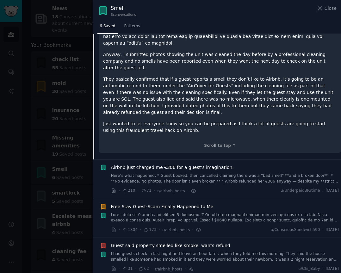
click at [197, 164] on span "Airbnb just charged me €306 for a guest’s imagination." at bounding box center [172, 167] width 123 height 7
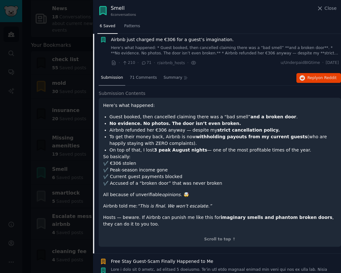
scroll to position [77, 0]
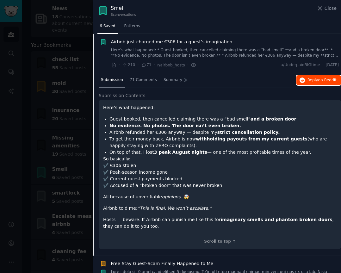
click at [316, 79] on span "Reply on Reddit" at bounding box center [321, 80] width 29 height 6
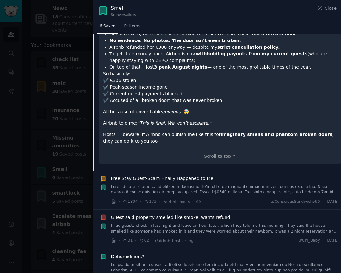
scroll to position [177, 0]
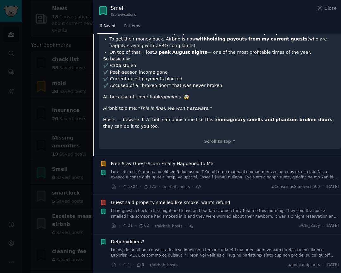
click at [189, 166] on span "Free Stay Guest-Scam Finally Happened to Me" at bounding box center [162, 163] width 102 height 7
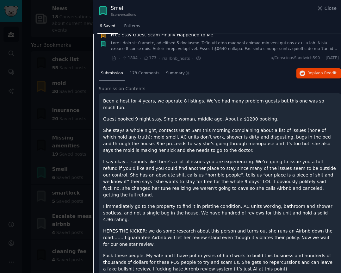
scroll to position [116, 0]
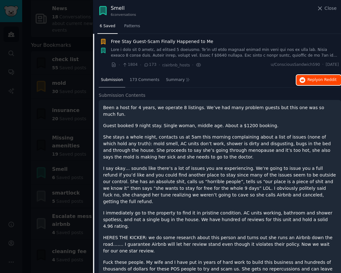
click at [319, 82] on span "on Reddit" at bounding box center [327, 79] width 18 height 4
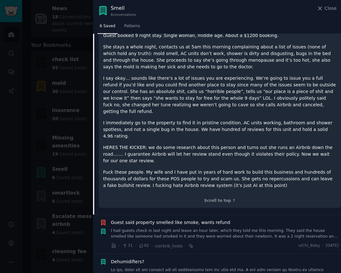
click at [190, 219] on span "Guest said property smelled like smoke, wants refund" at bounding box center [170, 222] width 119 height 7
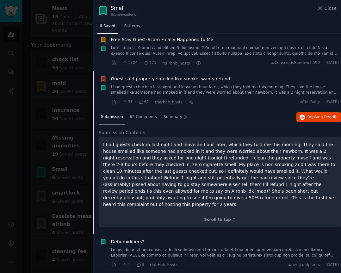
scroll to position [111, 0]
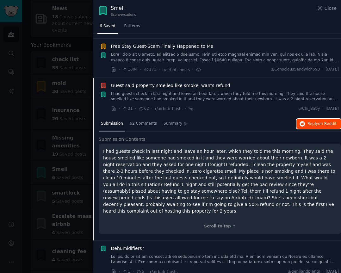
click at [311, 122] on span "Reply on Reddit" at bounding box center [321, 124] width 29 height 6
click at [124, 245] on span "Dehumidifiers?" at bounding box center [127, 248] width 33 height 7
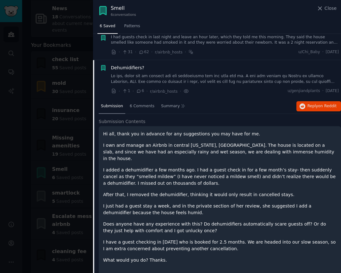
scroll to position [178, 0]
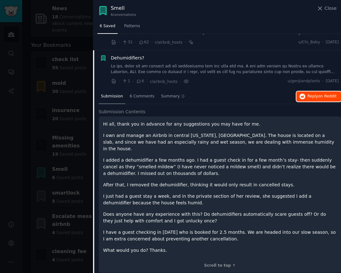
click at [311, 96] on span "Reply on Reddit" at bounding box center [321, 97] width 29 height 6
click at [12, 220] on div at bounding box center [170, 136] width 341 height 273
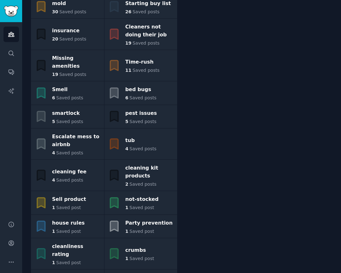
scroll to position [287, 0]
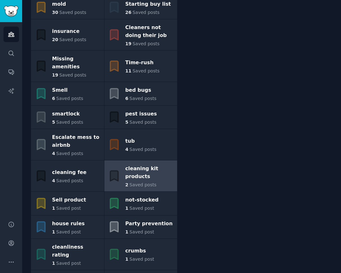
click at [141, 164] on div "cleaning kit products" at bounding box center [149, 173] width 49 height 18
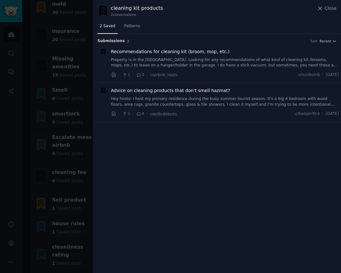
click at [218, 59] on link "Property is in the SE United States. Looking for any recommendations of what ki…" at bounding box center [225, 62] width 228 height 11
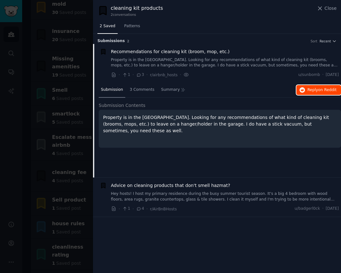
click at [313, 90] on span "Reply on Reddit" at bounding box center [321, 90] width 29 height 6
click at [197, 187] on span "Advice on cleaning products that don't smell hazmat?" at bounding box center [170, 185] width 119 height 7
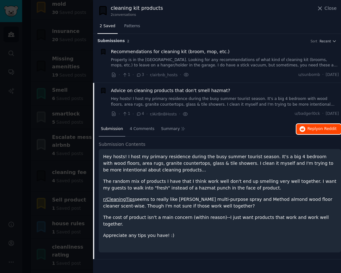
click at [312, 127] on span "Reply on Reddit" at bounding box center [321, 129] width 29 height 6
click at [22, 151] on div at bounding box center [170, 136] width 341 height 273
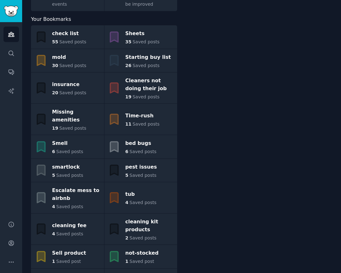
scroll to position [232, 0]
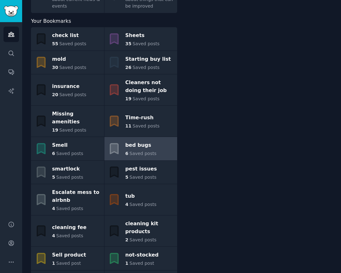
click at [154, 137] on link "bed bugs 6 Saved posts" at bounding box center [140, 148] width 73 height 23
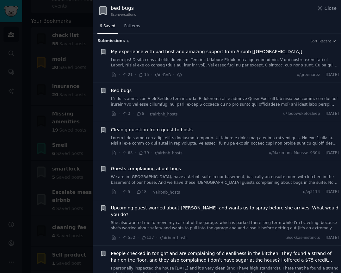
scroll to position [12, 0]
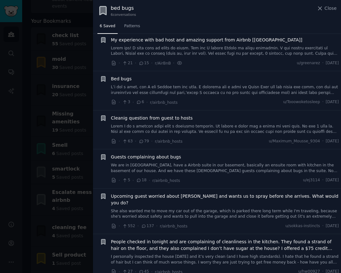
click at [134, 239] on span "People checked in tonight and are complaining of cleanliness in the kitchen. Th…" at bounding box center [225, 244] width 228 height 13
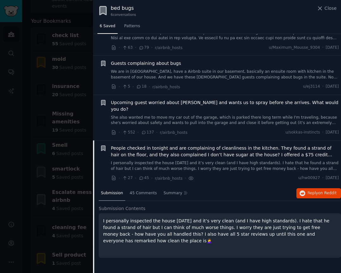
scroll to position [107, 0]
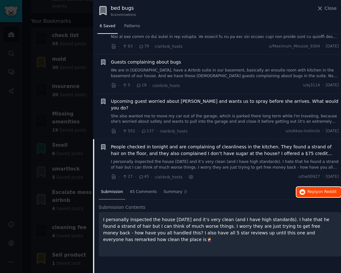
click at [311, 189] on span "Reply on Reddit" at bounding box center [321, 192] width 29 height 6
click at [27, 195] on div at bounding box center [170, 136] width 341 height 273
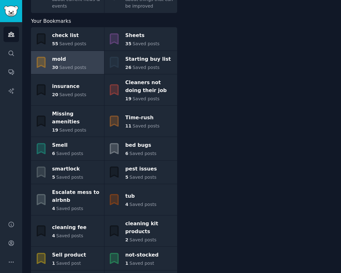
click at [76, 65] on span "Saved posts" at bounding box center [72, 67] width 27 height 5
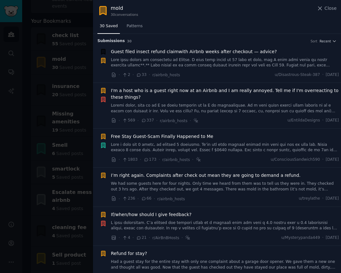
click at [193, 52] on span "Guest filed insect refund claimwith Airbnb weeks after checkout — advice?" at bounding box center [194, 51] width 166 height 7
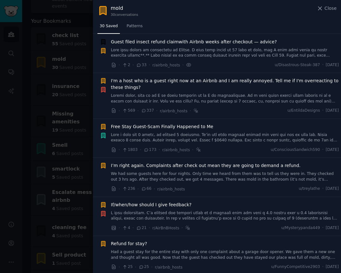
click at [197, 42] on span "Guest filed insect refund claimwith Airbnb weeks after checkout — advice?" at bounding box center [194, 42] width 166 height 7
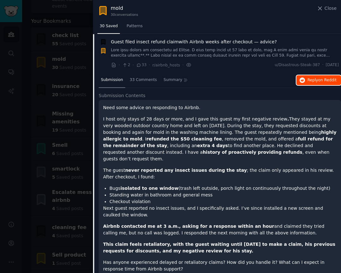
click at [307, 82] on span "Reply on Reddit" at bounding box center [321, 80] width 29 height 6
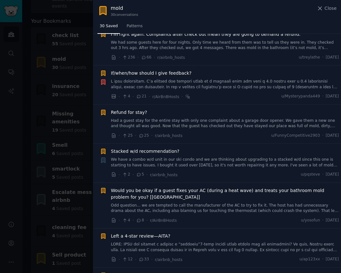
scroll to position [368, 0]
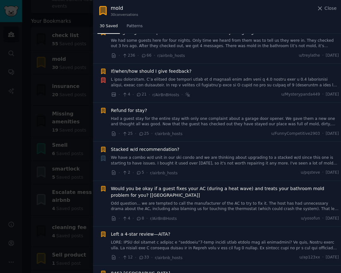
click at [139, 107] on span "Refund for stay?" at bounding box center [129, 110] width 36 height 7
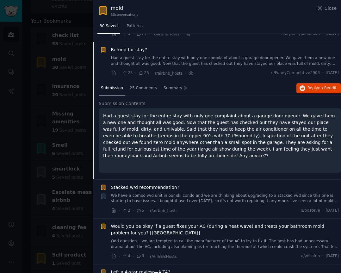
scroll to position [212, 0]
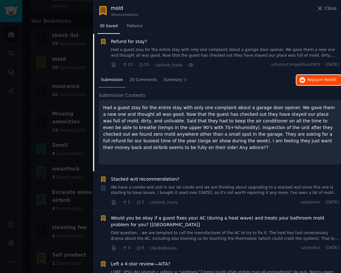
click at [312, 81] on span "Reply on Reddit" at bounding box center [321, 80] width 29 height 6
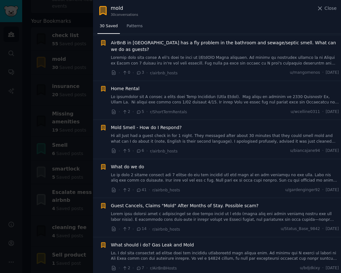
scroll to position [554, 0]
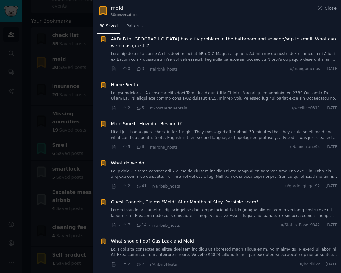
click at [152, 129] on link "Hi all Just had a guest check in for 1 night. They messaged after about 30 minu…" at bounding box center [225, 134] width 228 height 11
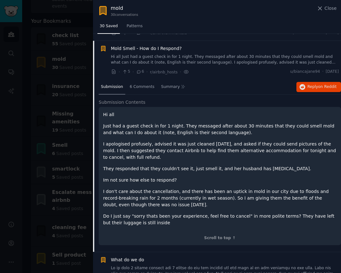
scroll to position [531, 0]
click at [307, 84] on span "Reply on Reddit" at bounding box center [321, 87] width 29 height 6
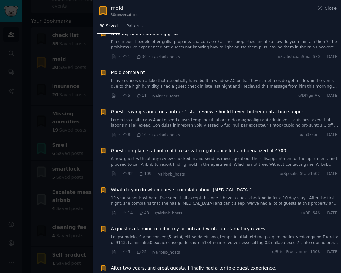
scroll to position [1047, 0]
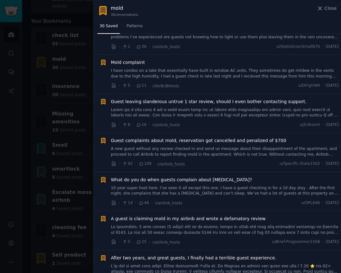
click at [201, 137] on span "Guest complaints about mold, reservation got cancelled and penalized of $700" at bounding box center [198, 140] width 175 height 7
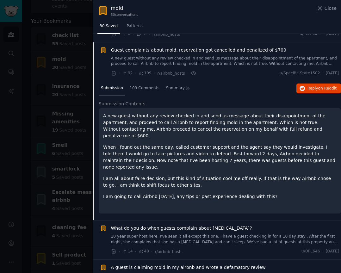
scroll to position [967, 0]
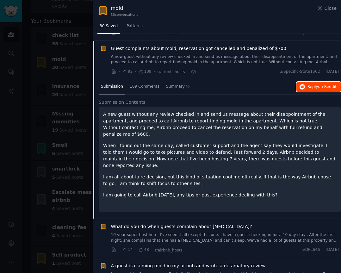
click at [316, 84] on span "Reply on Reddit" at bounding box center [321, 87] width 29 height 6
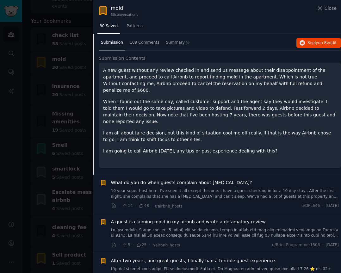
click at [239, 188] on link "10 year super host here. I’ve seen it all except this one. I have a guest check…" at bounding box center [225, 193] width 228 height 11
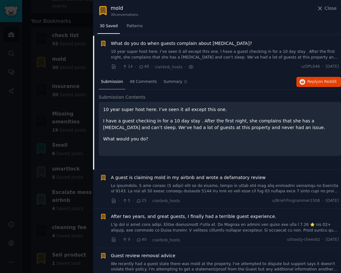
scroll to position [1006, 0]
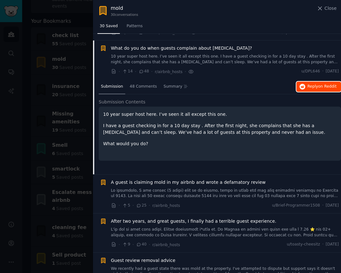
click at [310, 84] on span "Reply on Reddit" at bounding box center [321, 87] width 29 height 6
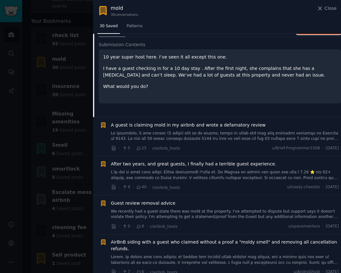
scroll to position [1064, 0]
click at [221, 130] on link at bounding box center [225, 135] width 228 height 11
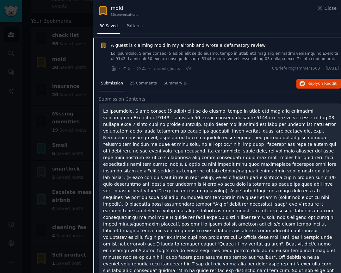
scroll to position [1045, 0]
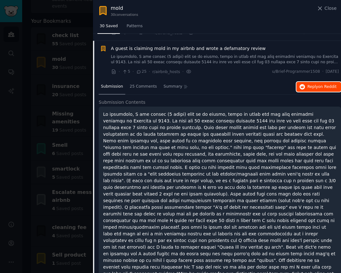
click at [314, 84] on span "Reply on Reddit" at bounding box center [321, 87] width 29 height 6
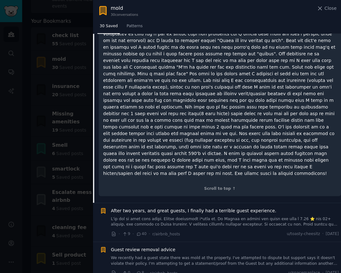
scroll to position [1279, 0]
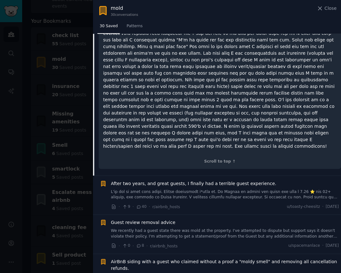
click at [26, 201] on div at bounding box center [170, 136] width 341 height 273
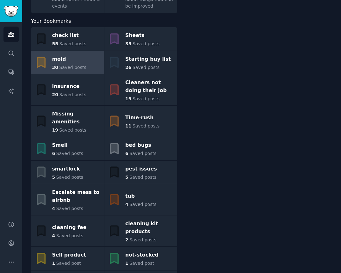
click at [80, 65] on span "Saved posts" at bounding box center [72, 67] width 27 height 5
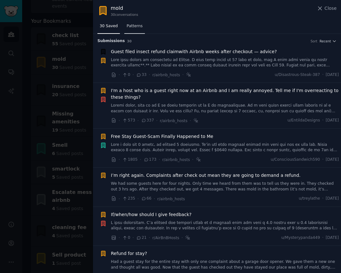
click at [133, 27] on span "Patterns" at bounding box center [135, 26] width 16 height 6
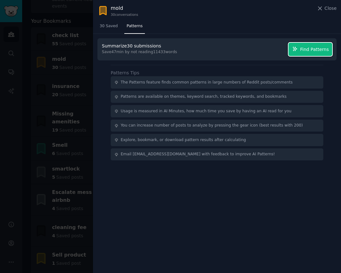
click at [316, 51] on span "Find Patterns" at bounding box center [314, 49] width 29 height 7
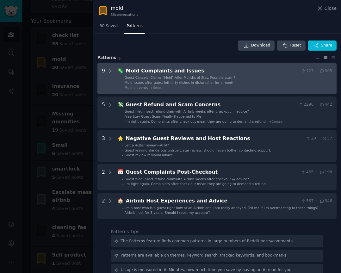
click at [158, 89] on span "+ 6 more" at bounding box center [157, 88] width 14 height 4
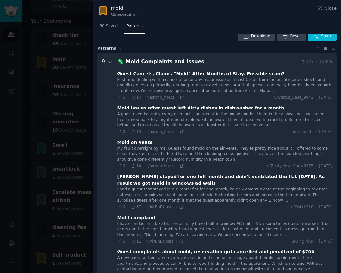
scroll to position [7, 0]
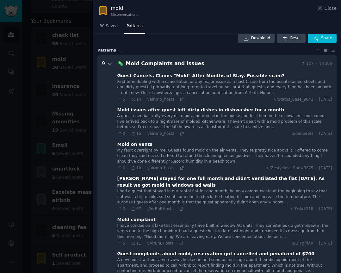
click at [109, 64] on icon at bounding box center [109, 64] width 3 height 2
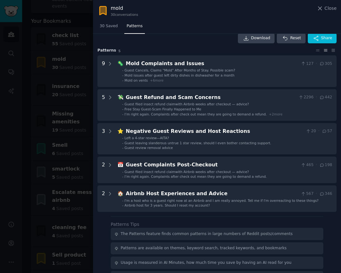
click at [21, 194] on div at bounding box center [170, 136] width 341 height 273
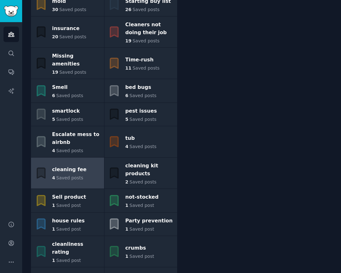
scroll to position [307, 0]
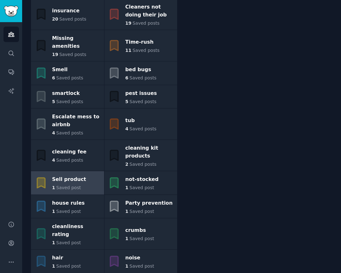
click at [73, 175] on div "Sell product" at bounding box center [69, 180] width 34 height 10
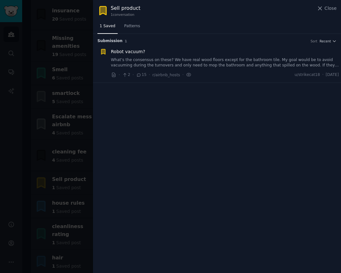
click at [24, 142] on div at bounding box center [170, 136] width 341 height 273
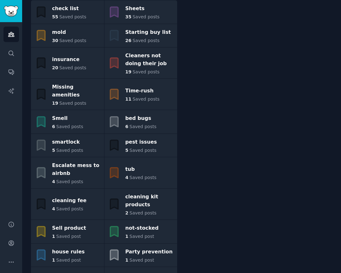
scroll to position [202, 0]
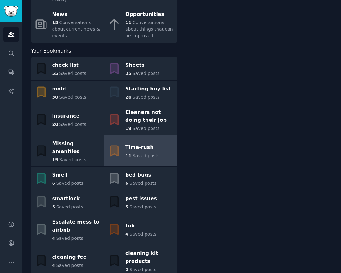
click at [146, 152] on div "11 Saved posts" at bounding box center [142, 155] width 34 height 7
